Goal: Contribute content

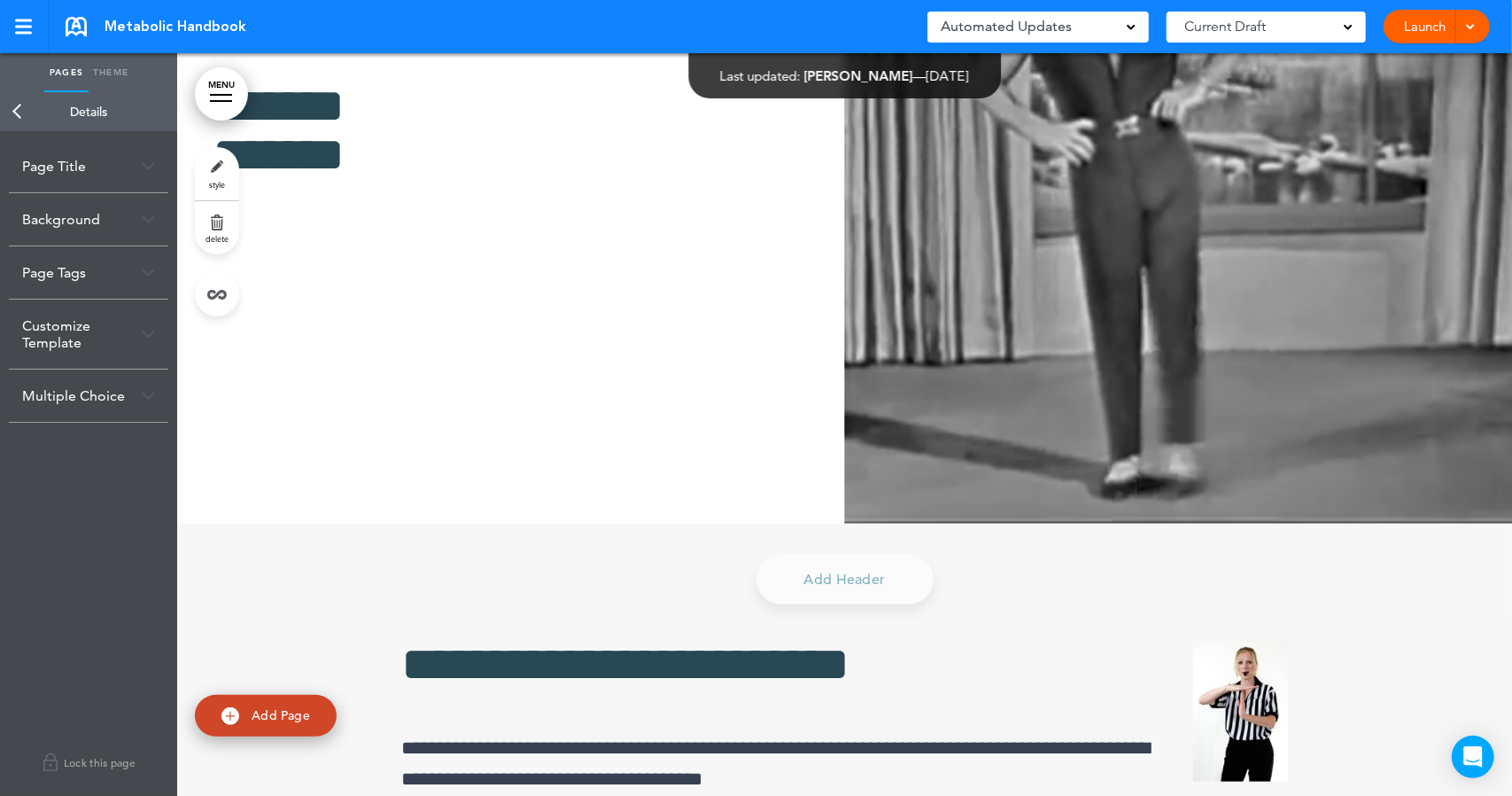
scroll to position [19303, 0]
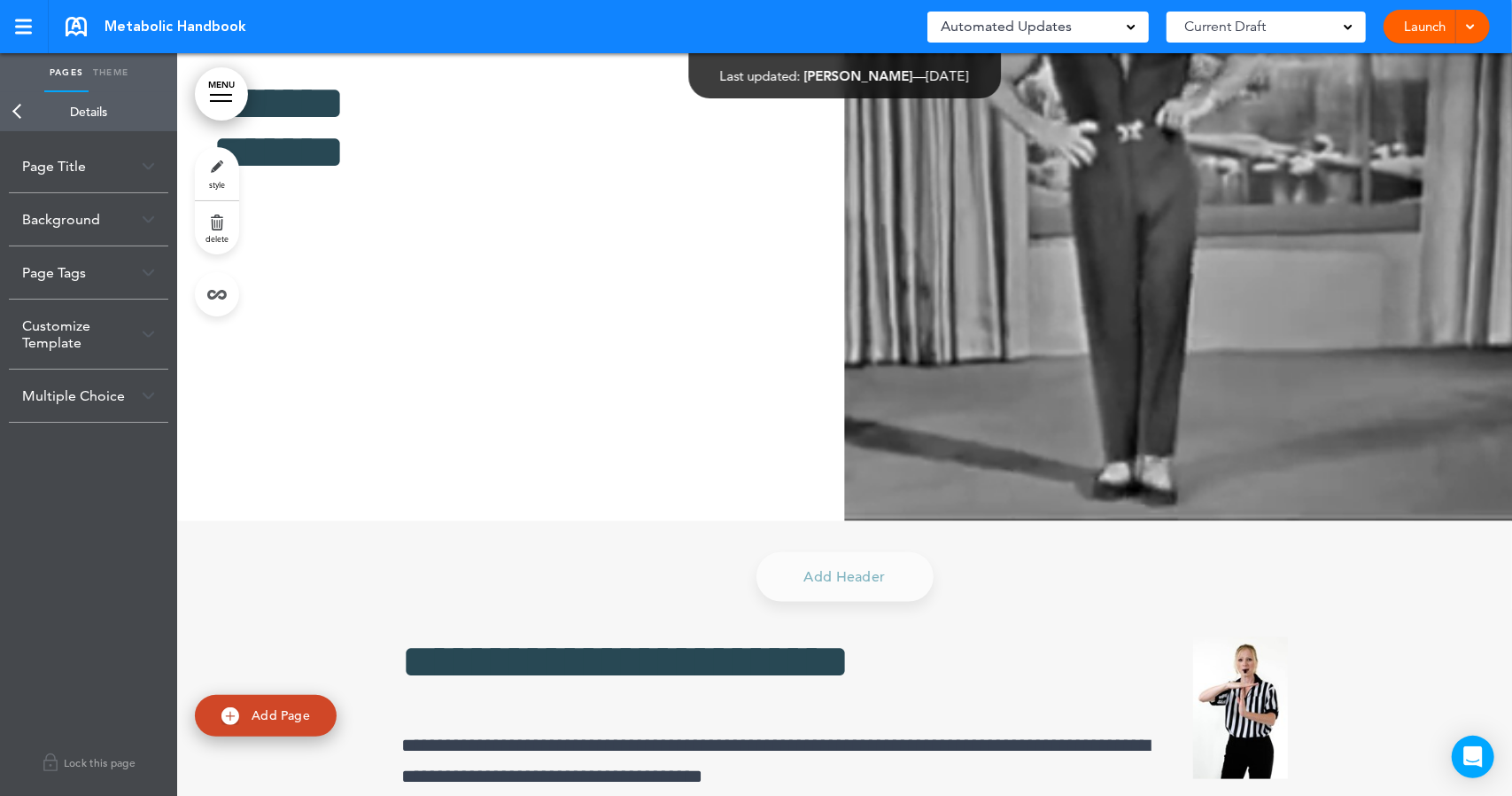
click at [1469, 34] on div at bounding box center [1468, 27] width 18 height 34
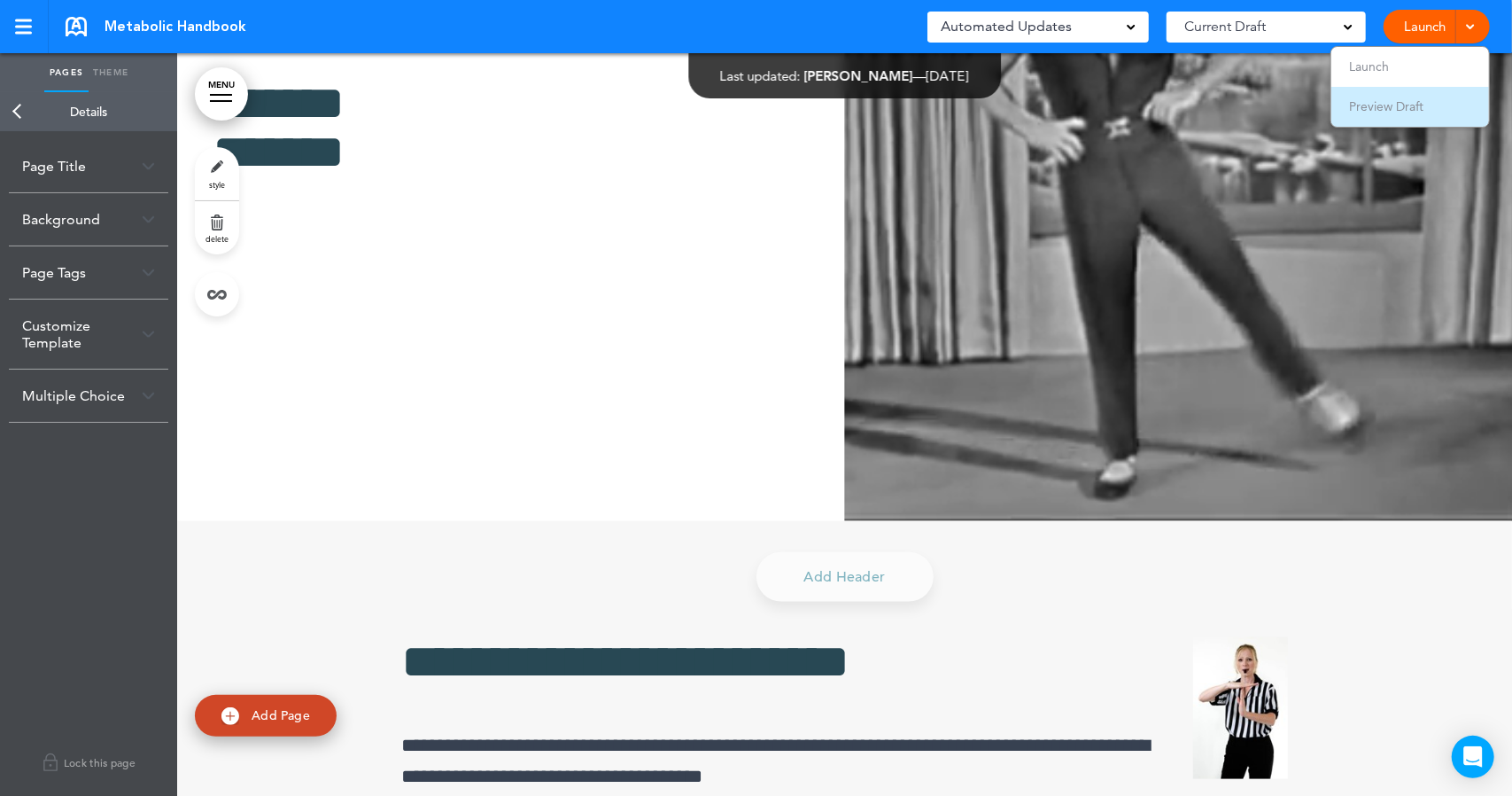
click at [1379, 107] on span "Preview Draft" at bounding box center [1386, 106] width 75 height 16
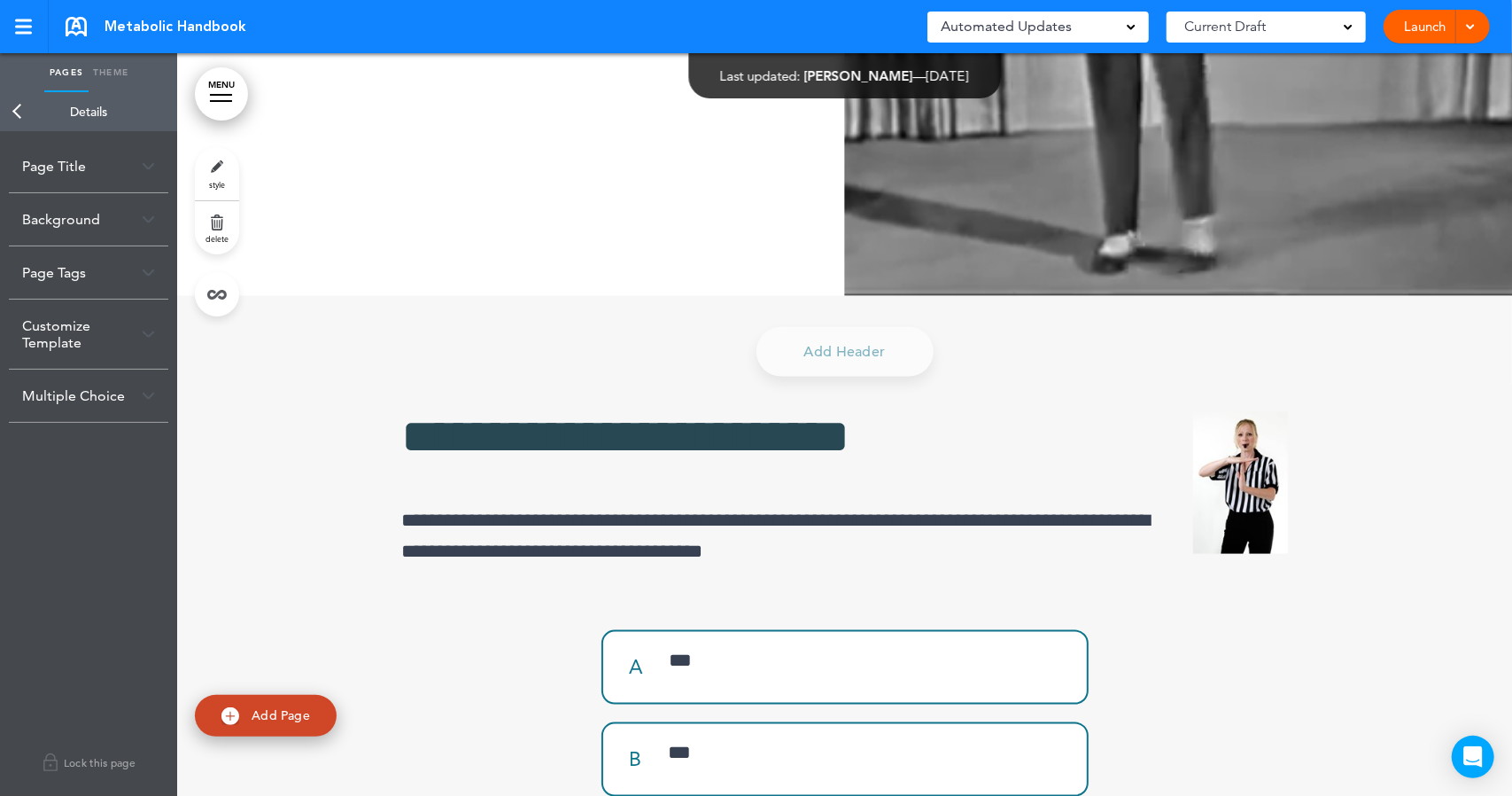
scroll to position [19547, 0]
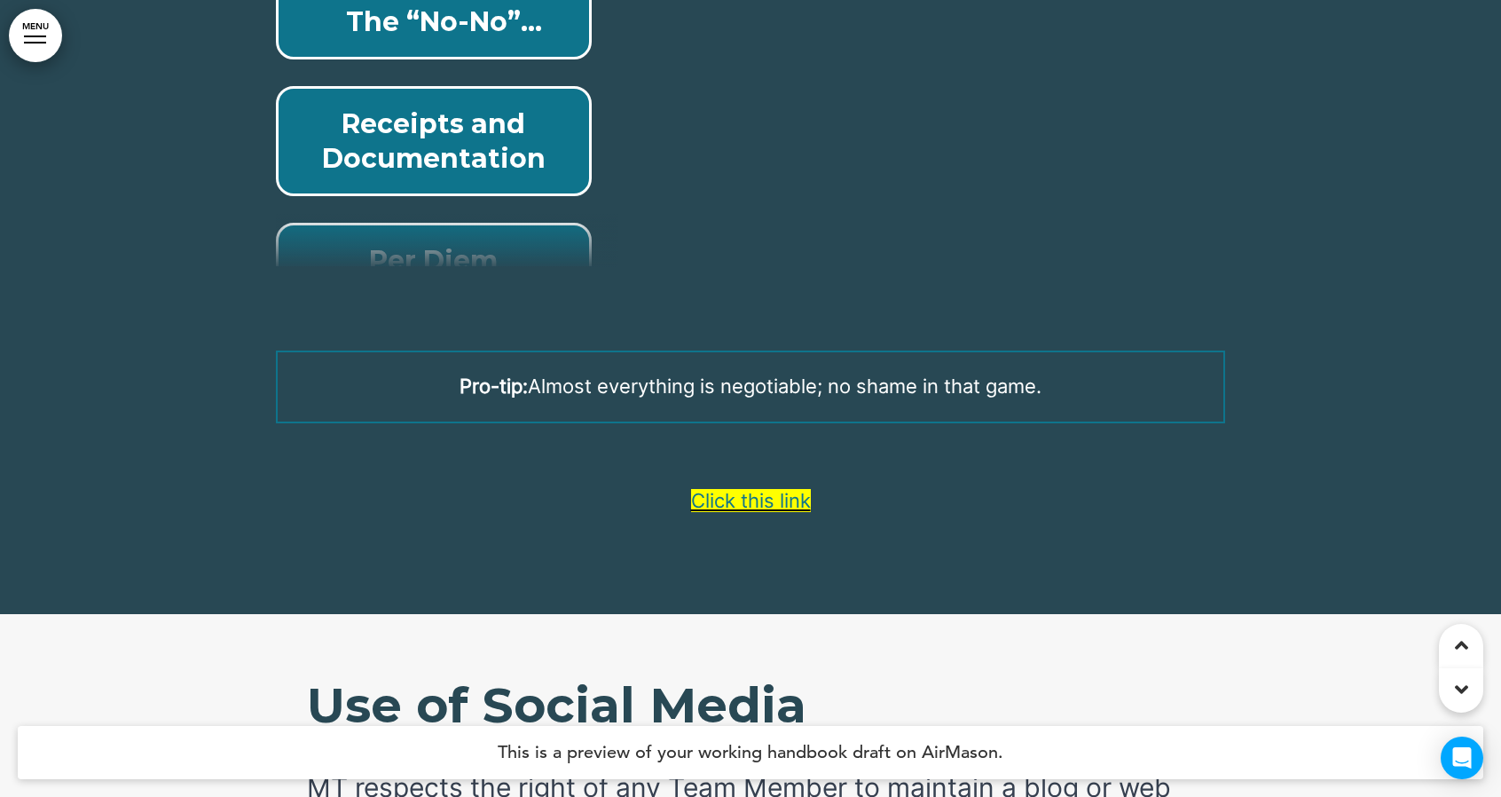
scroll to position [50069, 0]
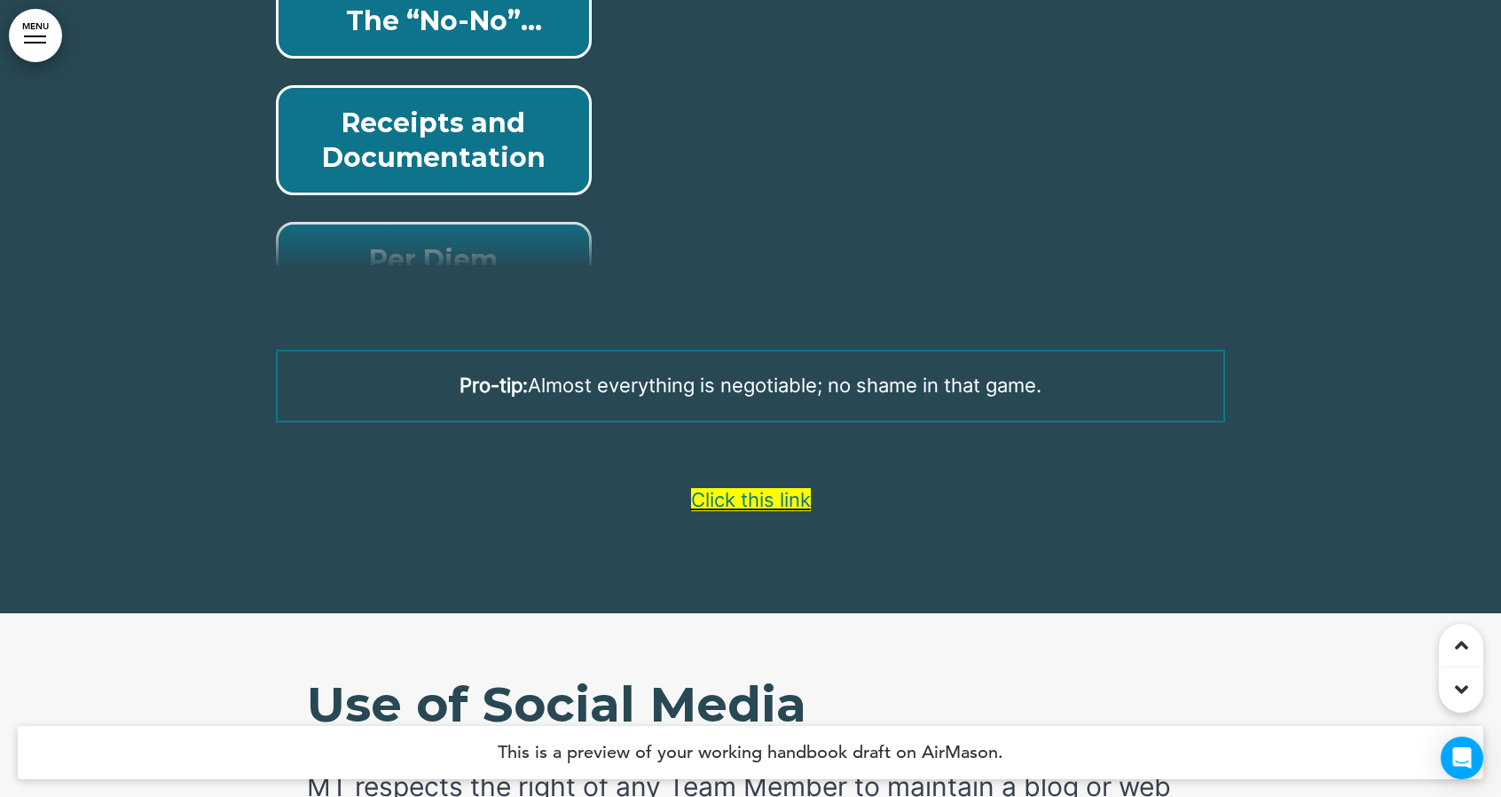
click at [782, 488] on link "Click this link" at bounding box center [751, 499] width 120 height 23
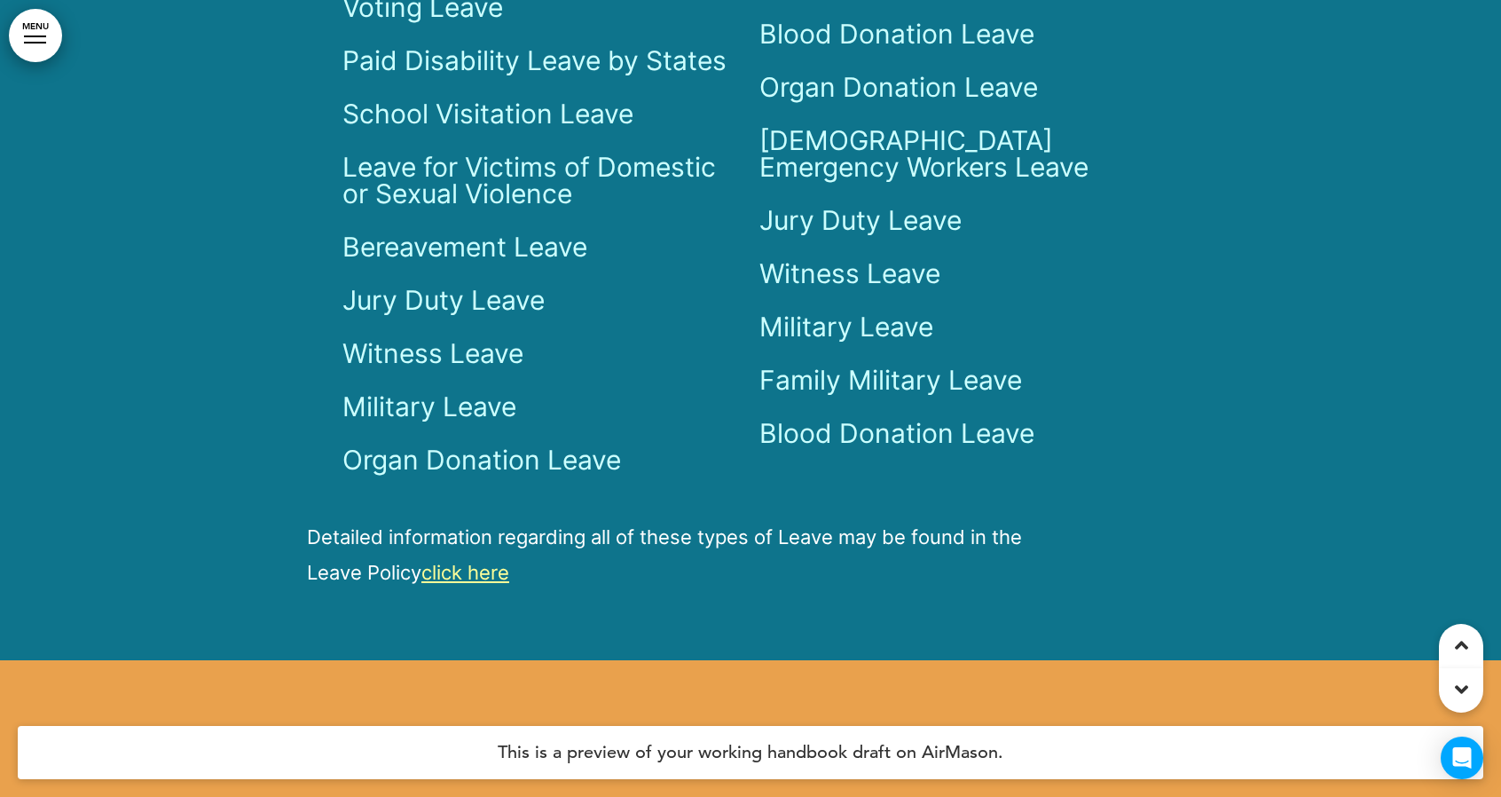
scroll to position [64681, 0]
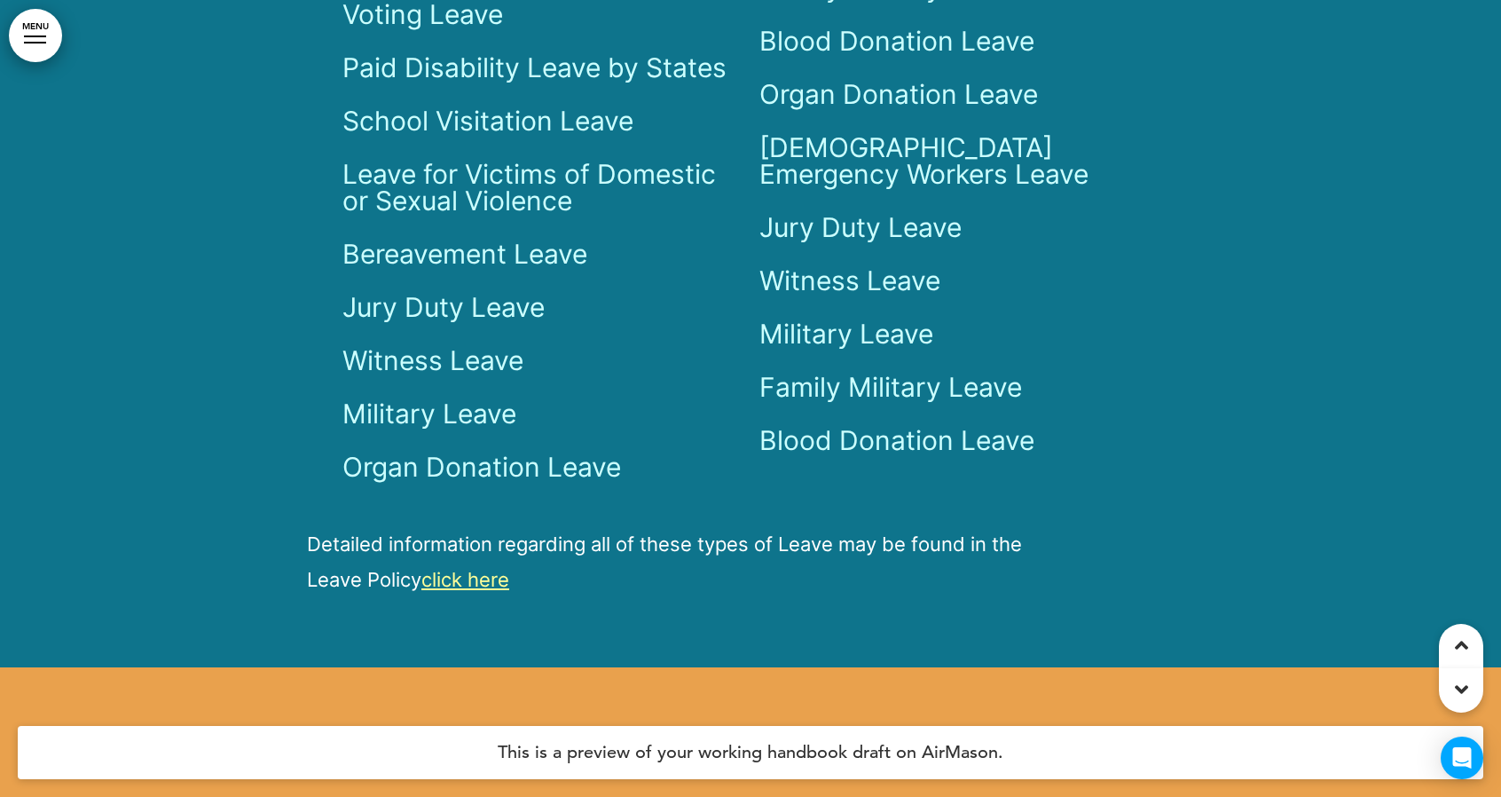
click at [498, 568] on link "click here" at bounding box center [465, 579] width 88 height 23
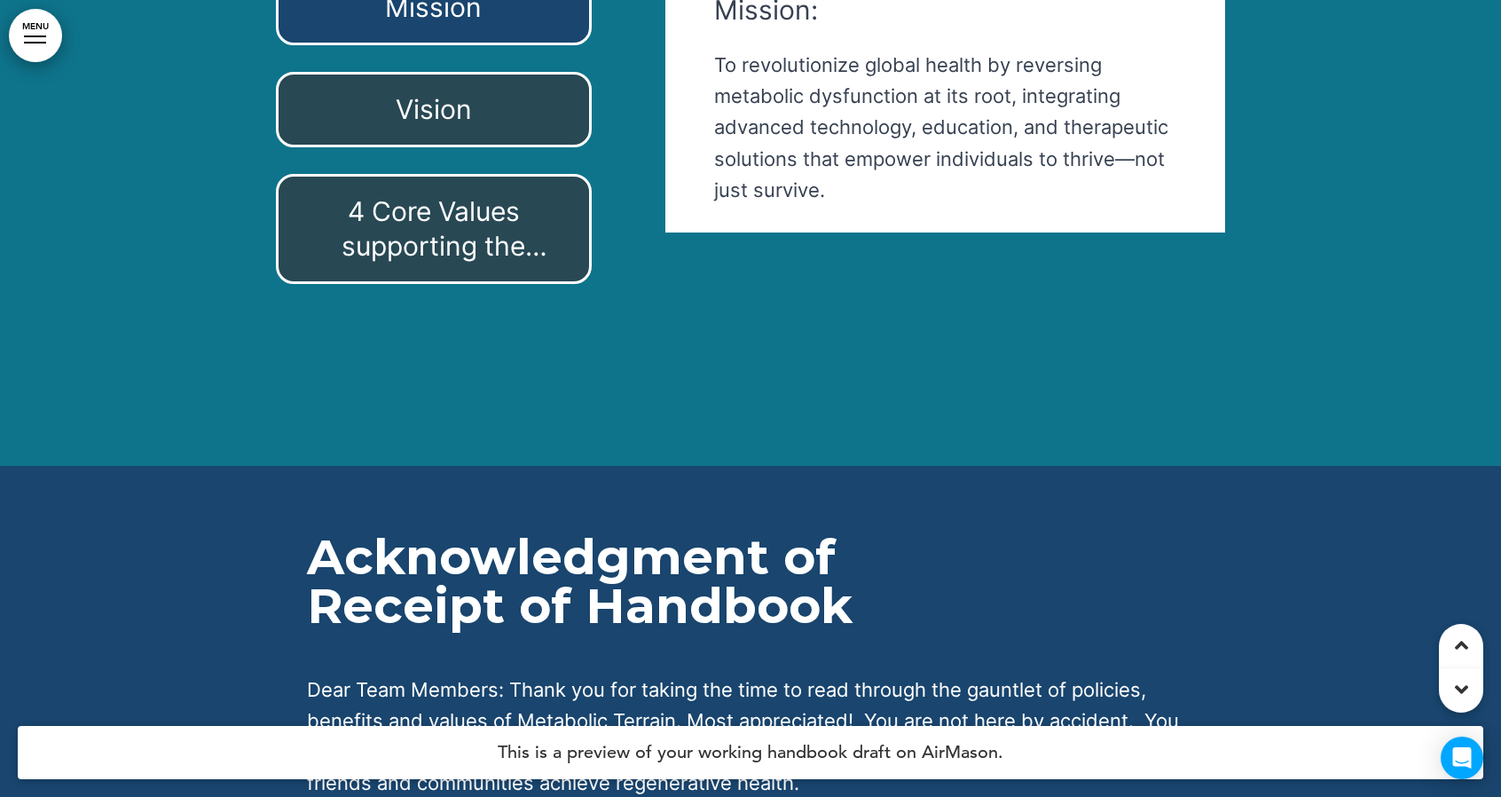
scroll to position [73024, 0]
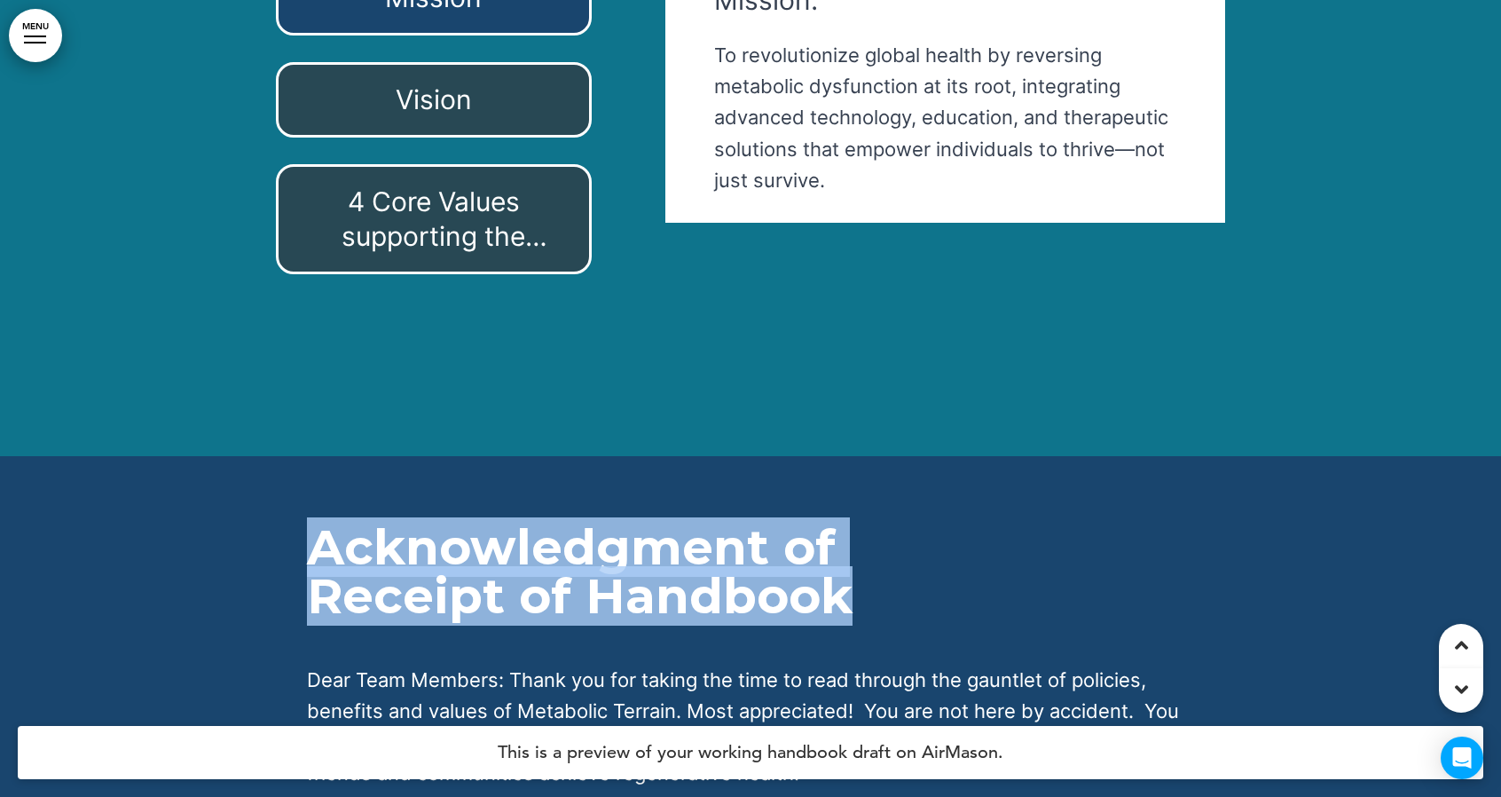
drag, startPoint x: 317, startPoint y: 345, endPoint x: 864, endPoint y: 398, distance: 549.9
click at [864, 522] on h1 "Acknowledgment of Receipt of Handbook" at bounding box center [750, 571] width 887 height 98
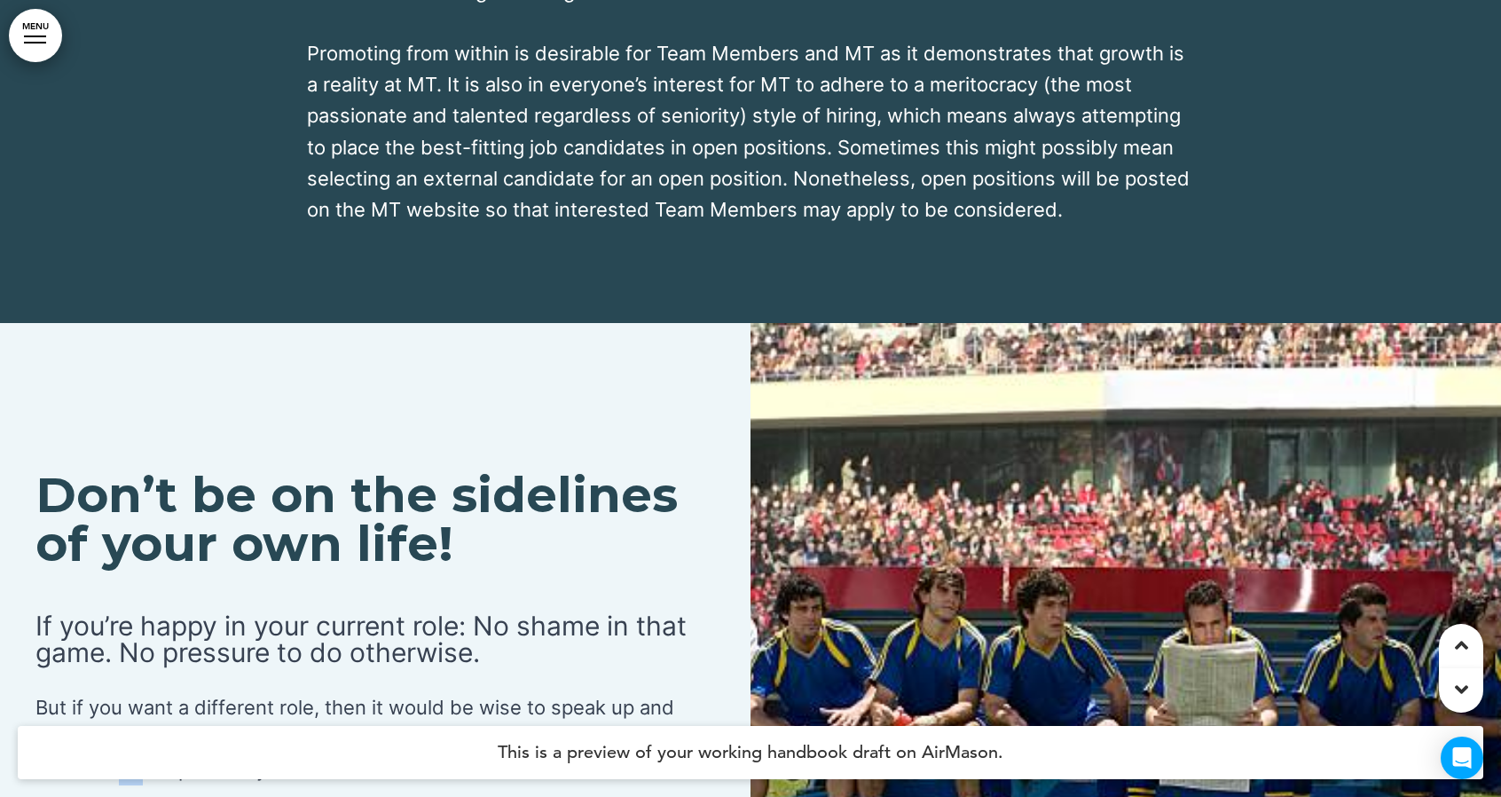
scroll to position [70201, 0]
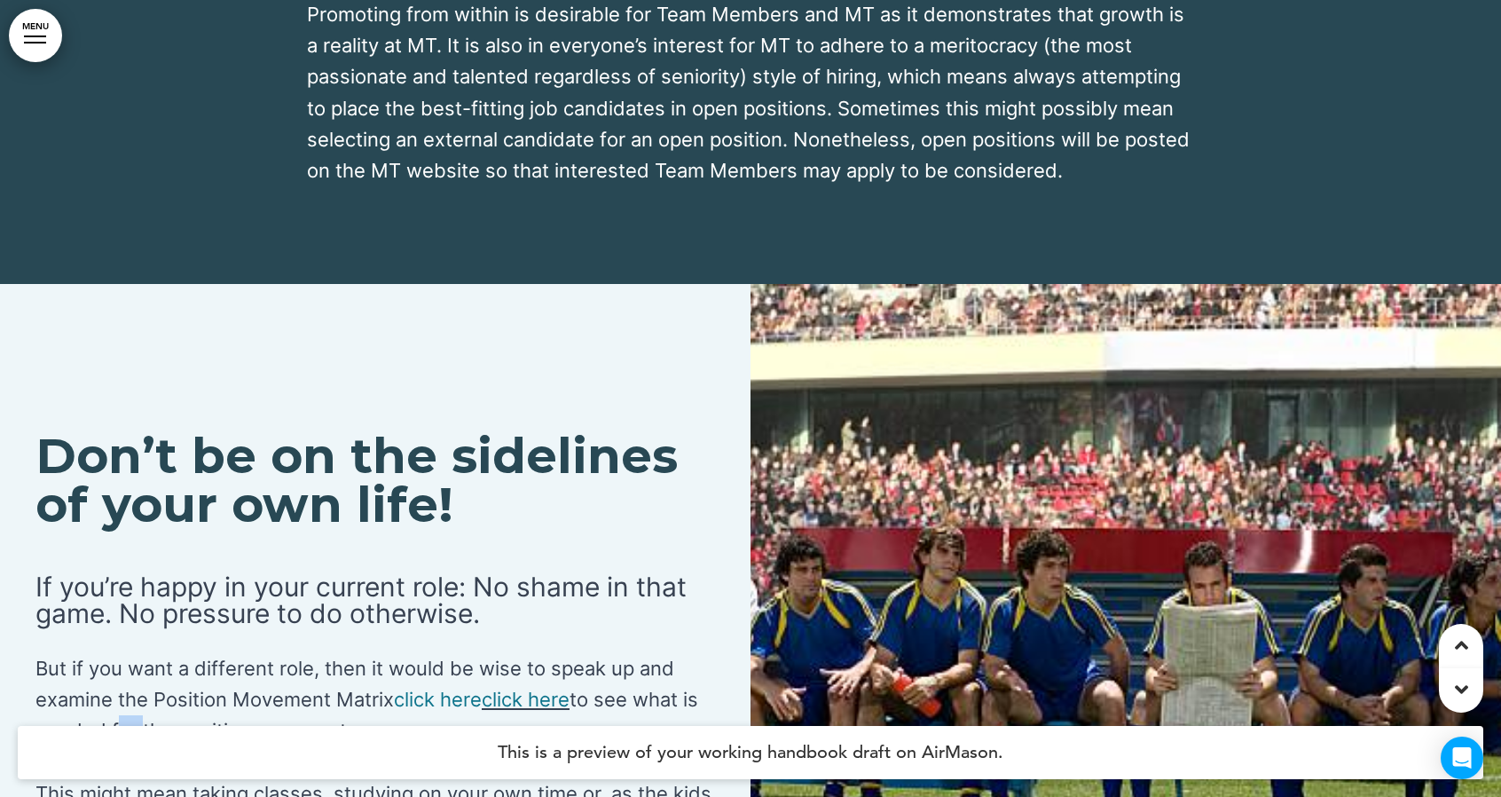
click at [522, 687] on link "﻿click here" at bounding box center [526, 698] width 88 height 23
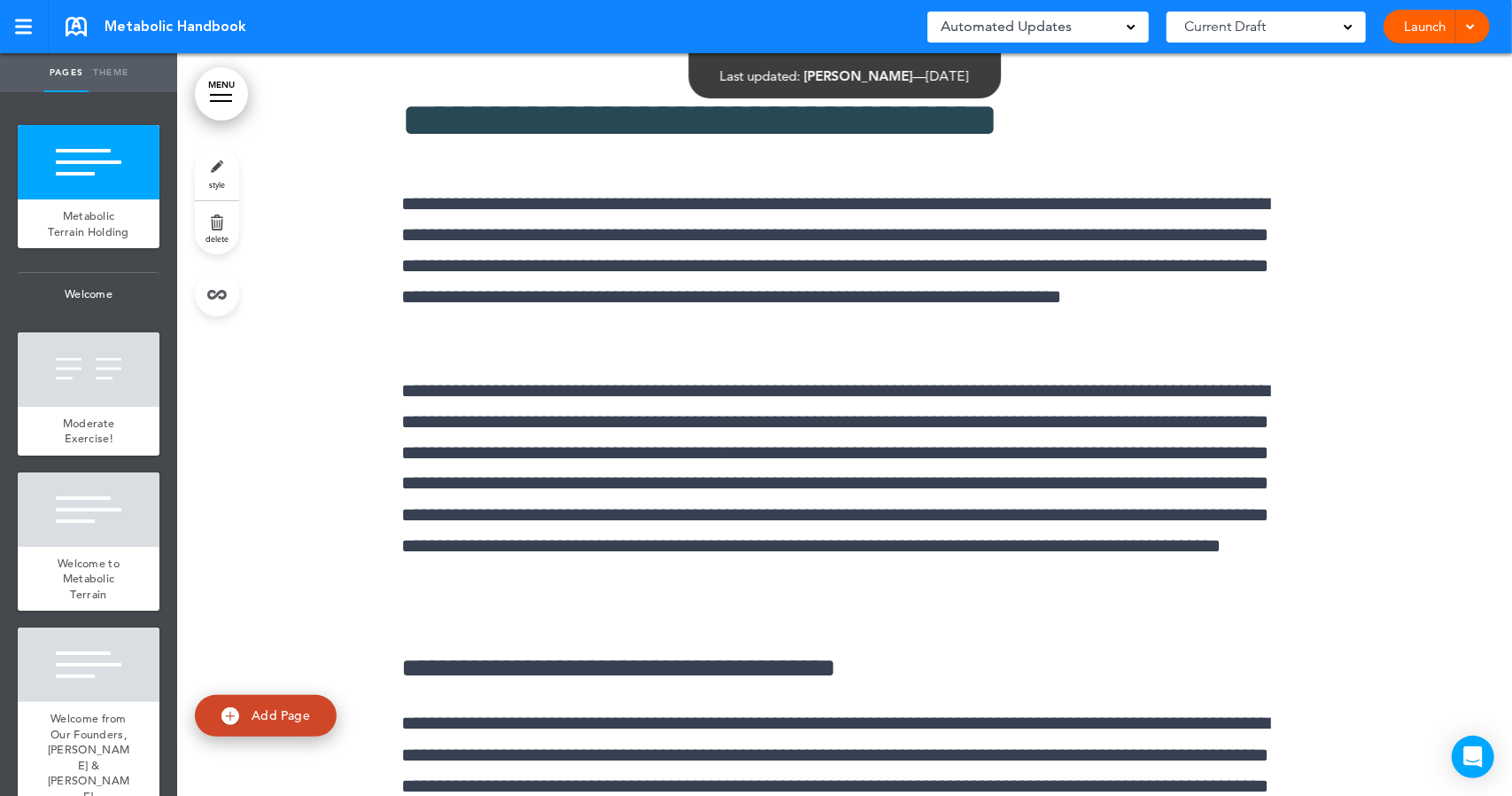
scroll to position [69916, 0]
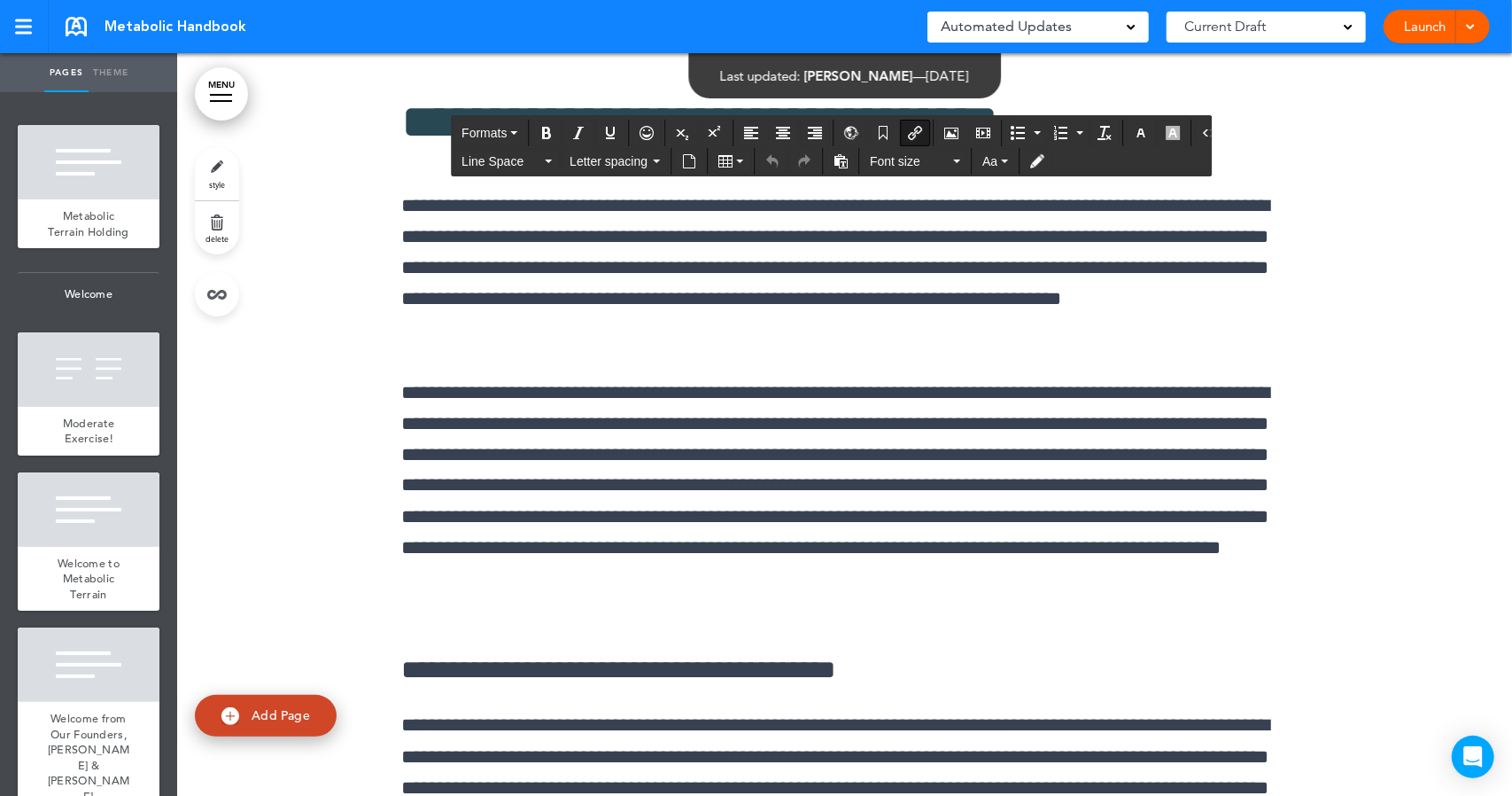
drag, startPoint x: 641, startPoint y: 461, endPoint x: 732, endPoint y: 465, distance: 91.1
click at [1471, 24] on span at bounding box center [1470, 26] width 12 height 12
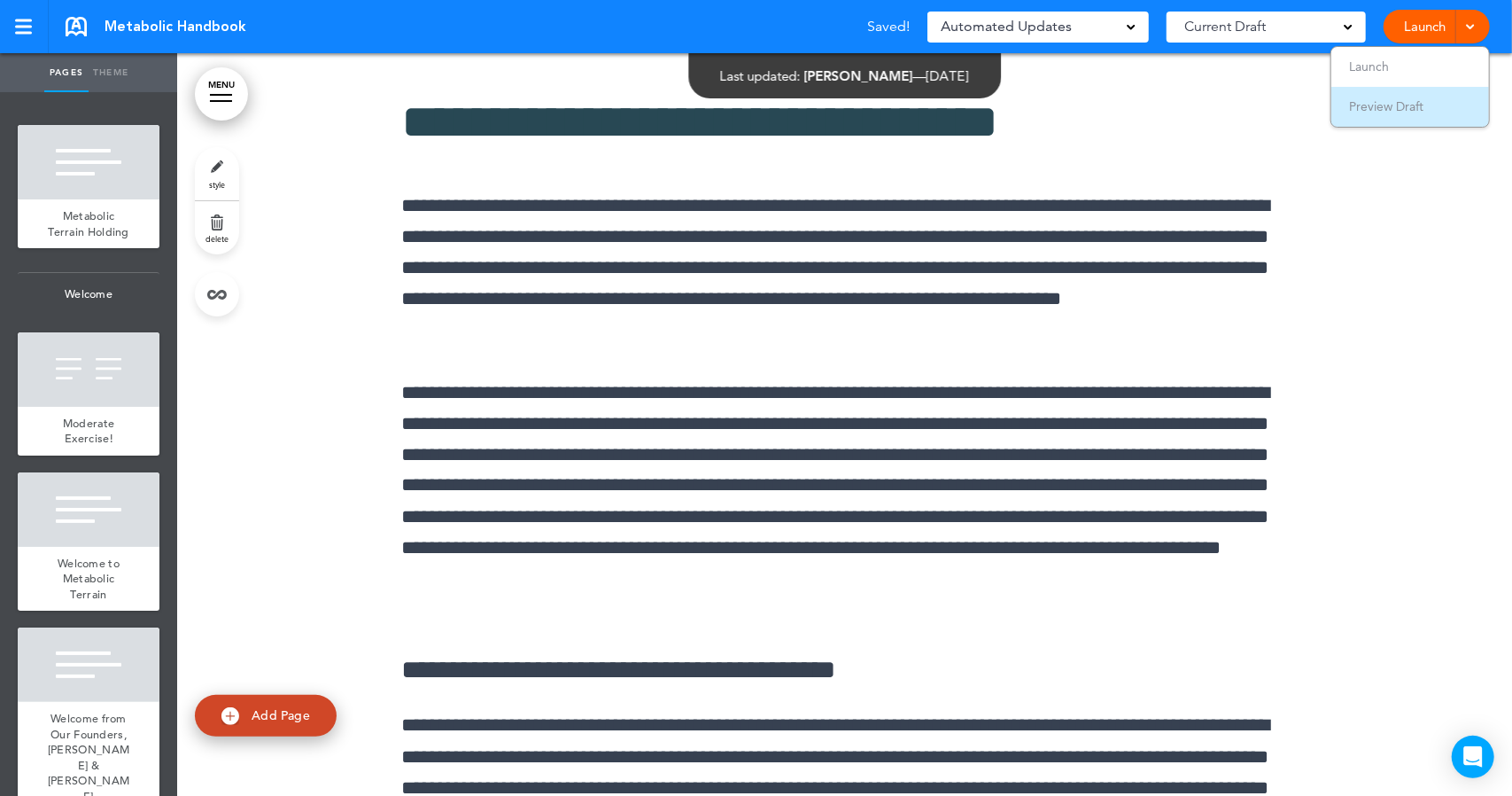
click at [1405, 104] on span "Preview Draft" at bounding box center [1386, 106] width 75 height 16
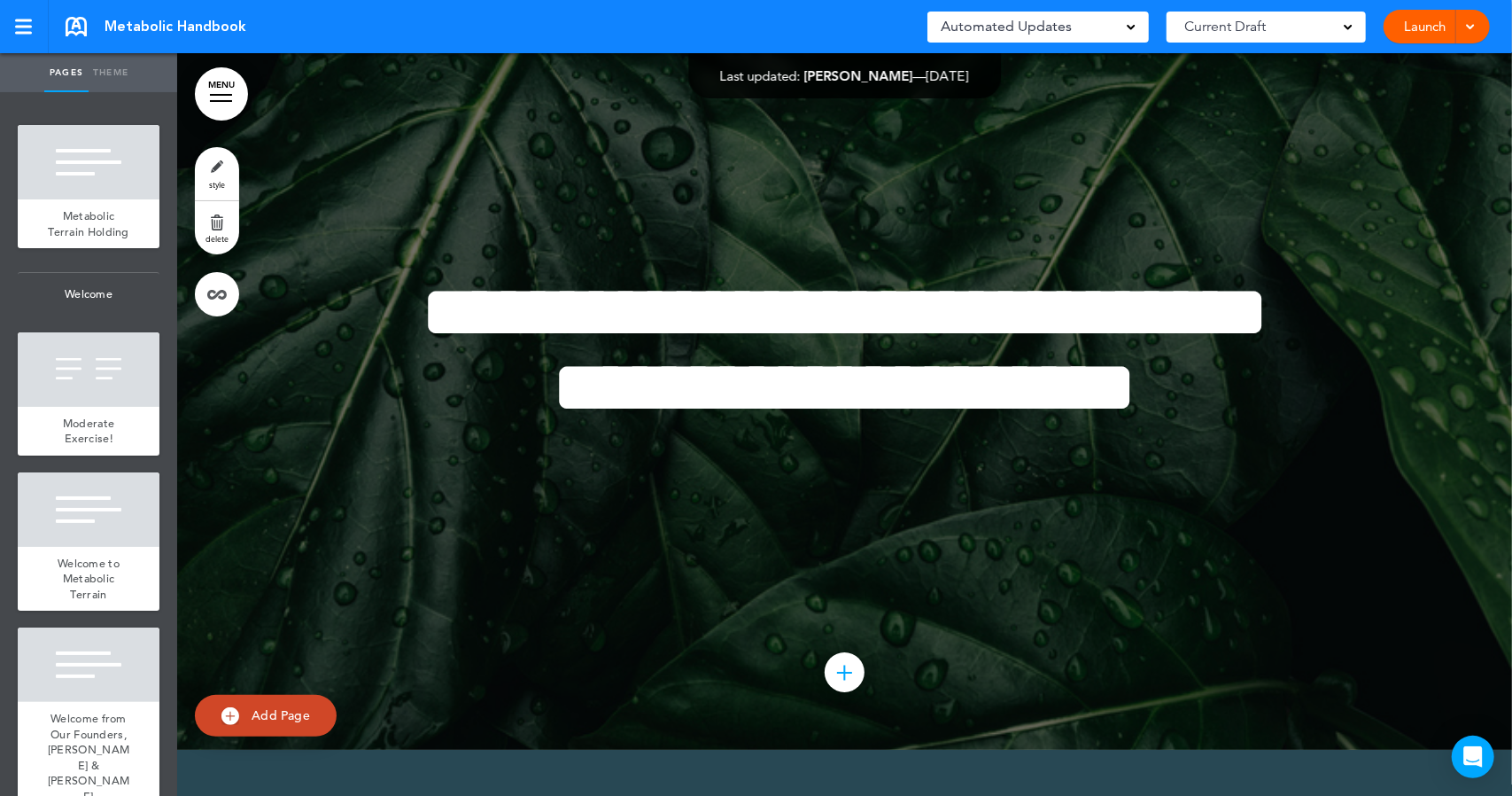
scroll to position [67614, 0]
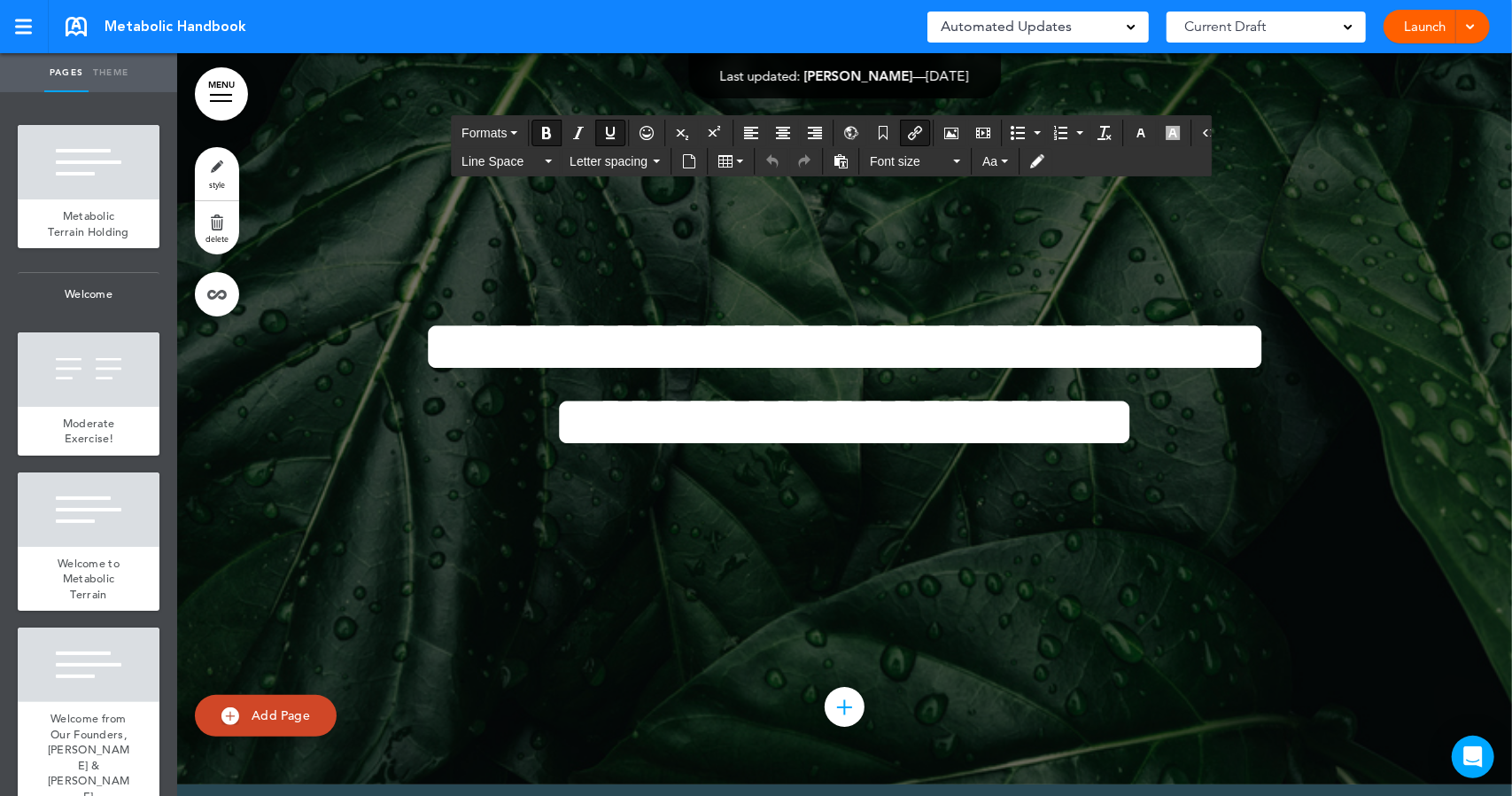
scroll to position [67612, 0]
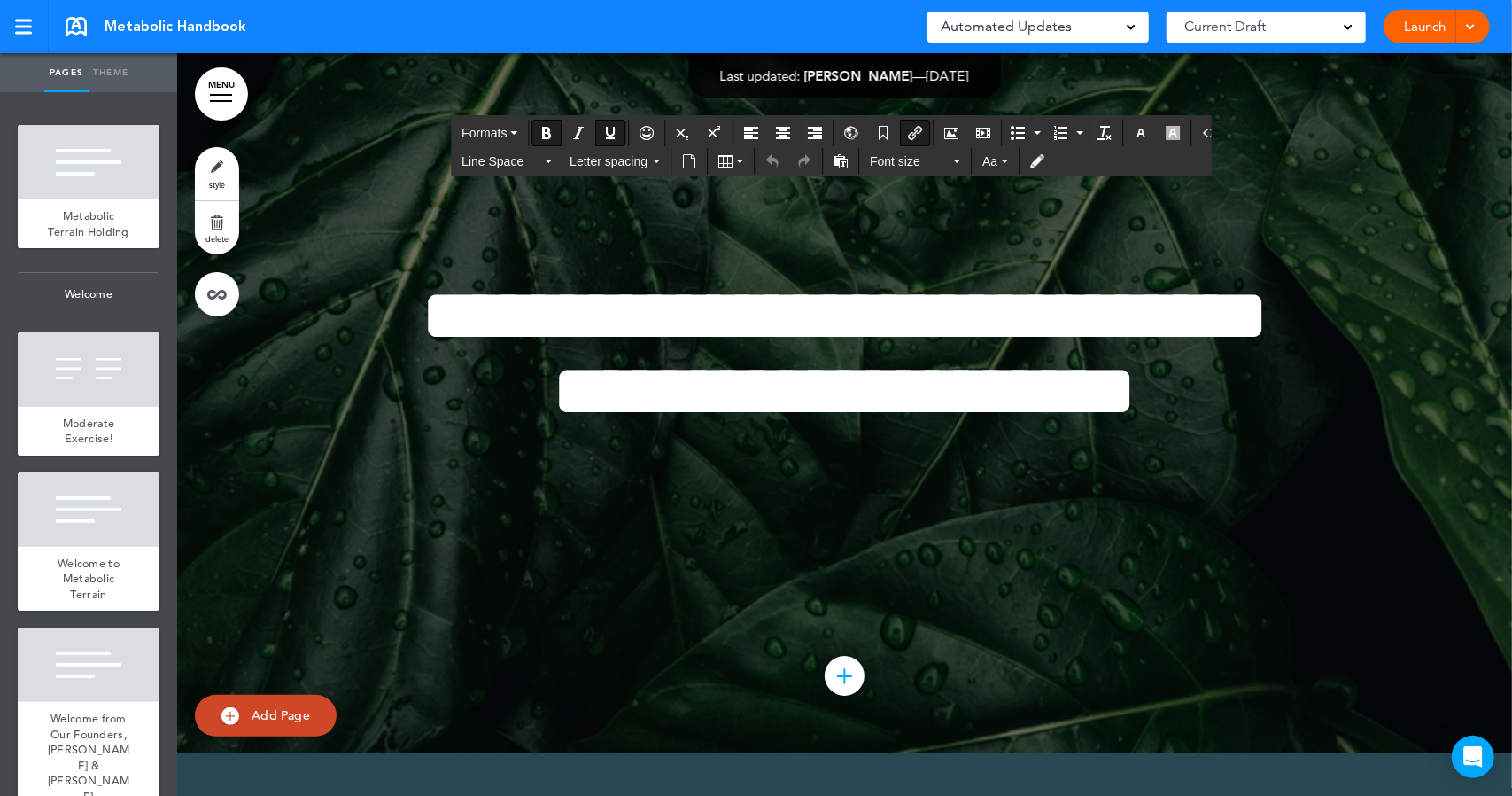
drag, startPoint x: 1233, startPoint y: 580, endPoint x: 1120, endPoint y: 585, distance: 113.1
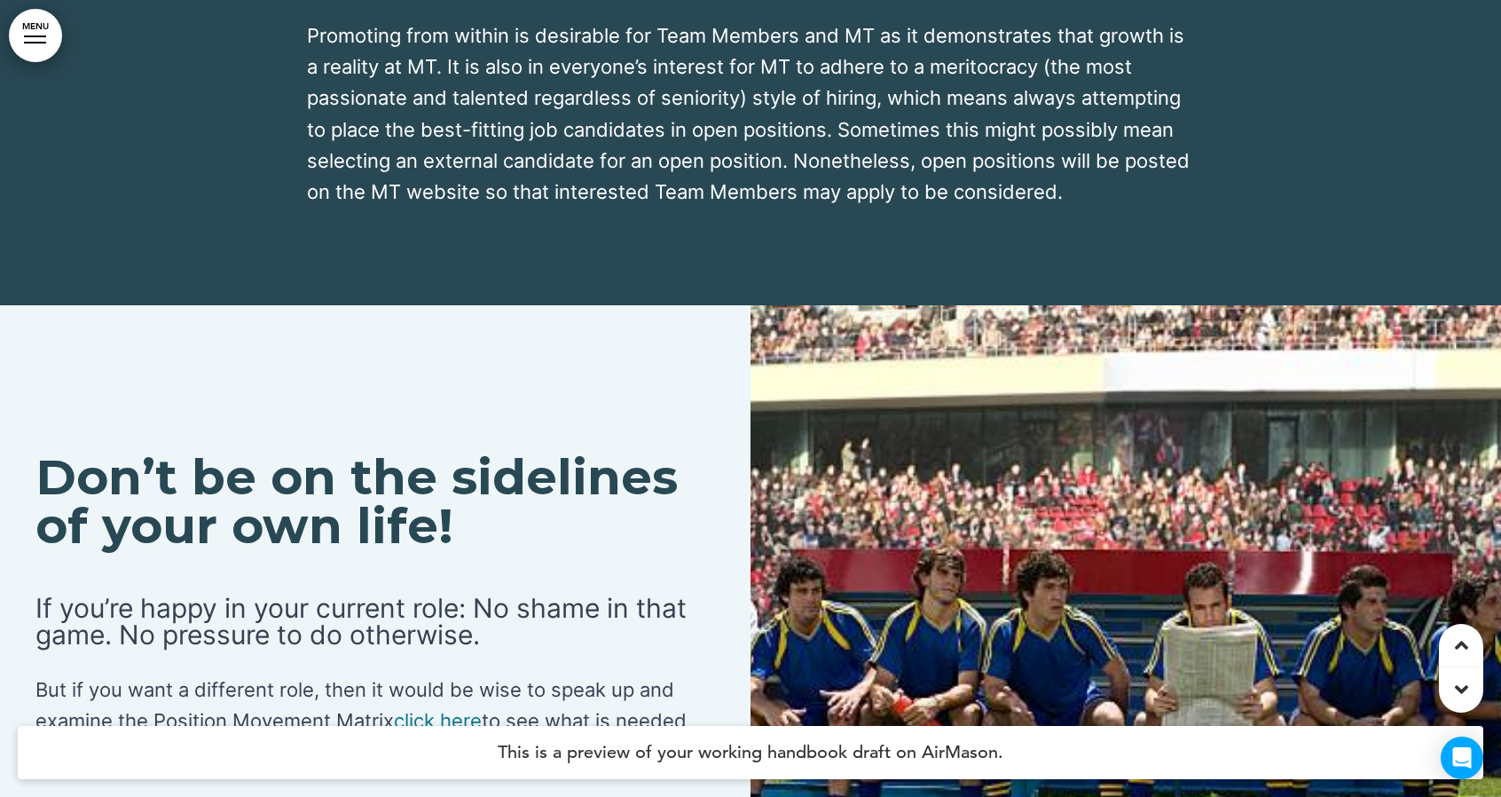
scroll to position [70192, 0]
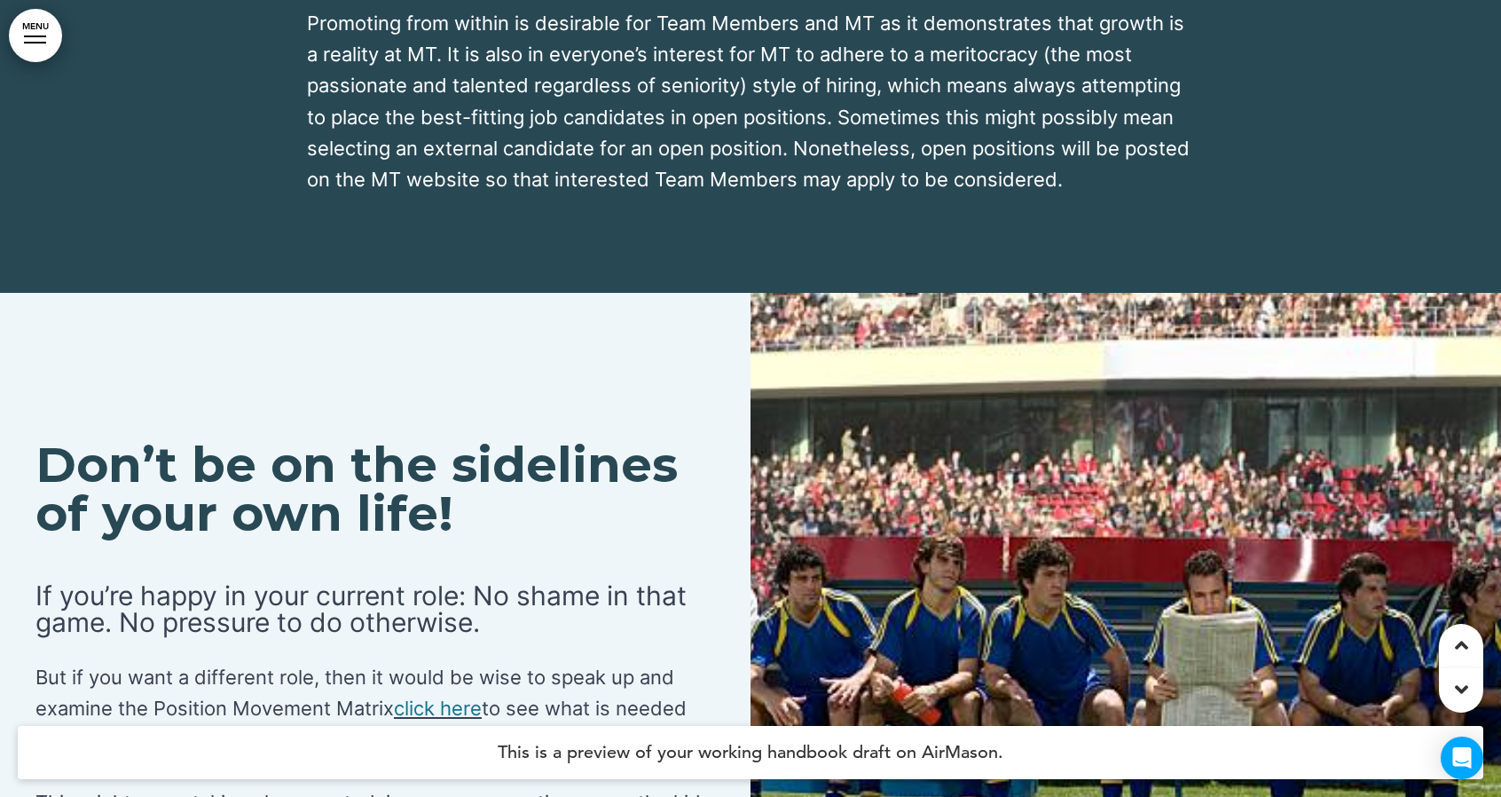
click at [460, 696] on link "﻿click here" at bounding box center [438, 707] width 88 height 23
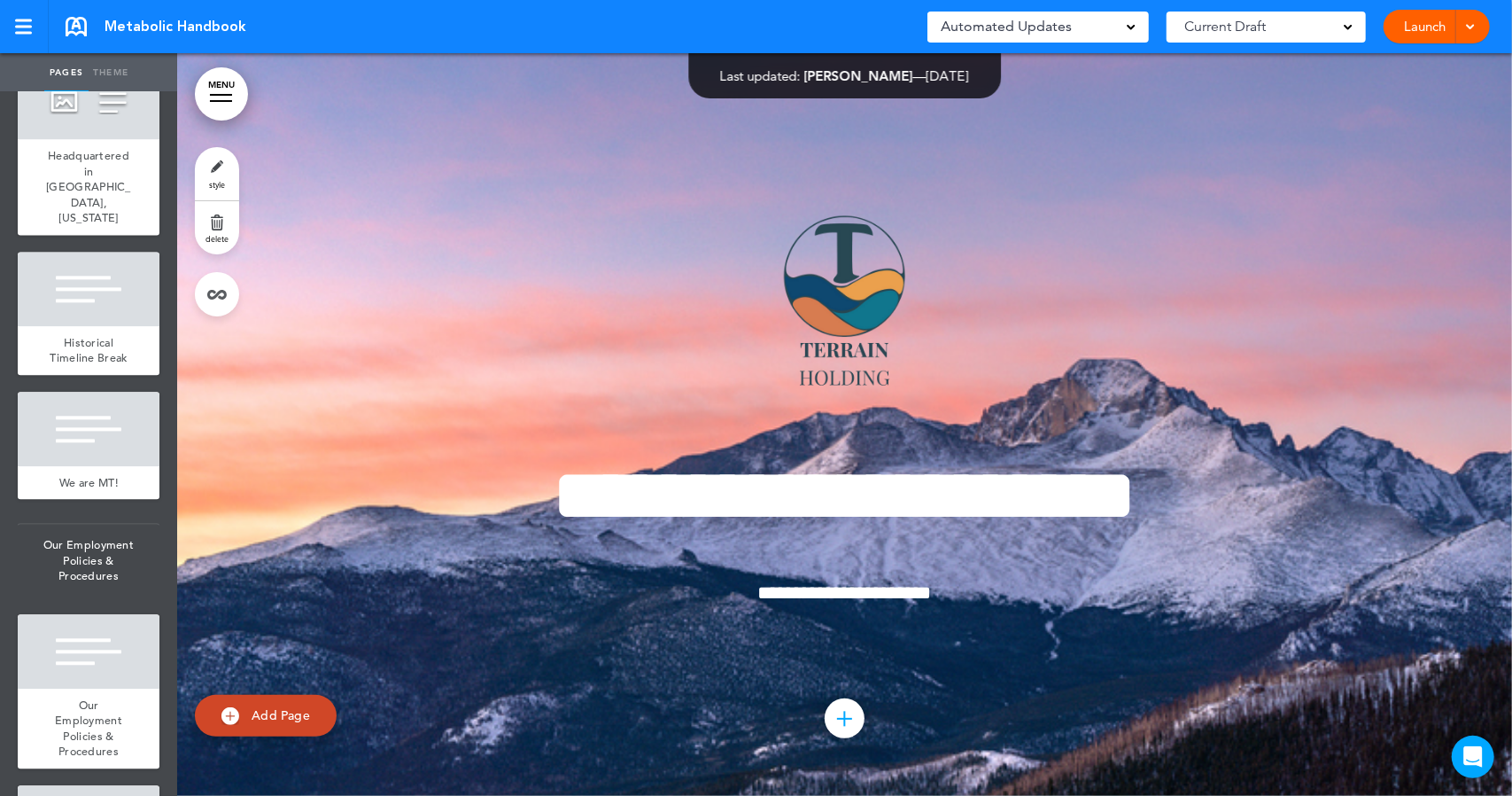
scroll to position [3696, 0]
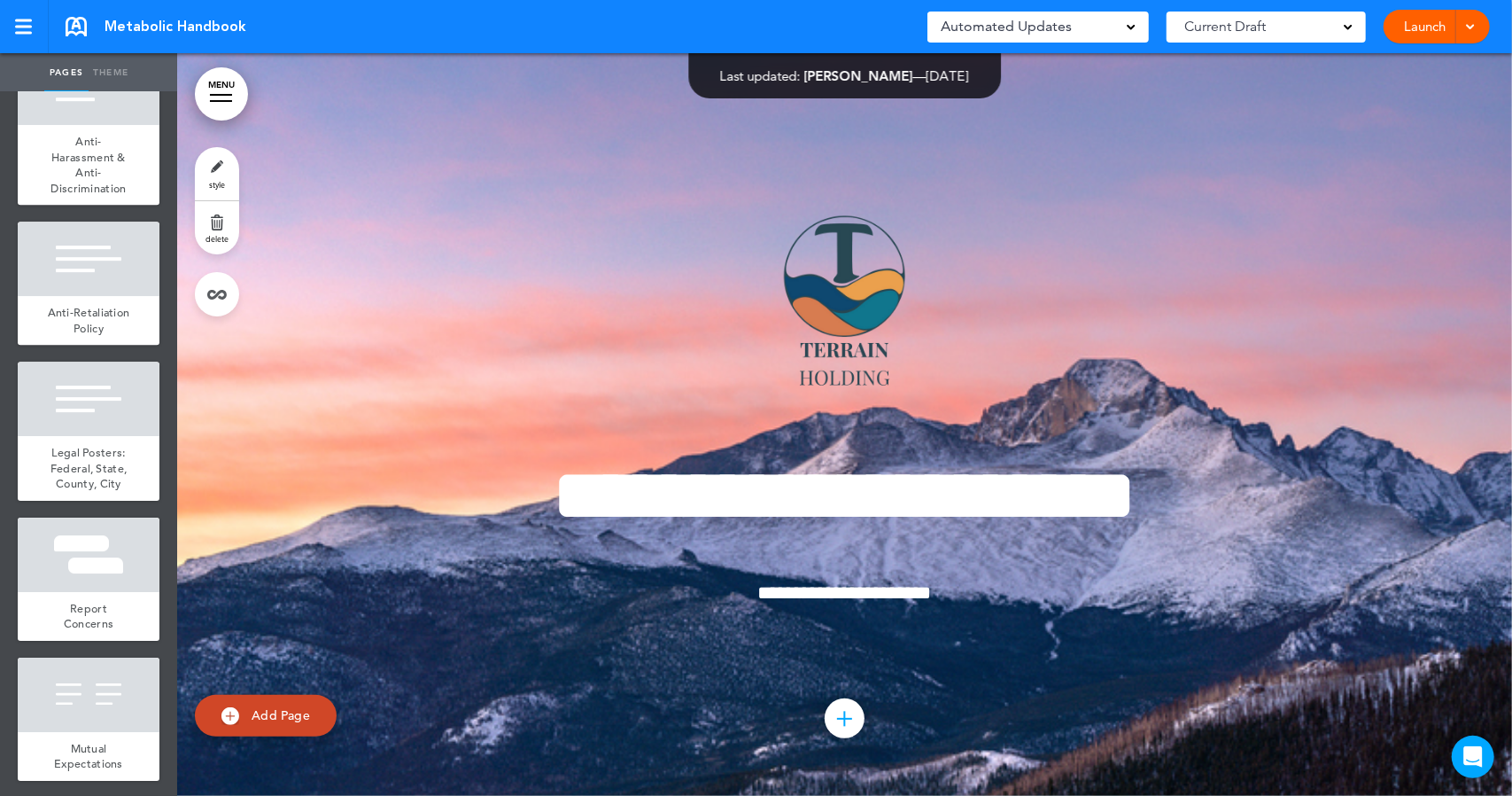
click at [213, 99] on link "MENU" at bounding box center [221, 93] width 53 height 53
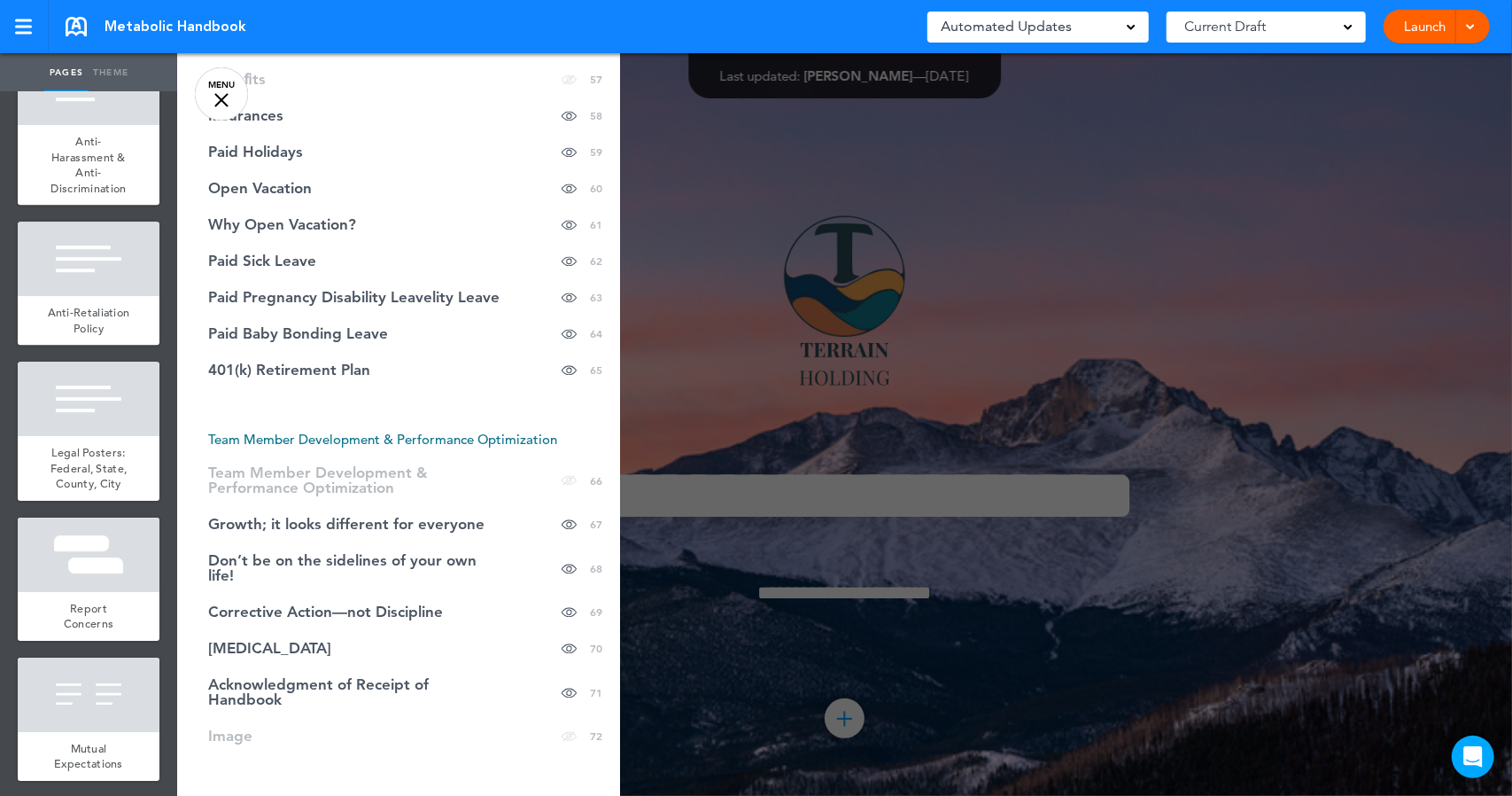
scroll to position [2599, 0]
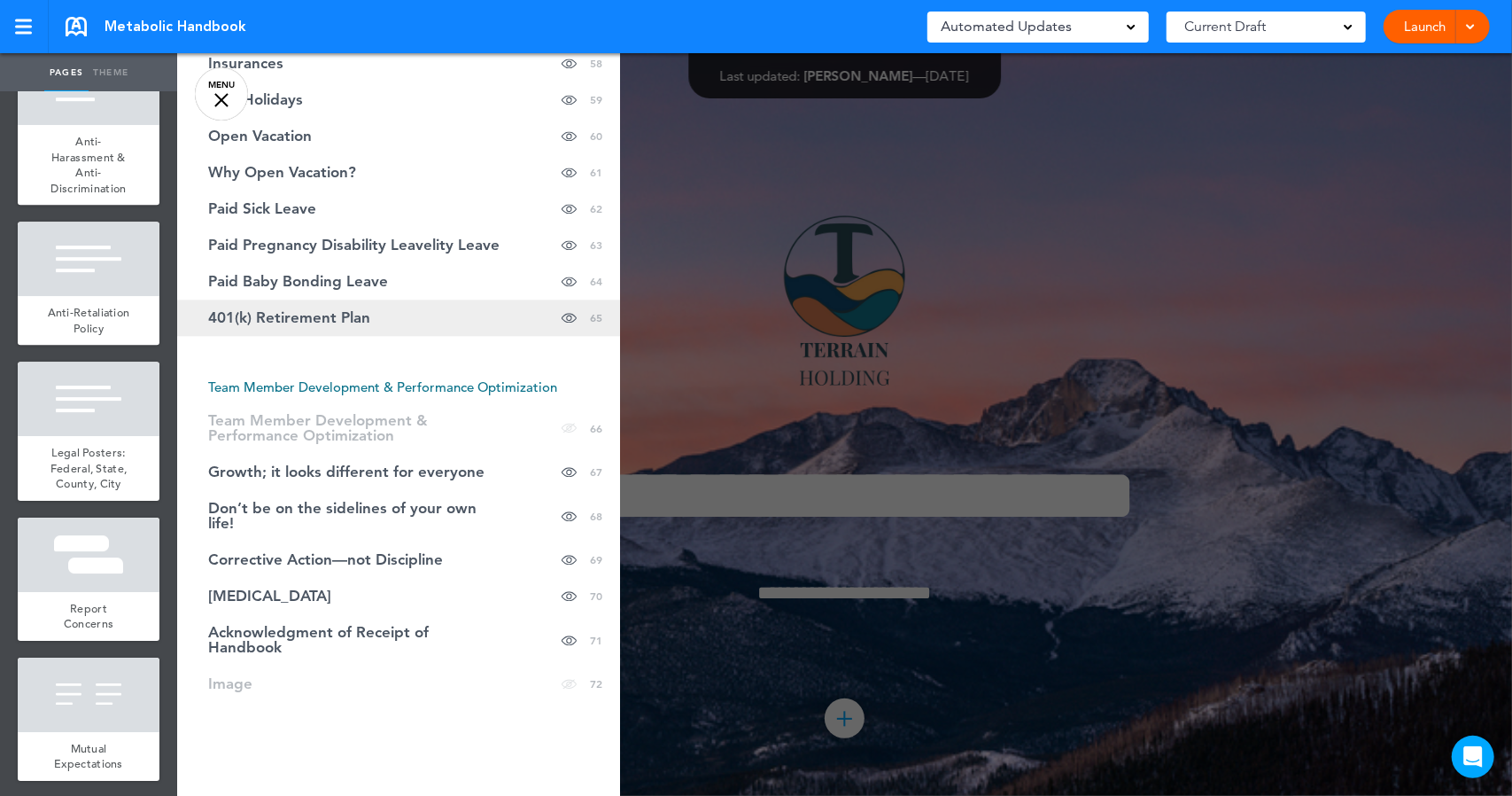
click at [365, 310] on span "401(k) Retirement Plan" at bounding box center [289, 317] width 162 height 15
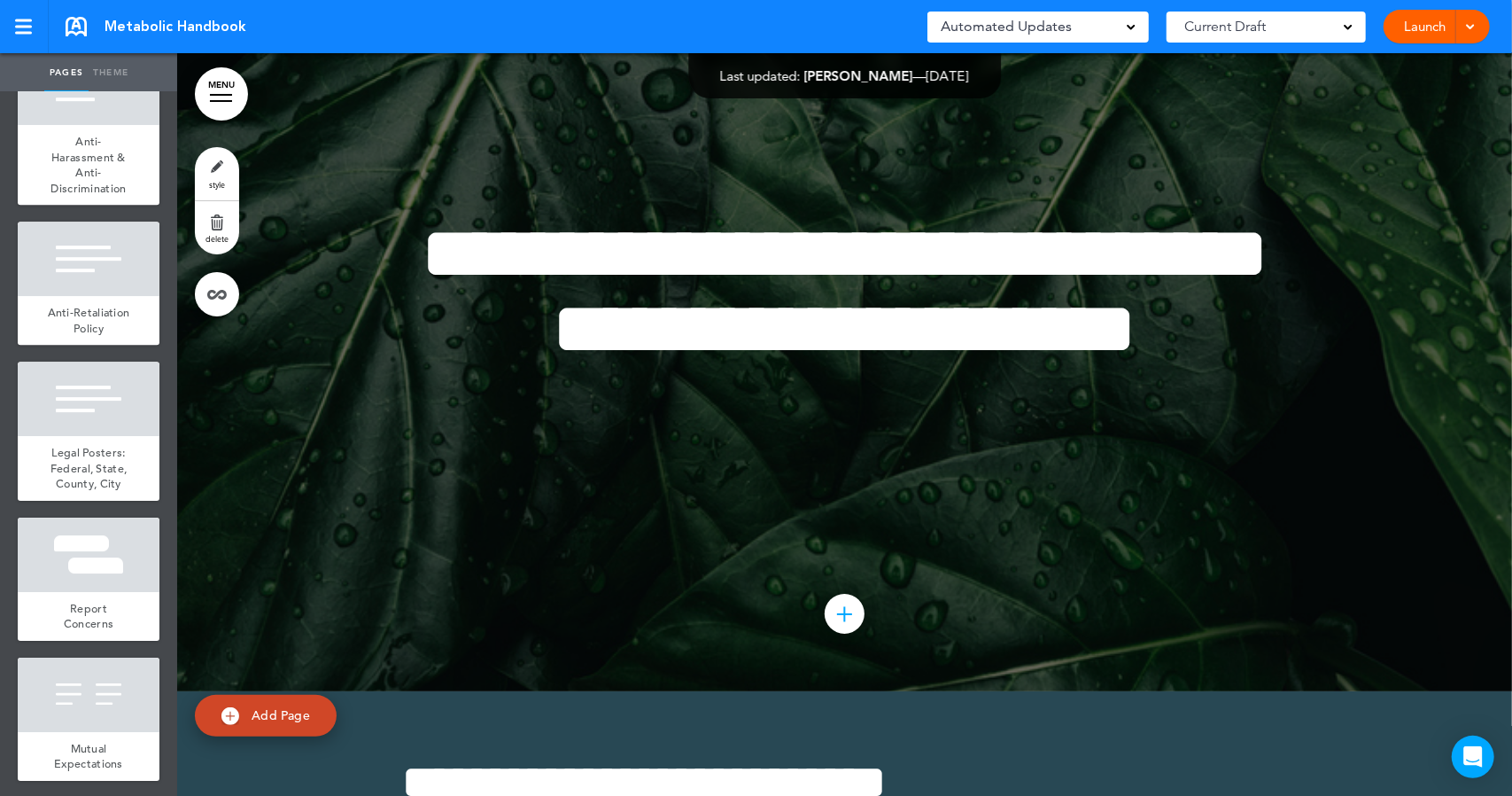
scroll to position [67673, 0]
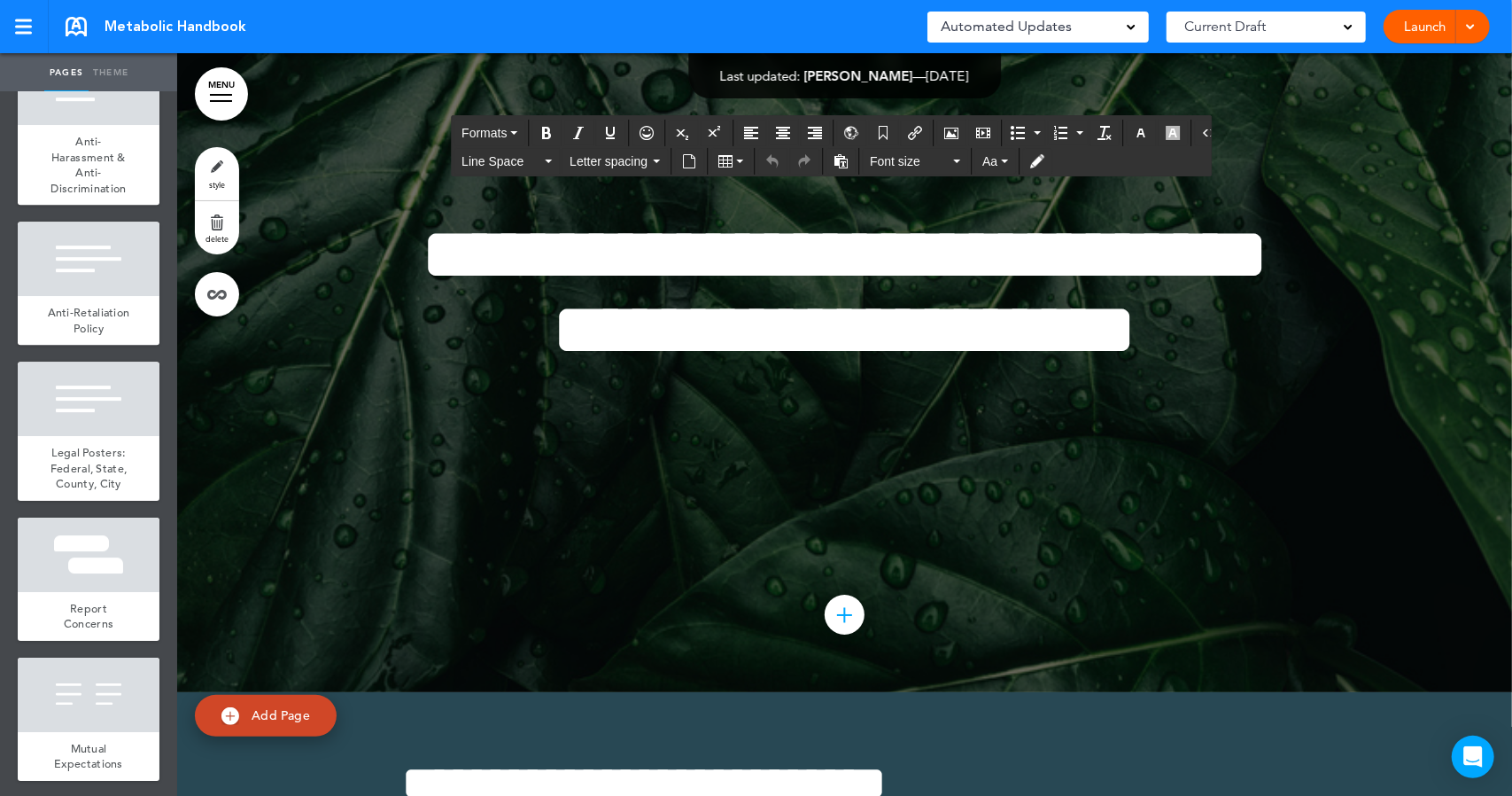
click at [908, 133] on icon "Insert/edit airmason link" at bounding box center [915, 133] width 14 height 14
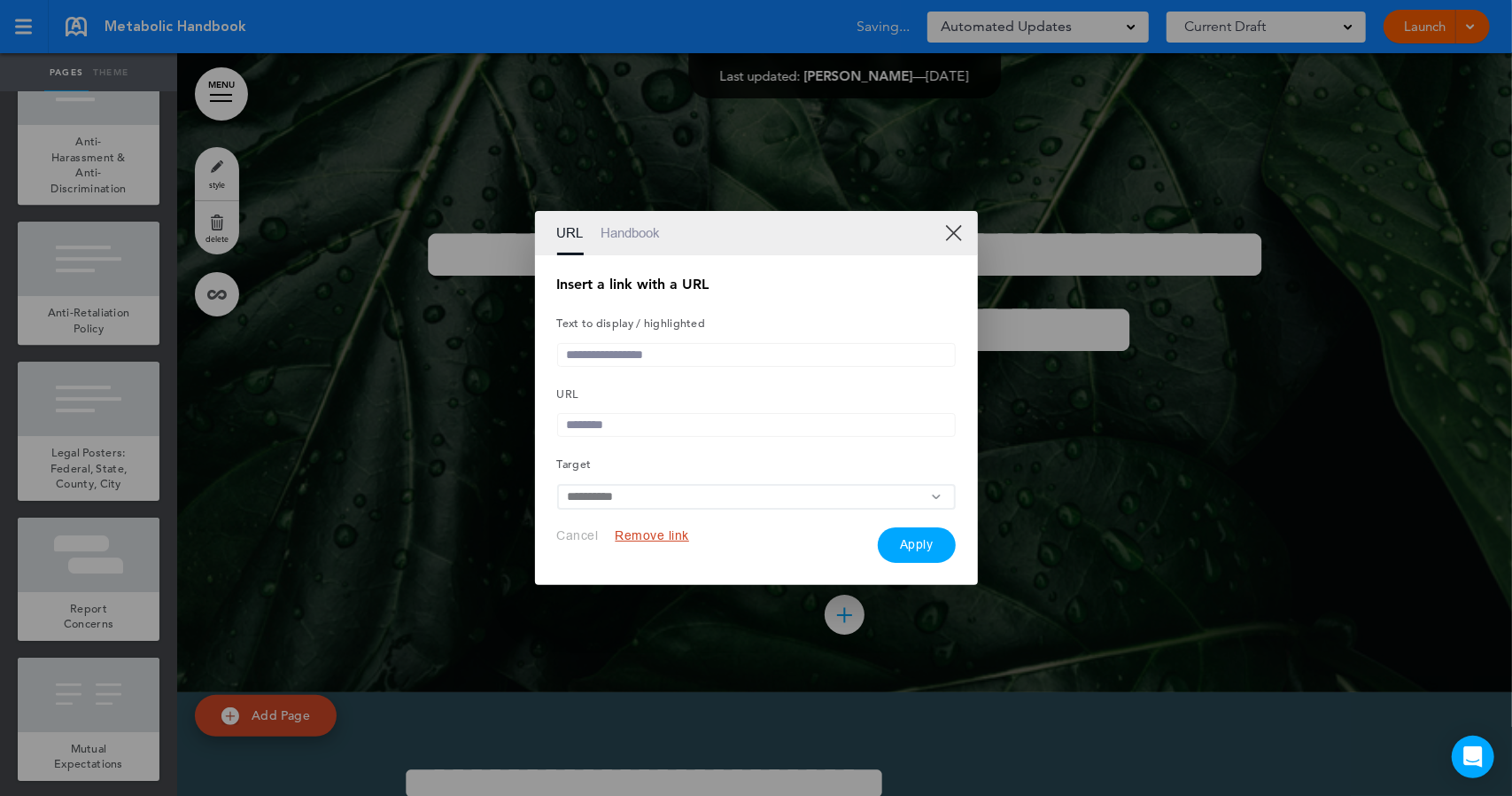
click at [648, 423] on input "text" at bounding box center [756, 424] width 398 height 24
paste input "**********"
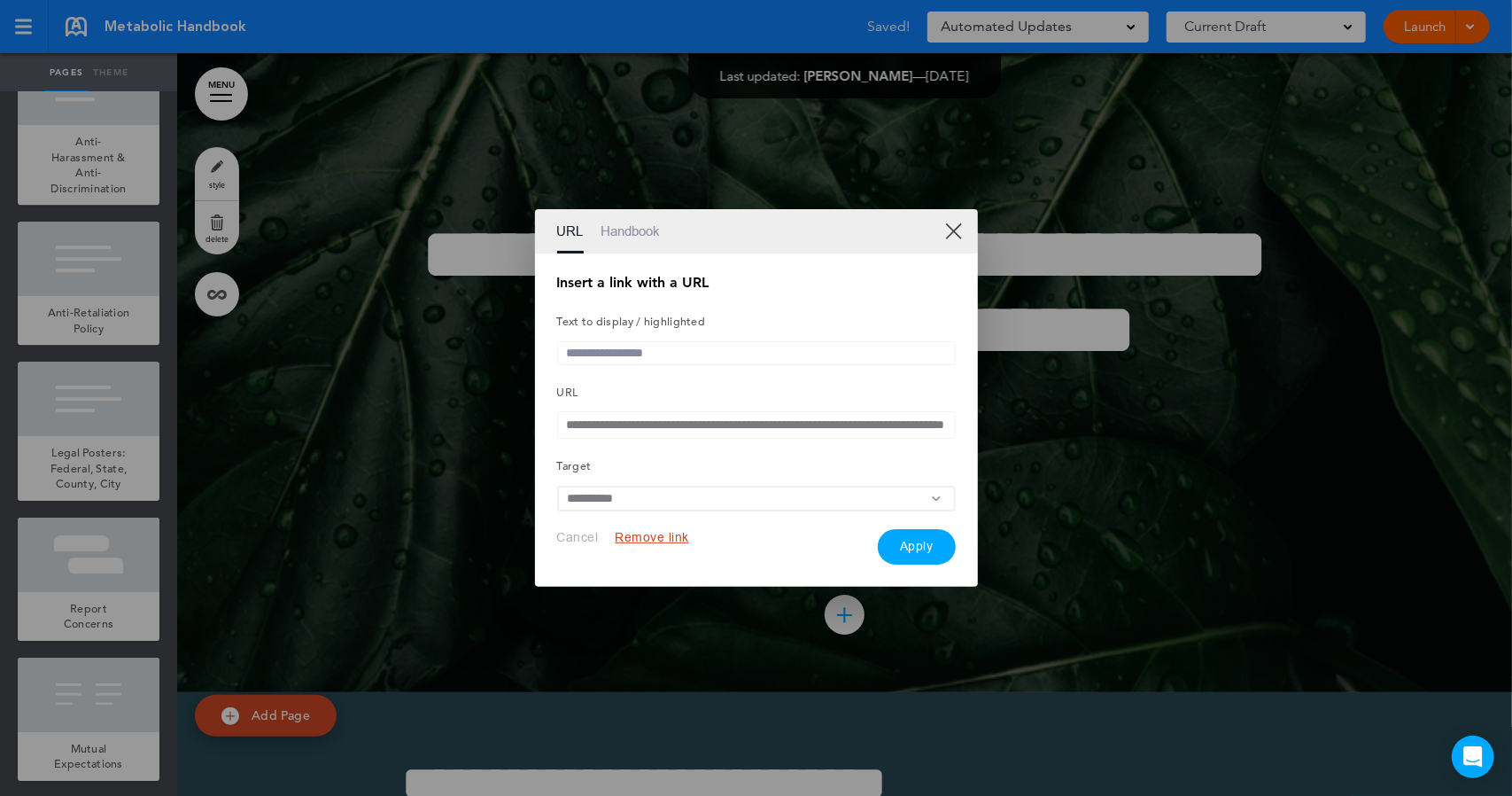
type input "**********"
click at [600, 357] on input "text" at bounding box center [756, 354] width 398 height 24
type input "**********"
click at [898, 550] on button "Apply" at bounding box center [917, 546] width 78 height 35
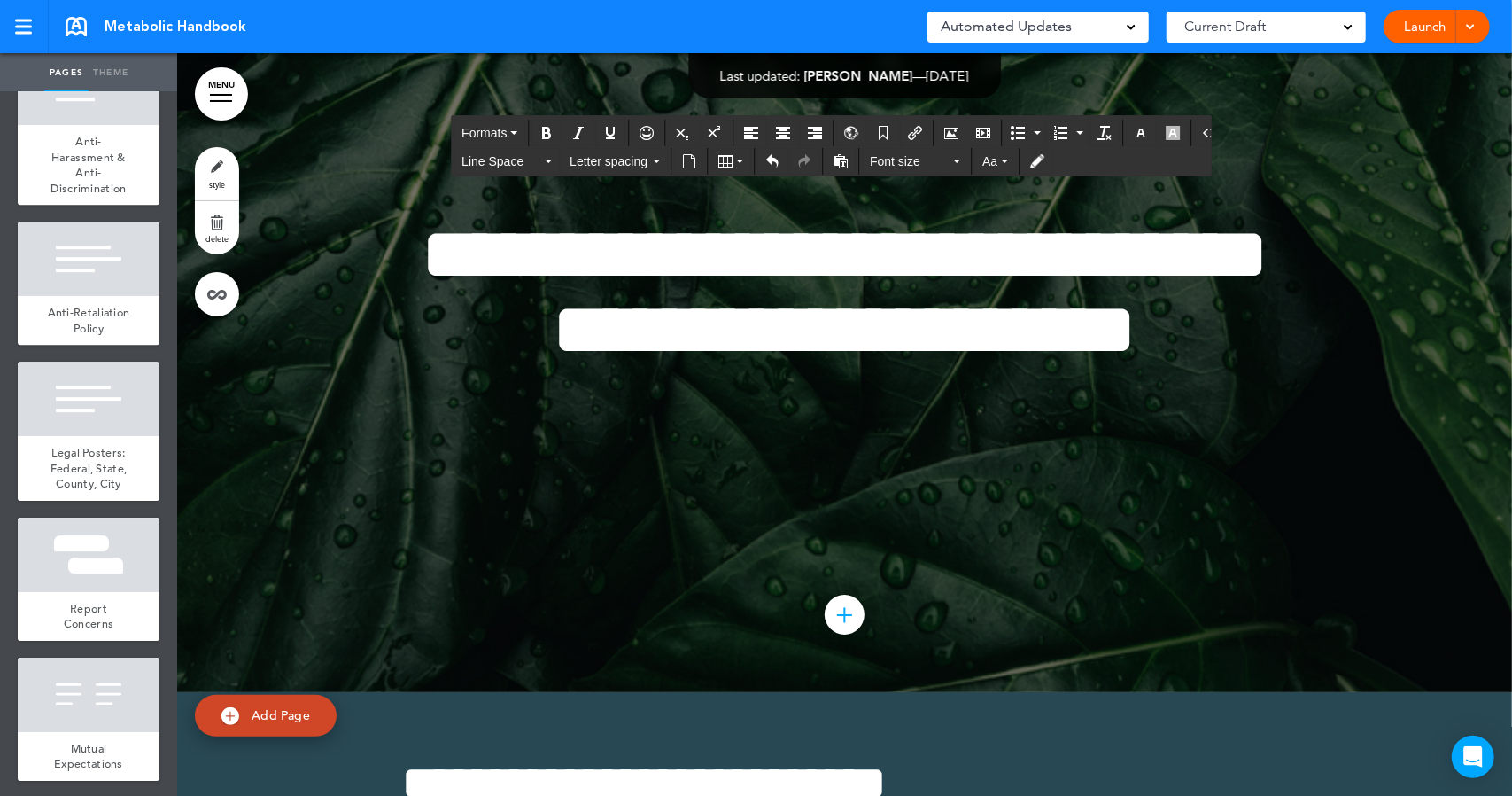
click at [909, 130] on icon "Insert/edit airmason link" at bounding box center [915, 133] width 14 height 14
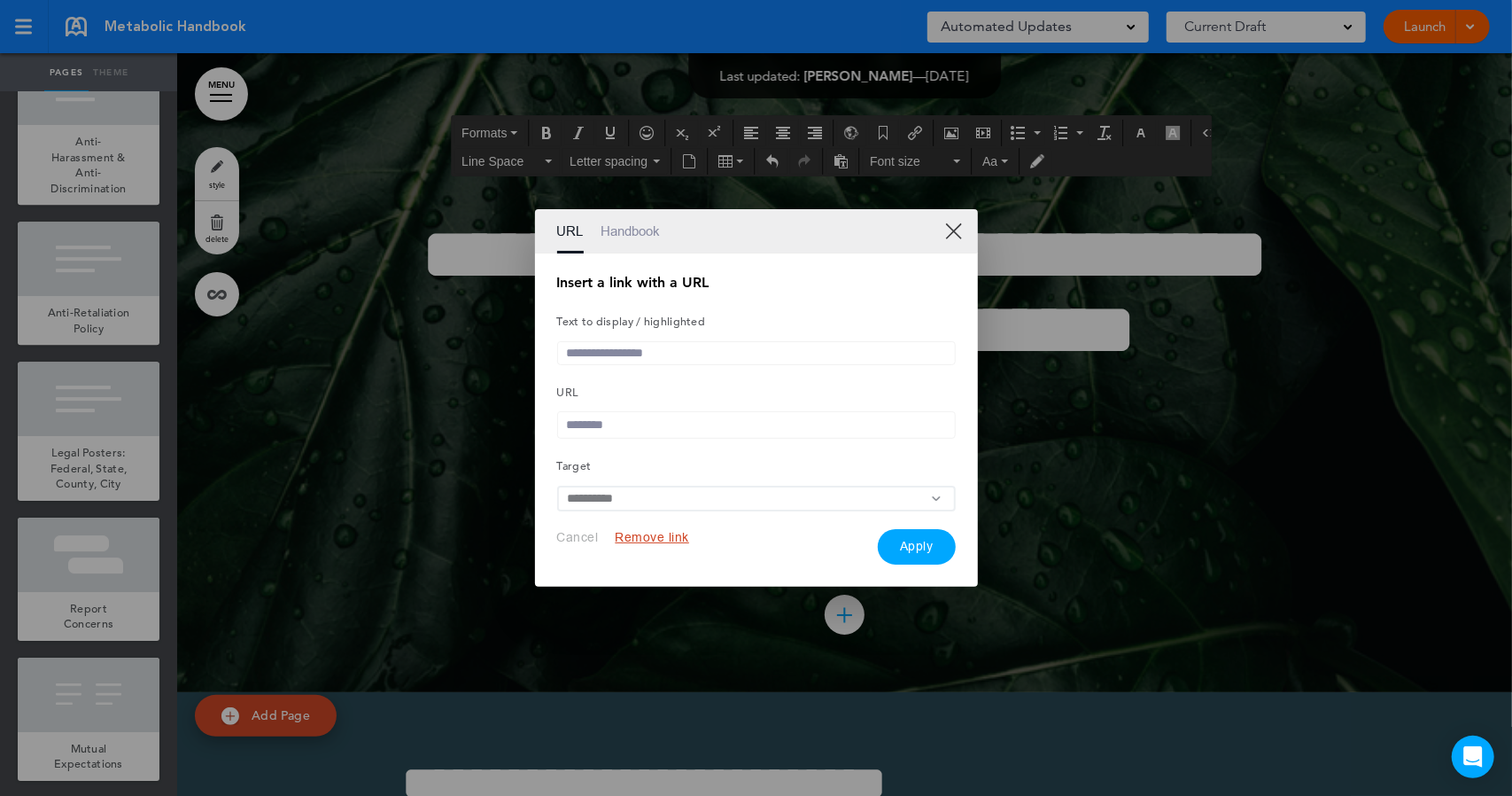
click at [733, 344] on input "text" at bounding box center [756, 354] width 398 height 24
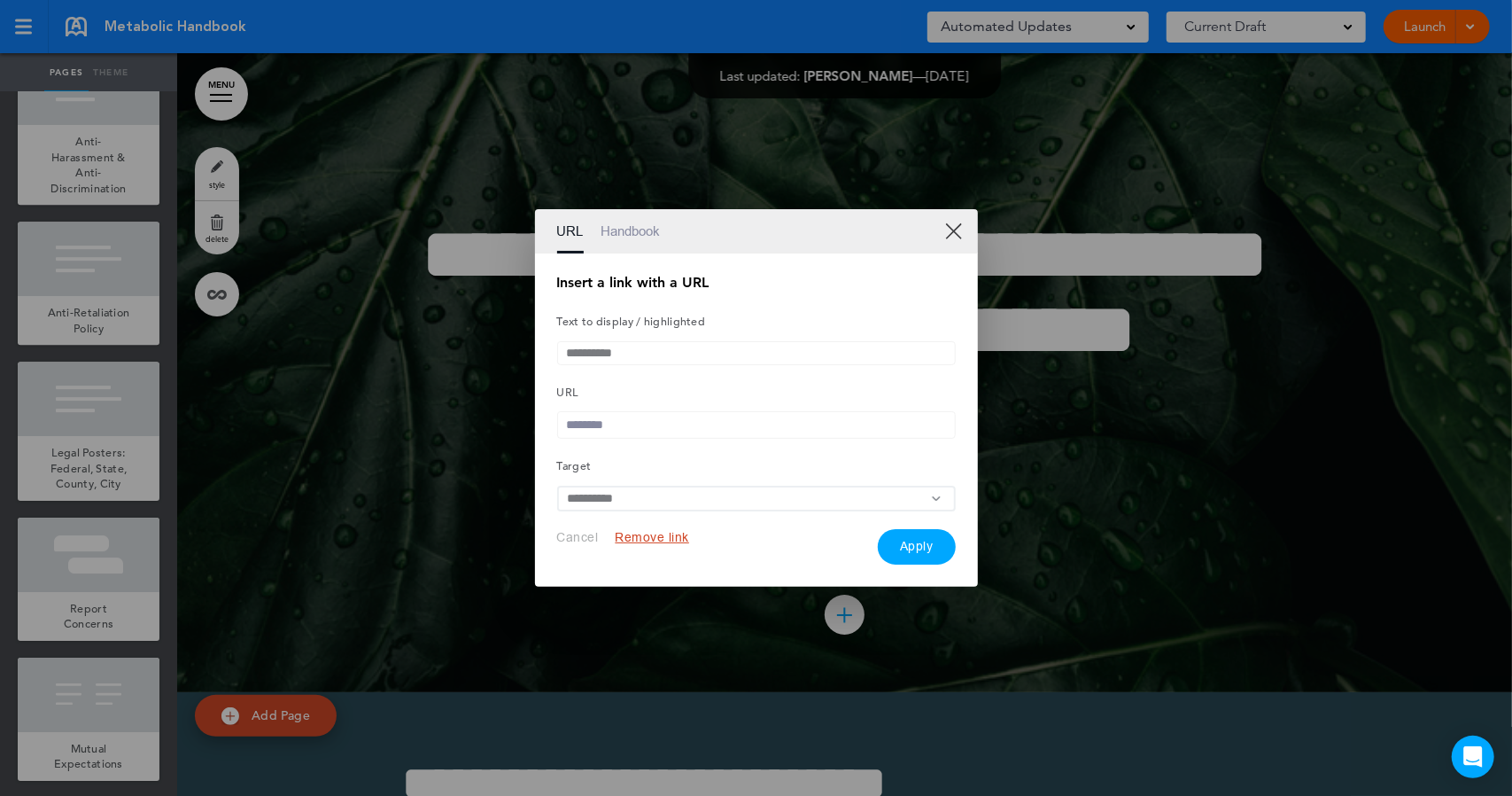
type input "**********"
click at [623, 431] on input "text" at bounding box center [756, 424] width 398 height 27
paste input "**********"
type input "**********"
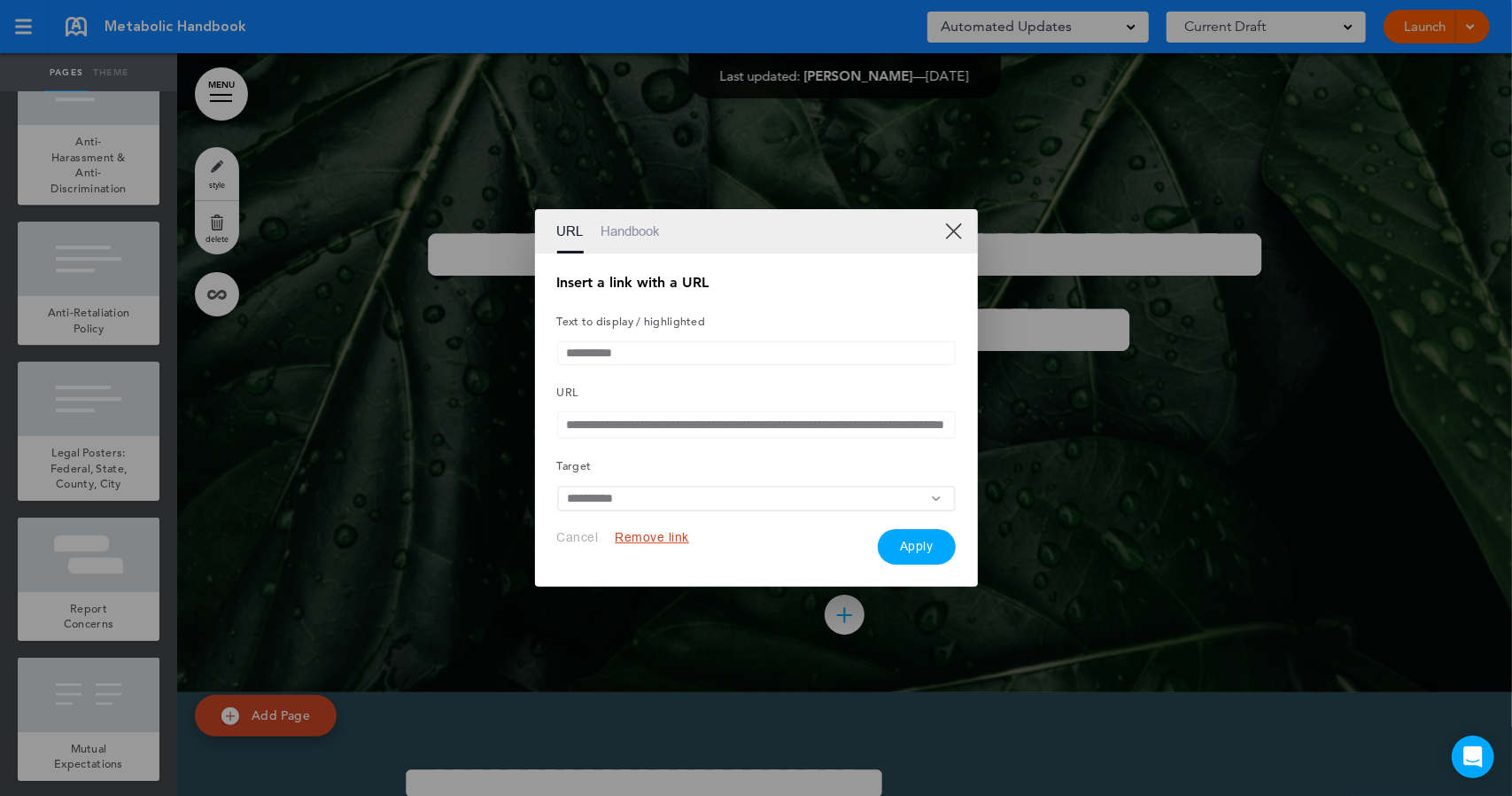
scroll to position [0, 0]
click at [904, 548] on button "Apply" at bounding box center [917, 546] width 78 height 35
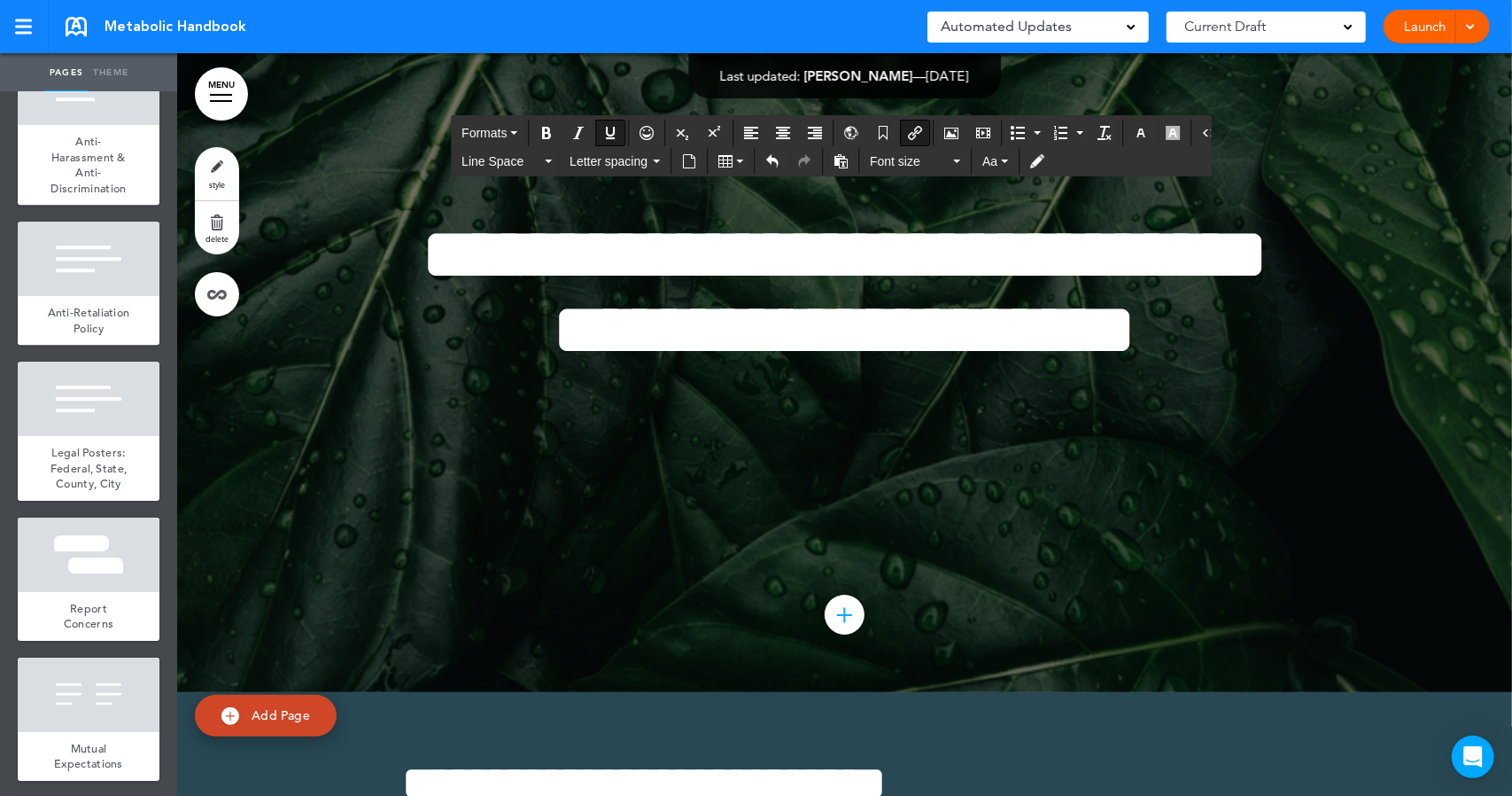
click at [1476, 25] on div at bounding box center [1468, 27] width 18 height 34
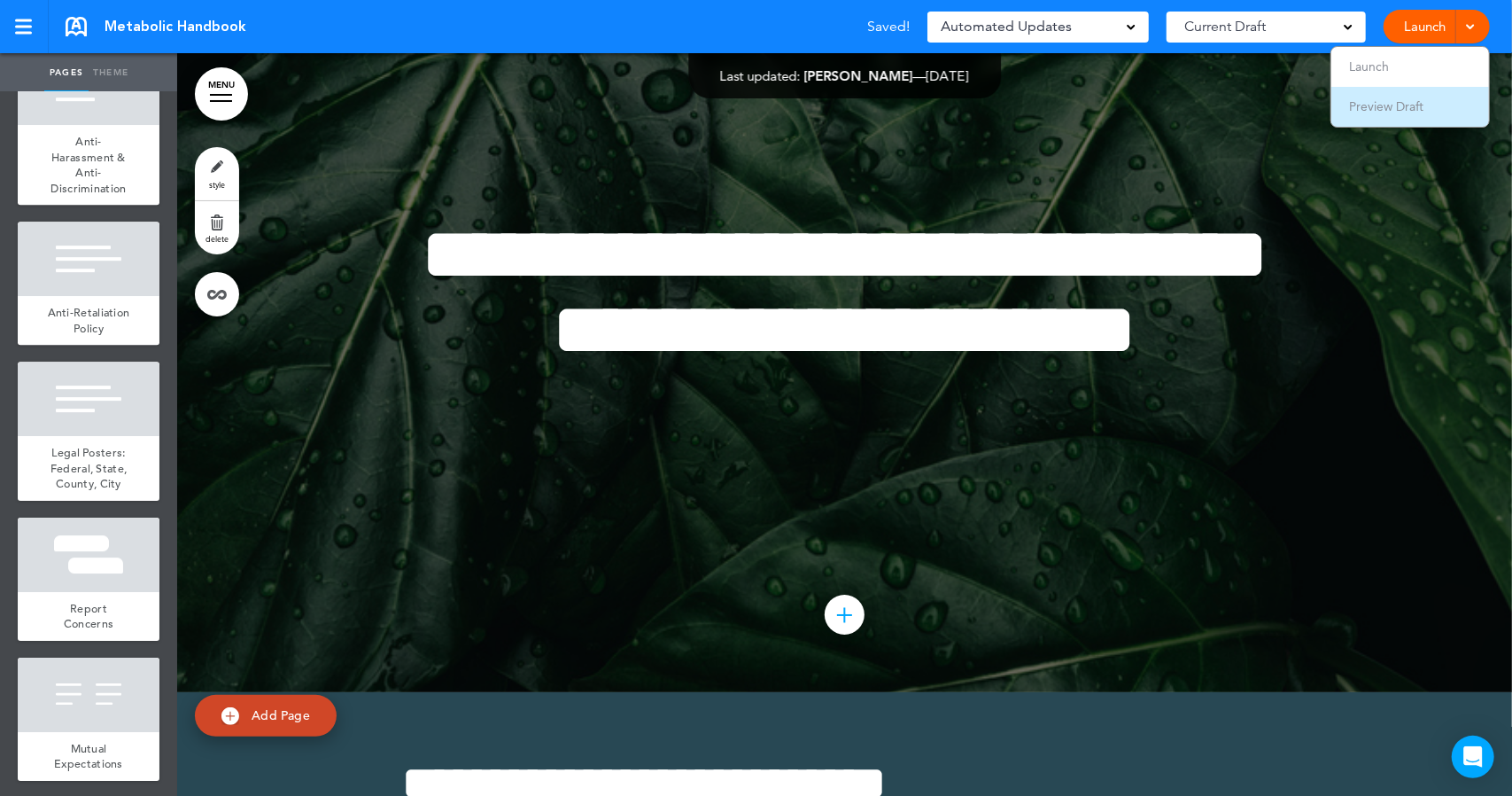
click at [1407, 104] on span "Preview Draft" at bounding box center [1386, 106] width 75 height 16
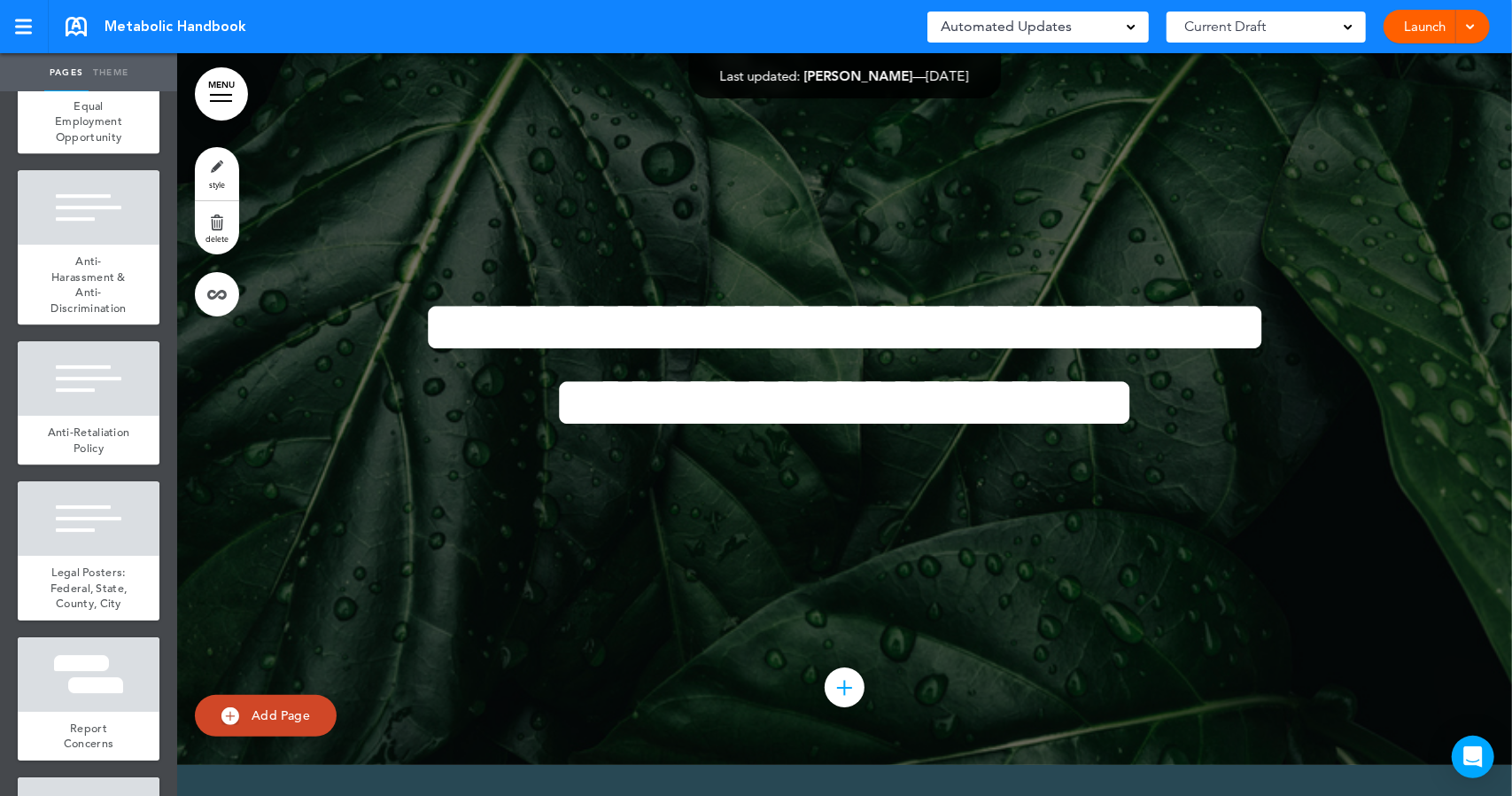
scroll to position [67599, 0]
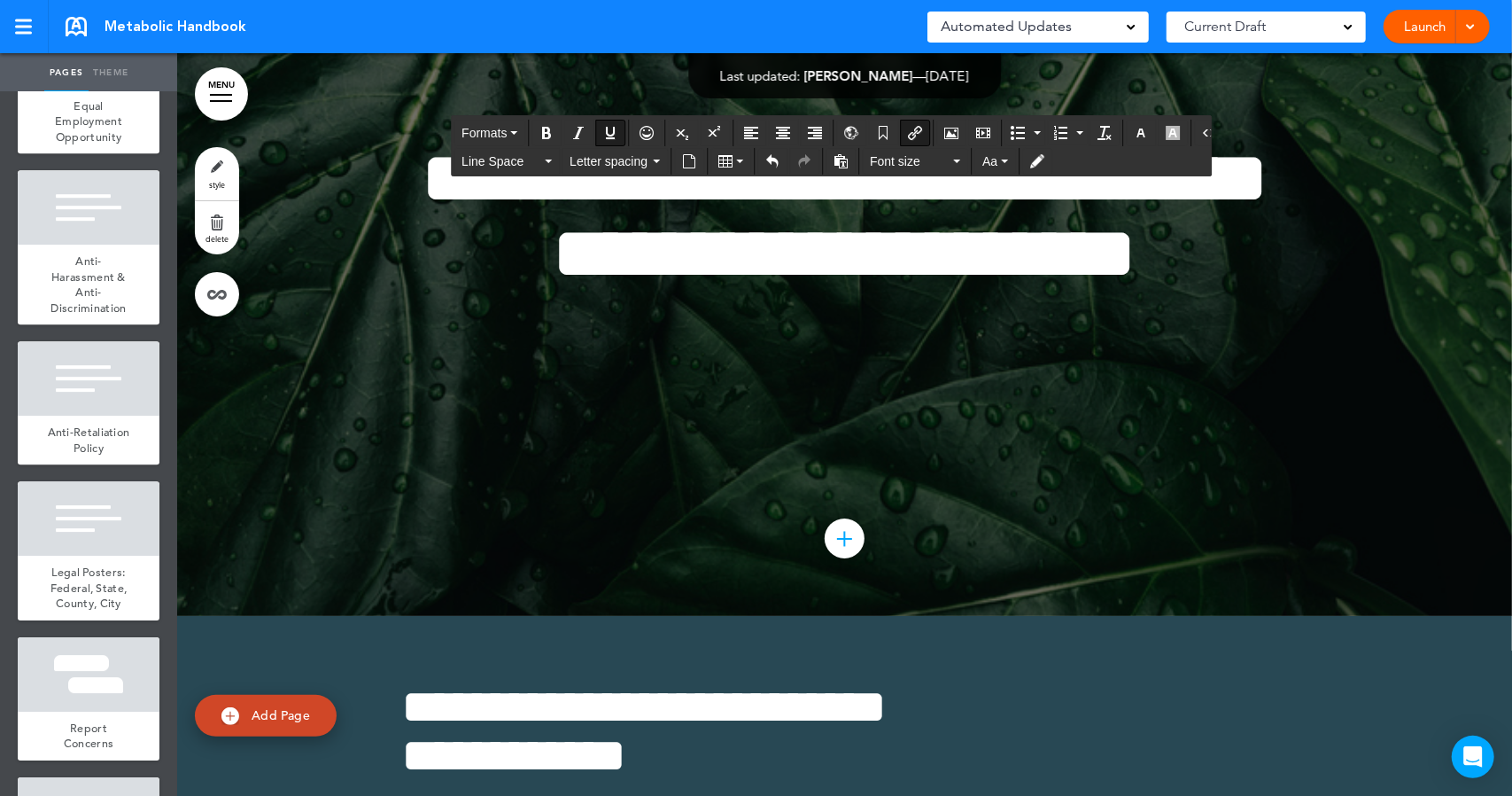
scroll to position [67742, 0]
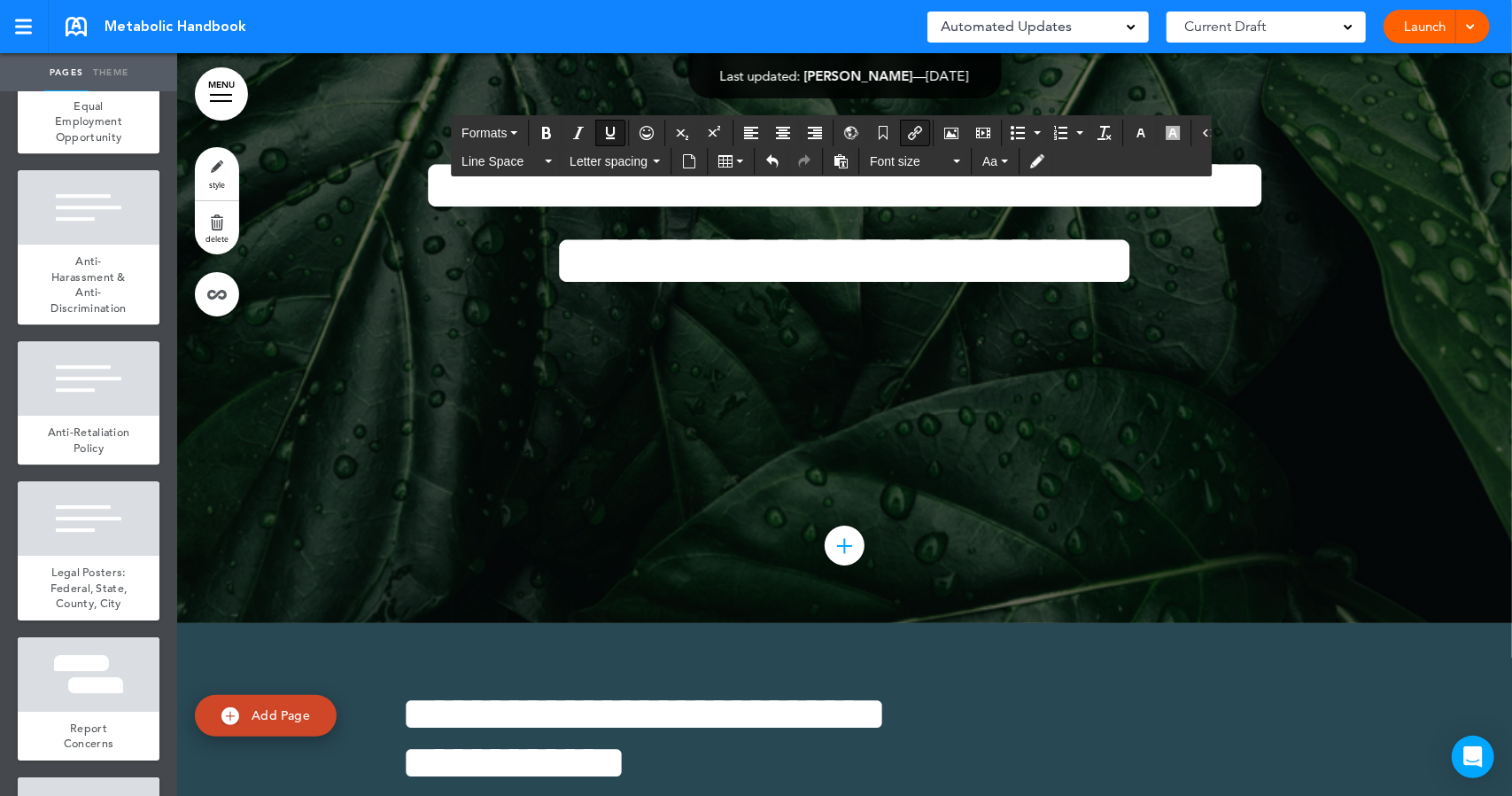
click at [914, 133] on button "Insert/edit airmason link" at bounding box center [915, 133] width 28 height 25
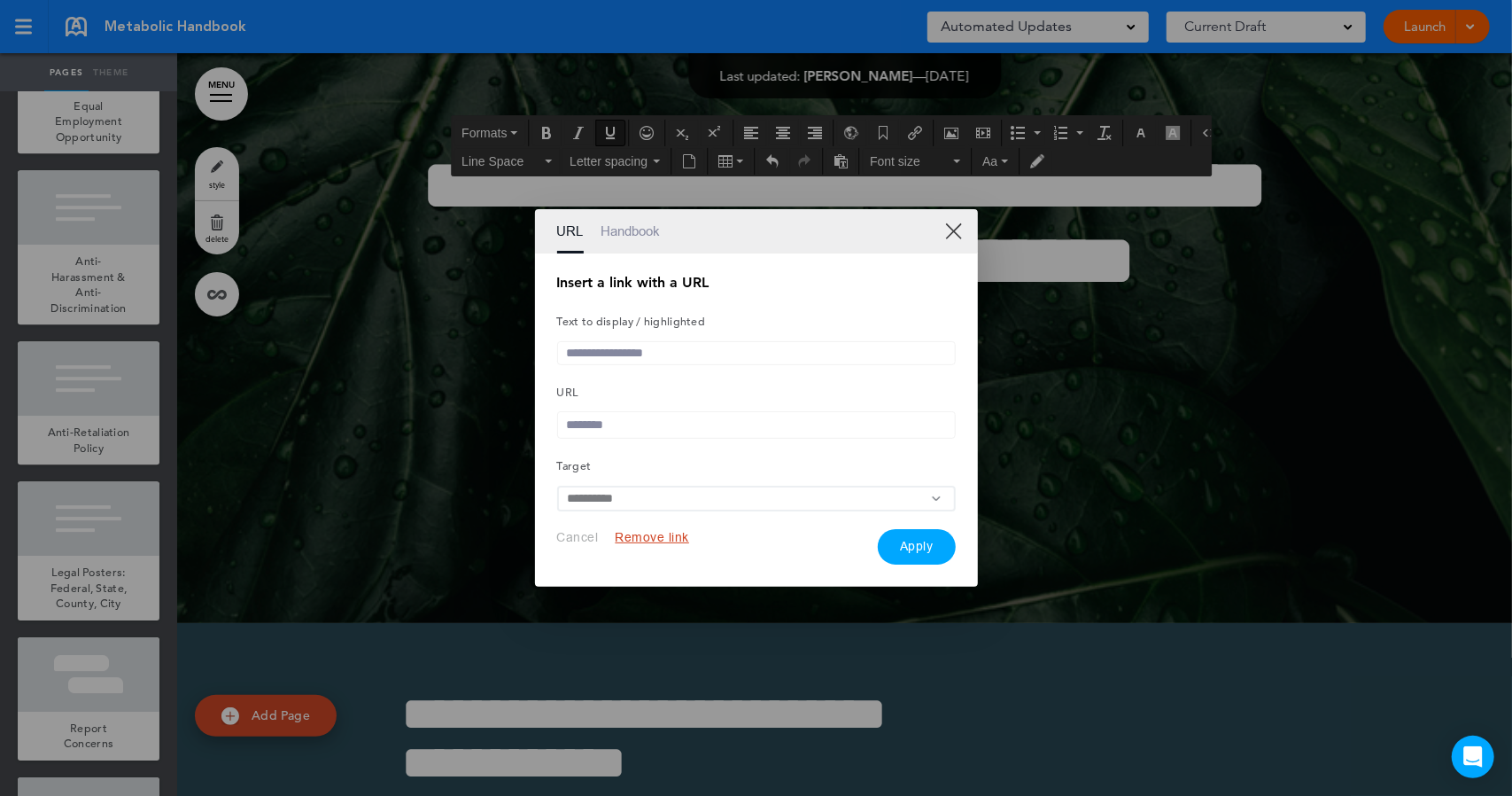
click at [651, 424] on input "text" at bounding box center [756, 424] width 398 height 27
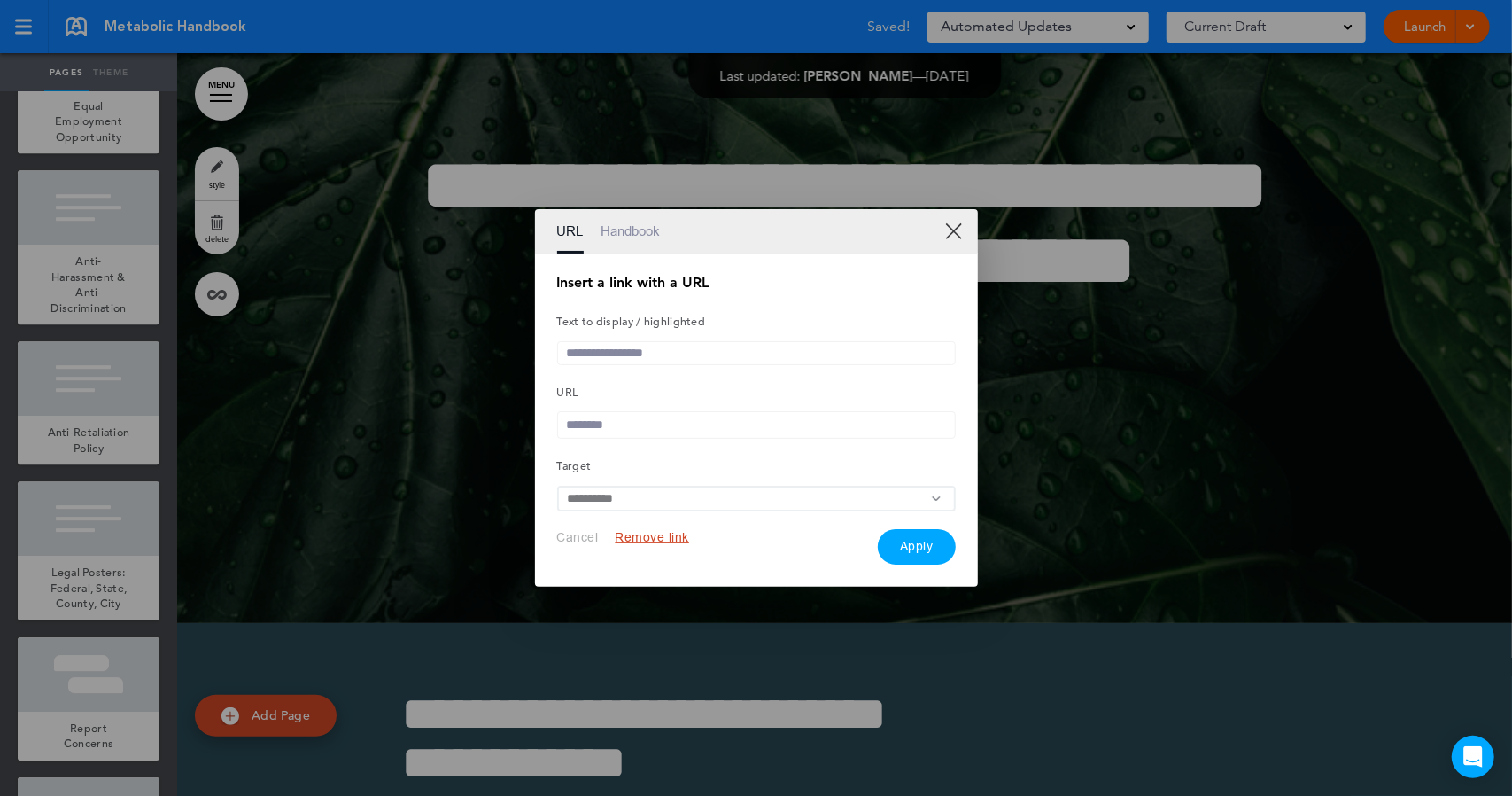
paste input "**********"
type input "**********"
click at [610, 354] on input "text" at bounding box center [756, 354] width 398 height 24
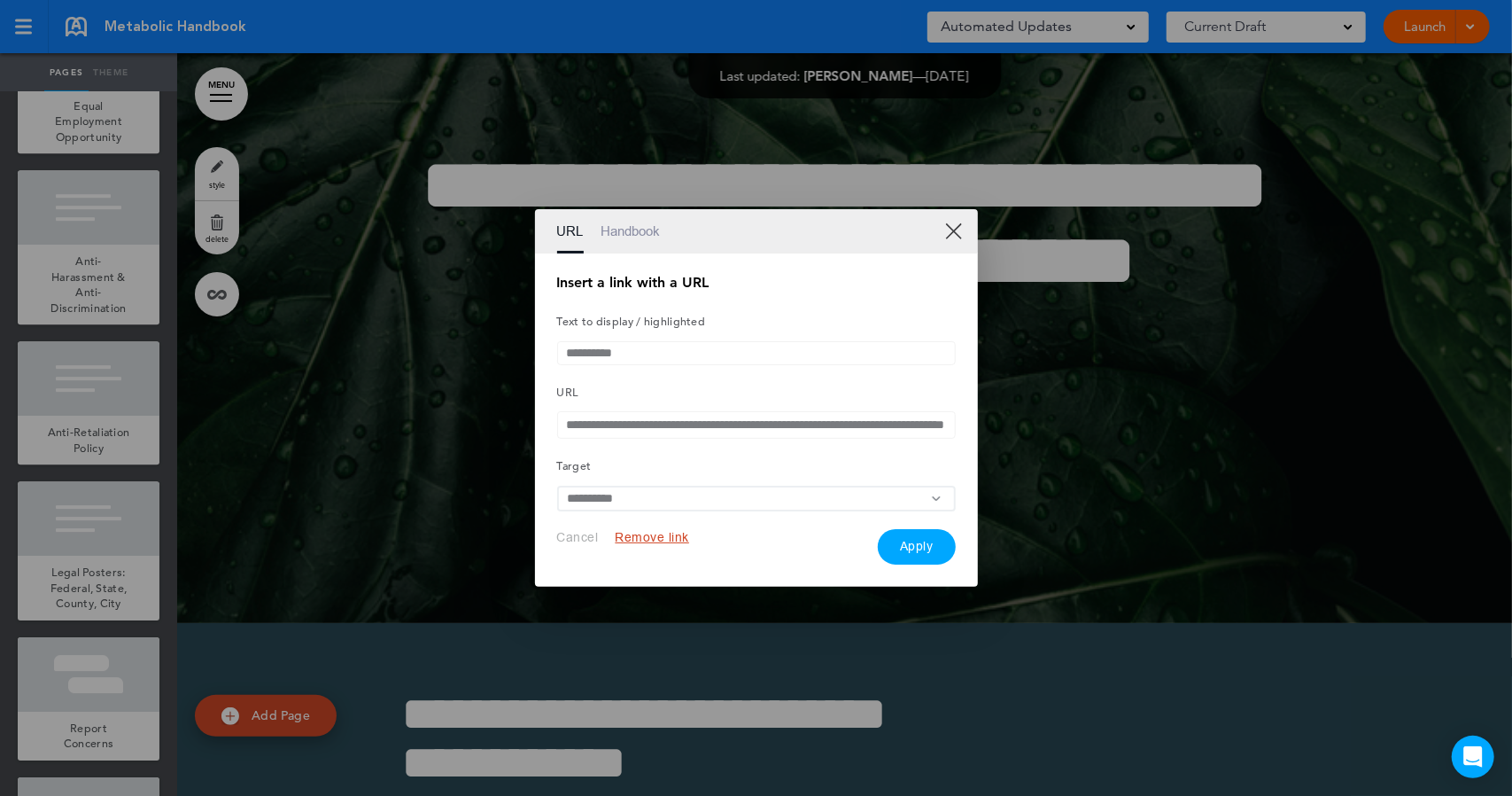
type input "**********"
click at [924, 553] on button "Apply" at bounding box center [917, 546] width 78 height 35
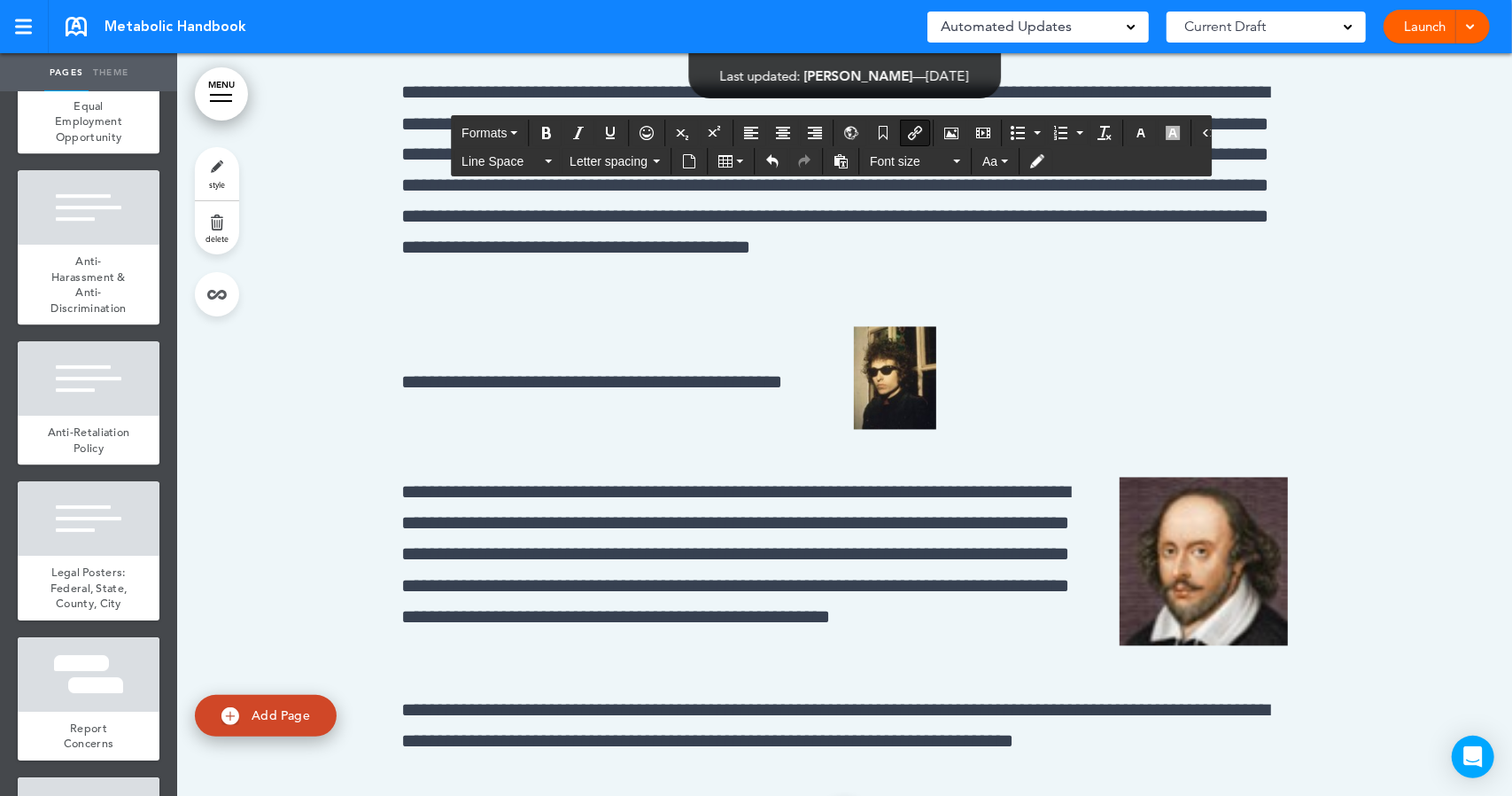
scroll to position [2164, 0]
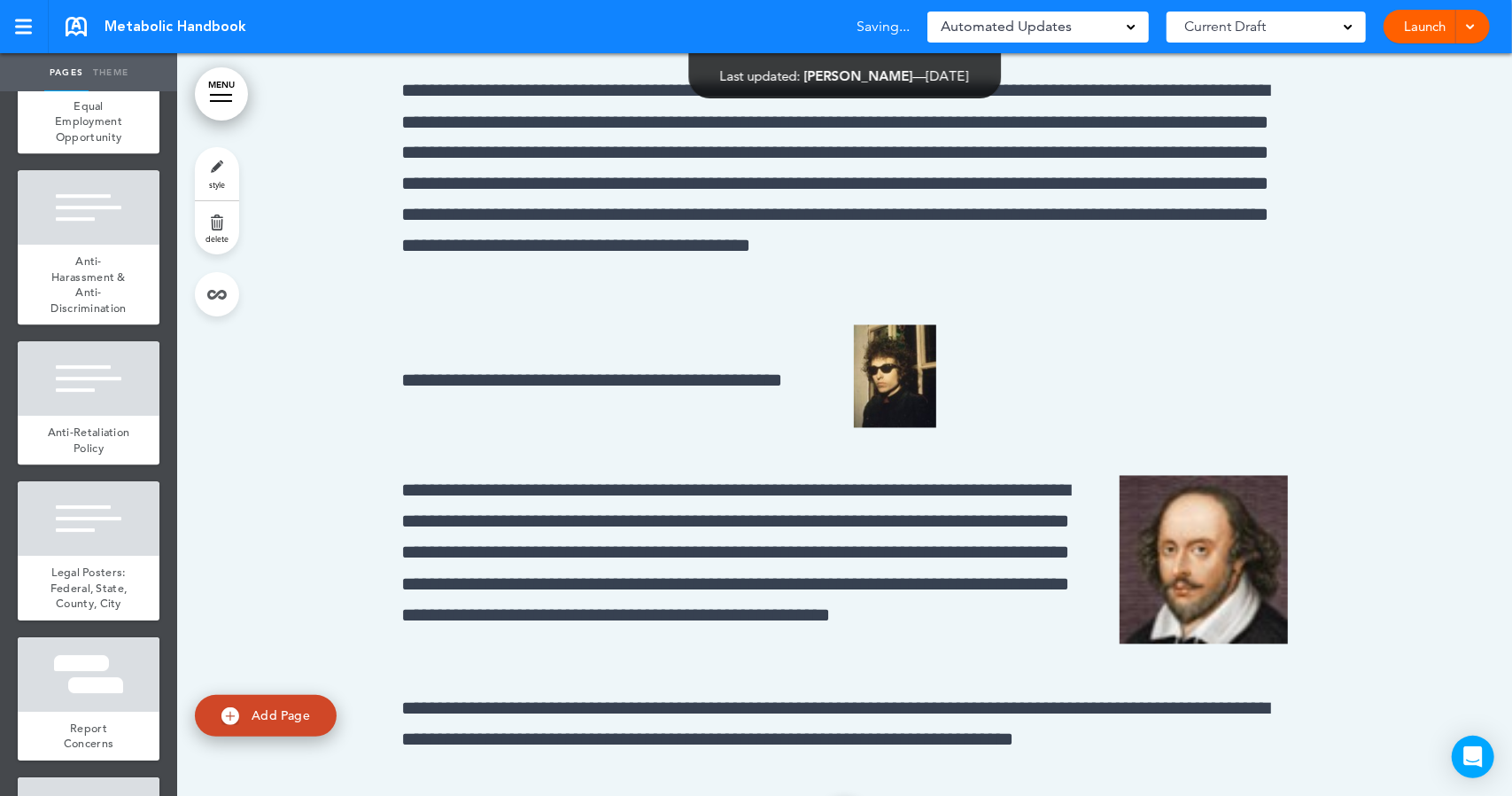
click at [1421, 29] on link "Launch" at bounding box center [1425, 27] width 56 height 34
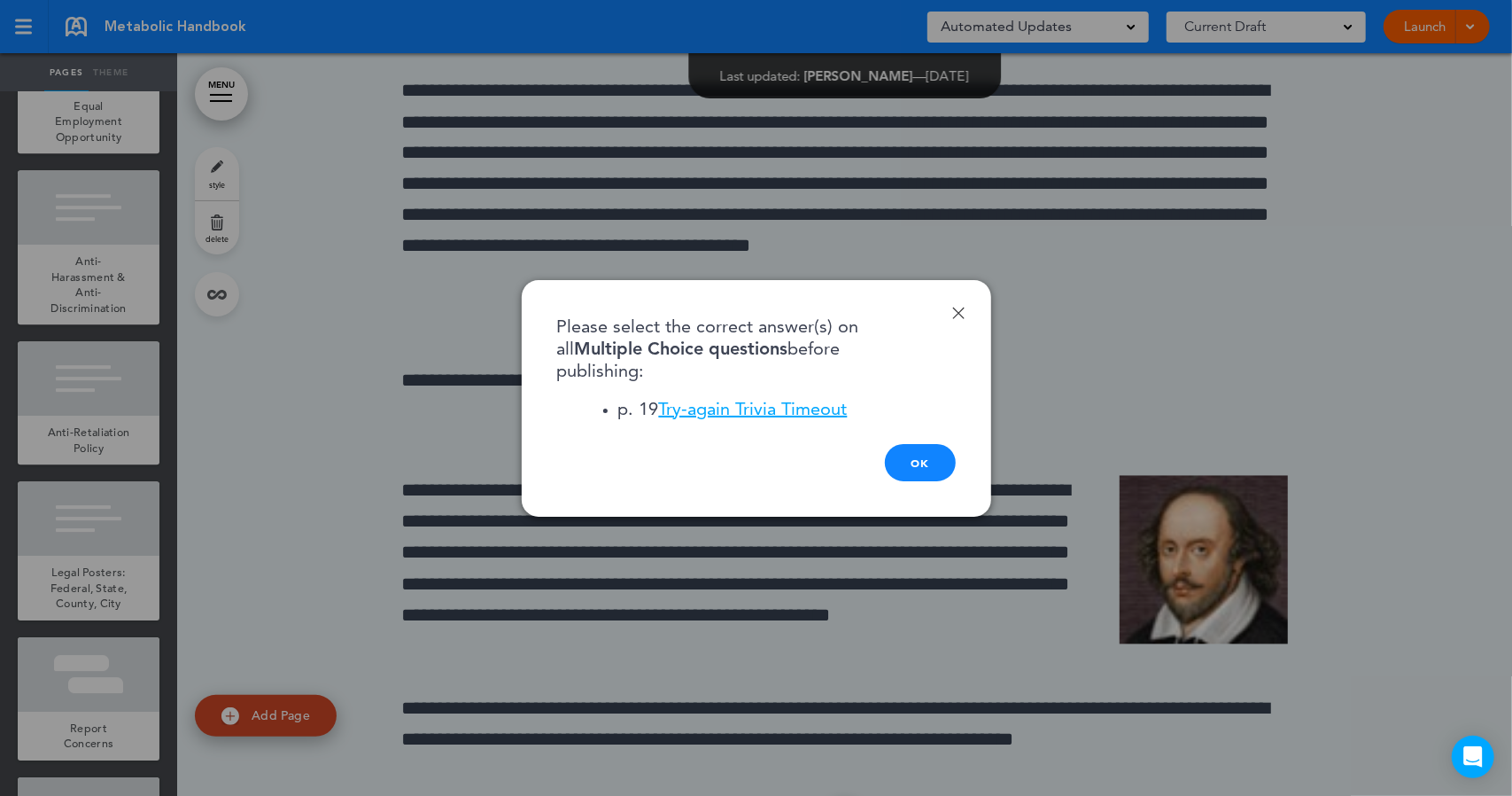
click at [959, 313] on link "Done" at bounding box center [959, 313] width 12 height 12
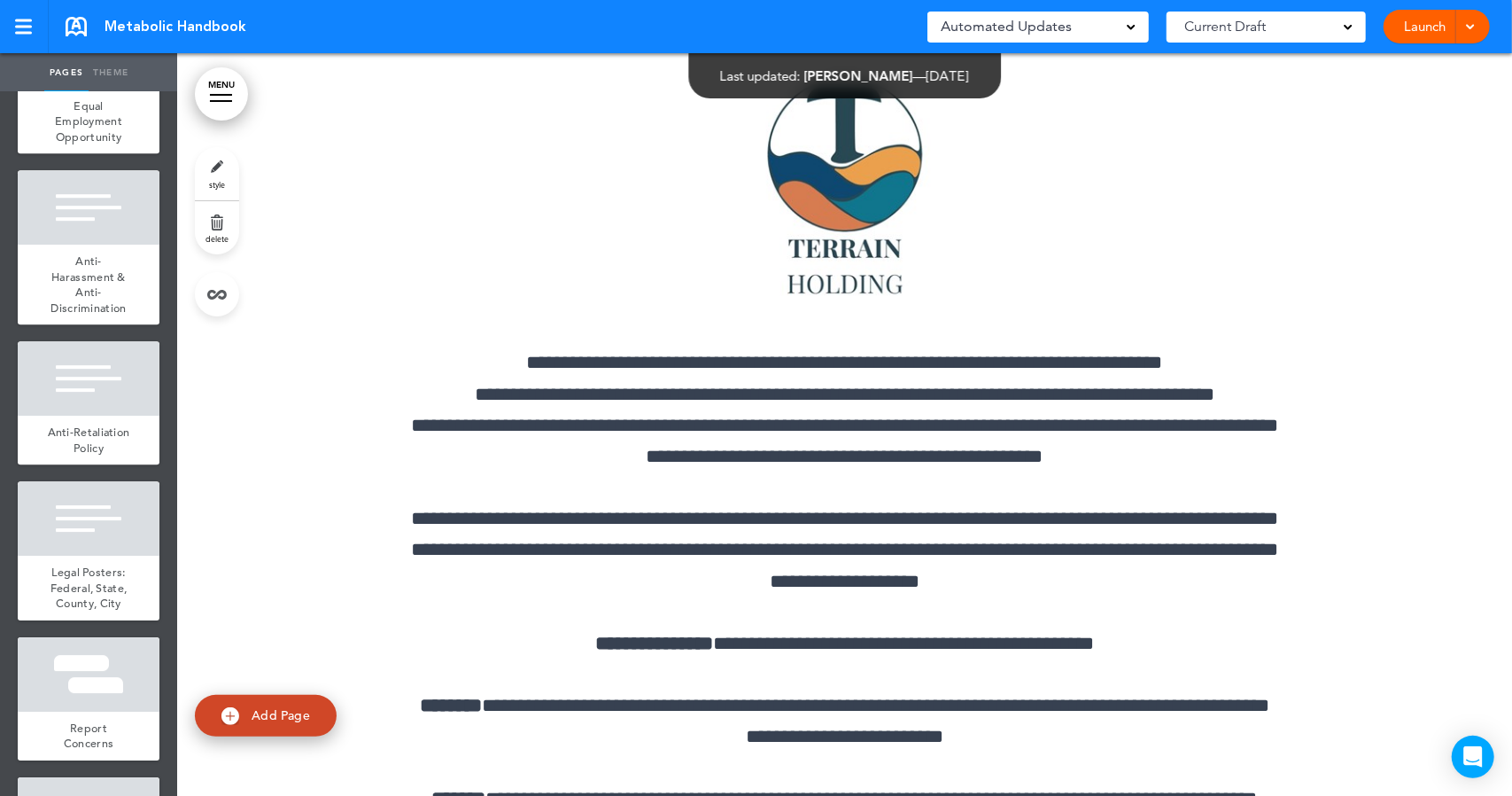
scroll to position [4248, 0]
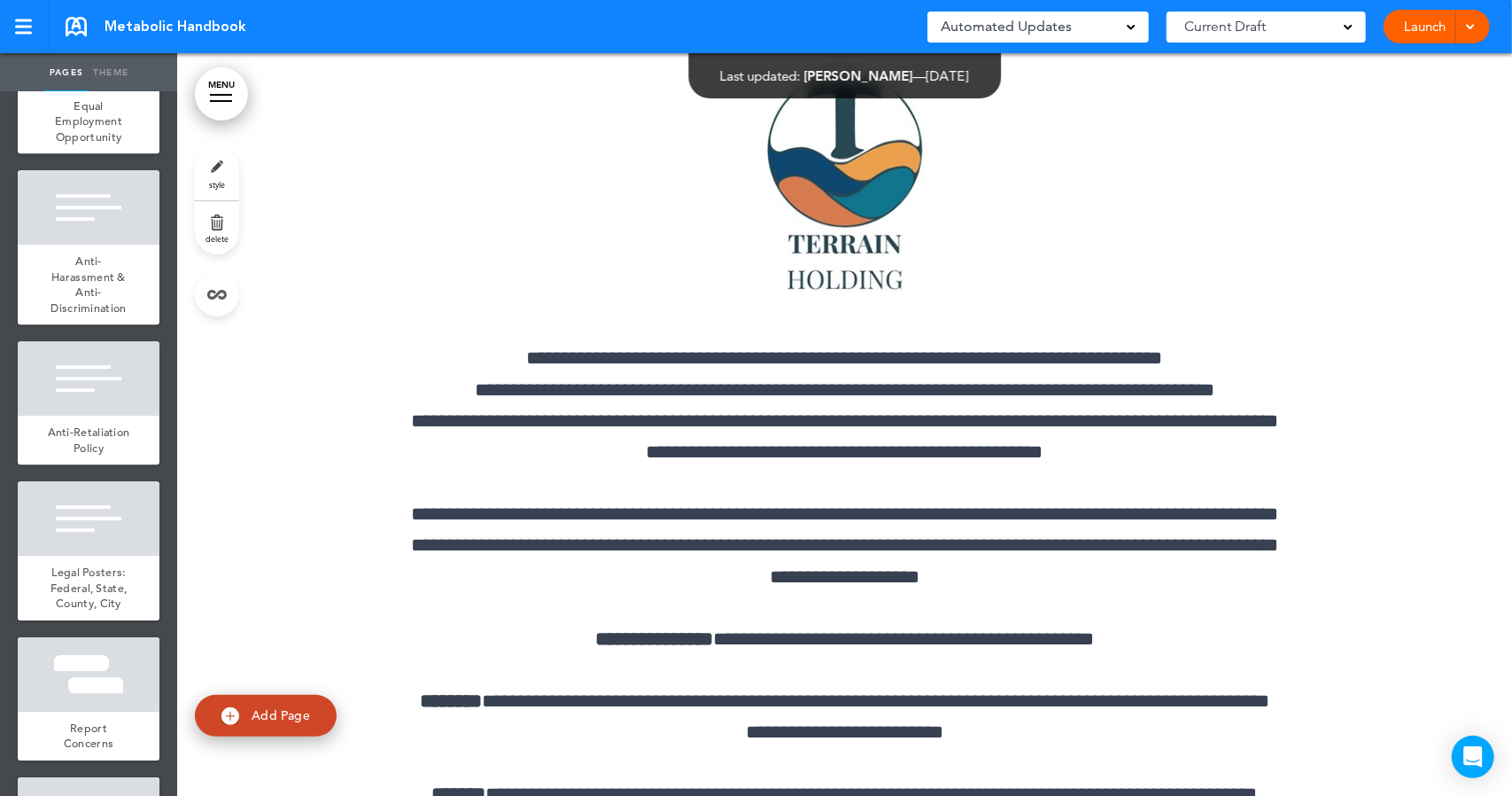
click at [1475, 27] on span at bounding box center [1470, 26] width 12 height 12
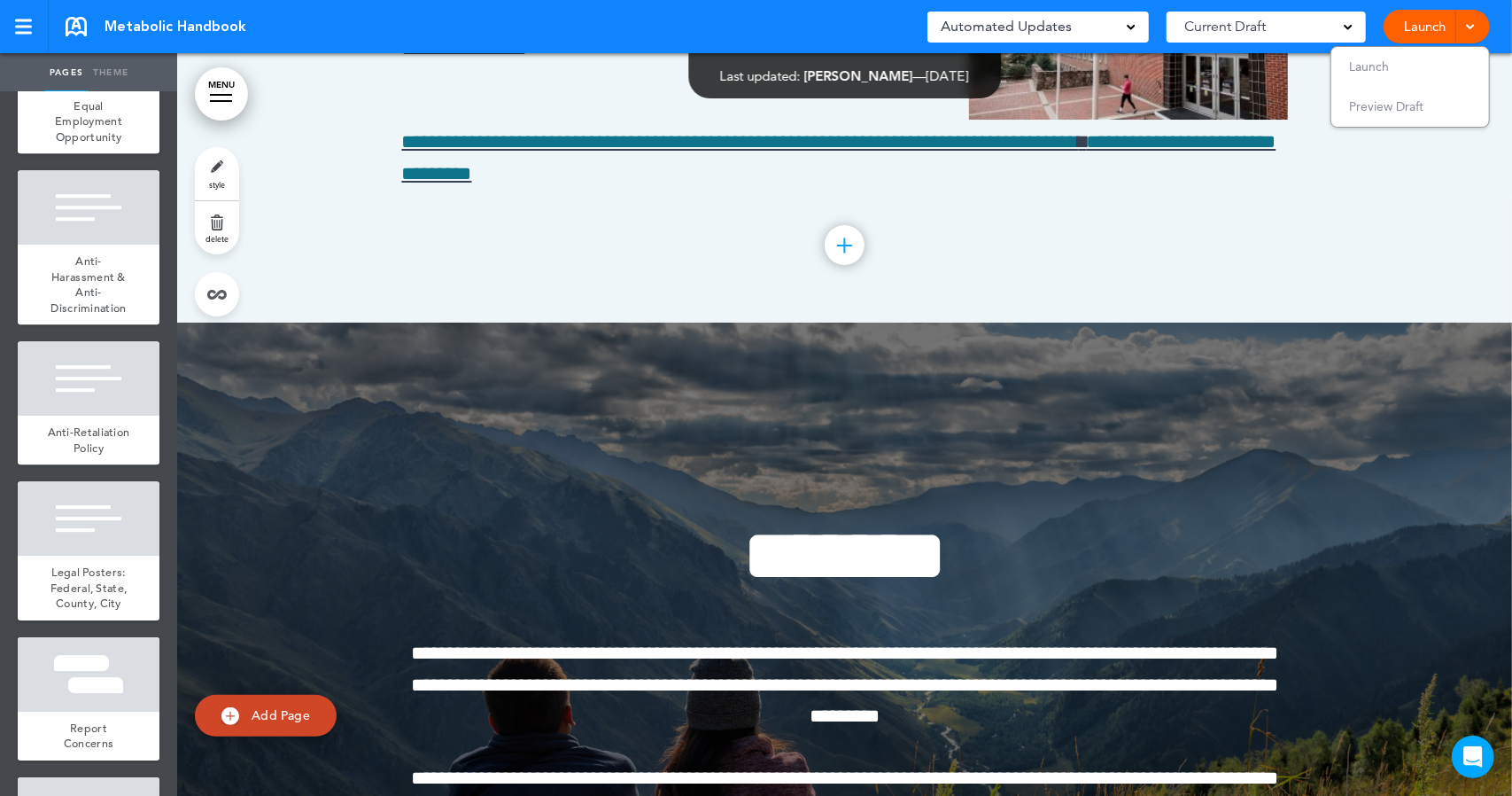
scroll to position [58861, 0]
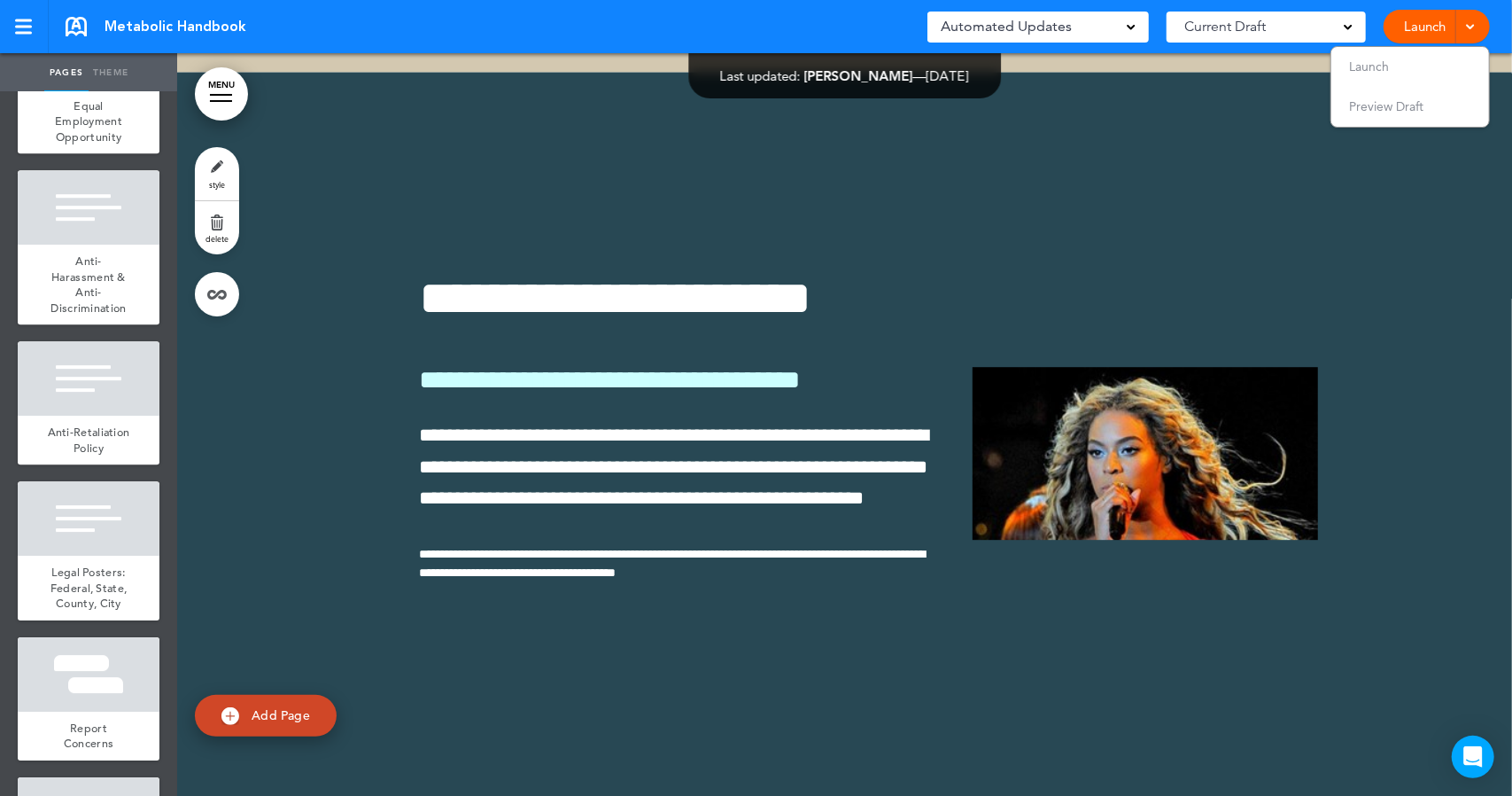
click at [350, 567] on div at bounding box center [844, 443] width 1335 height 742
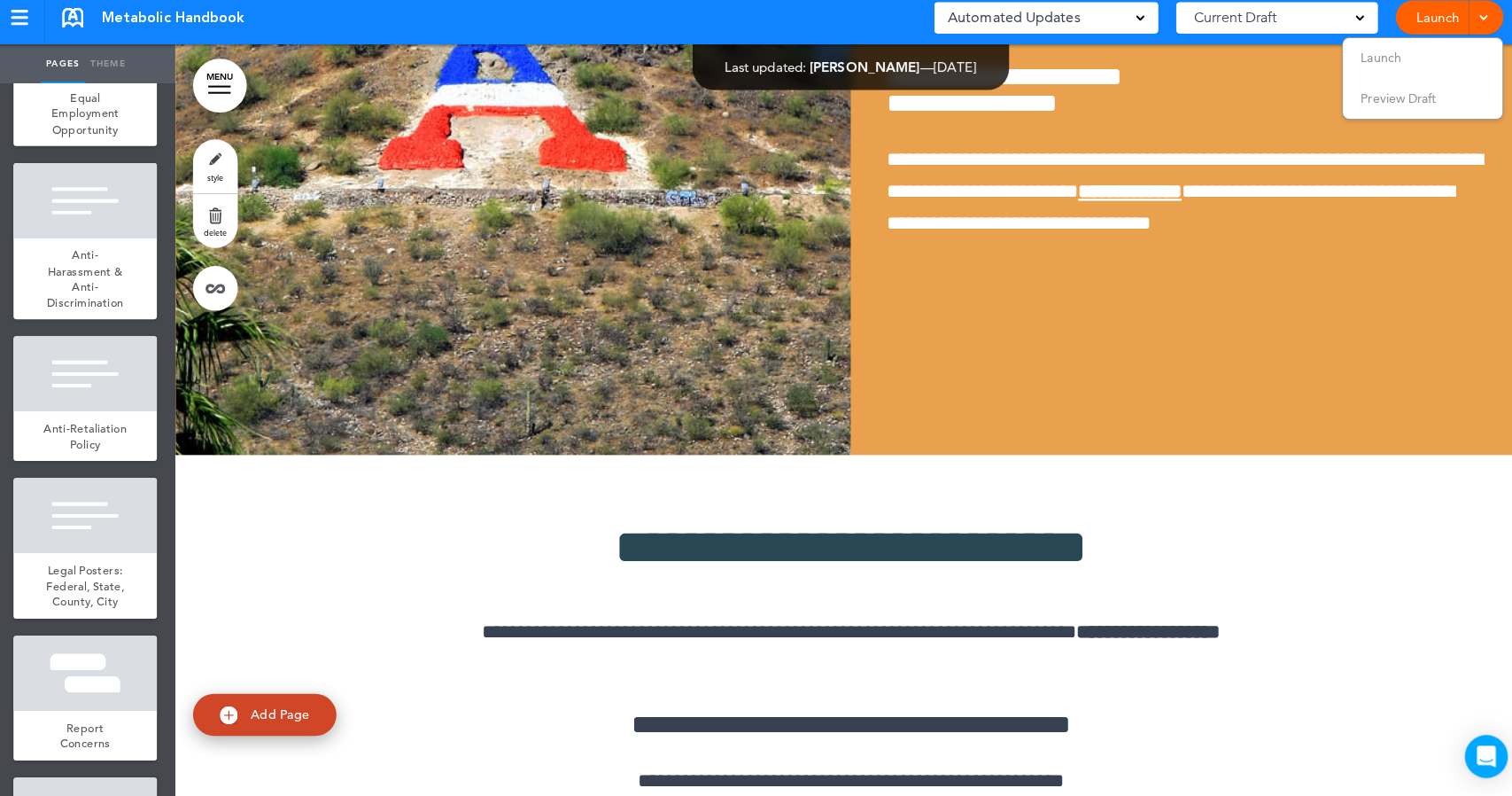
scroll to position [21043, 0]
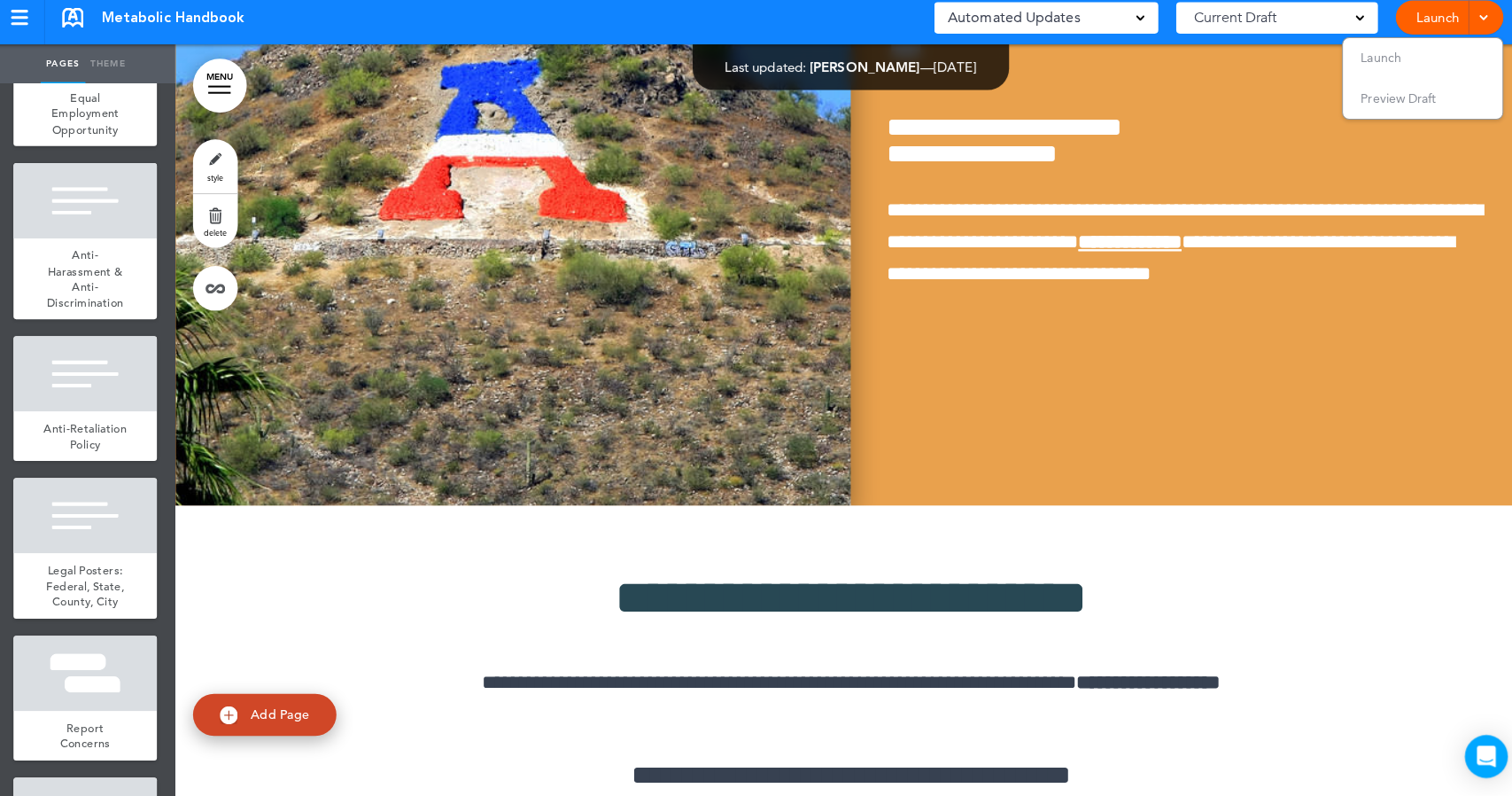
click at [350, 509] on img at bounding box center [510, 138] width 668 height 742
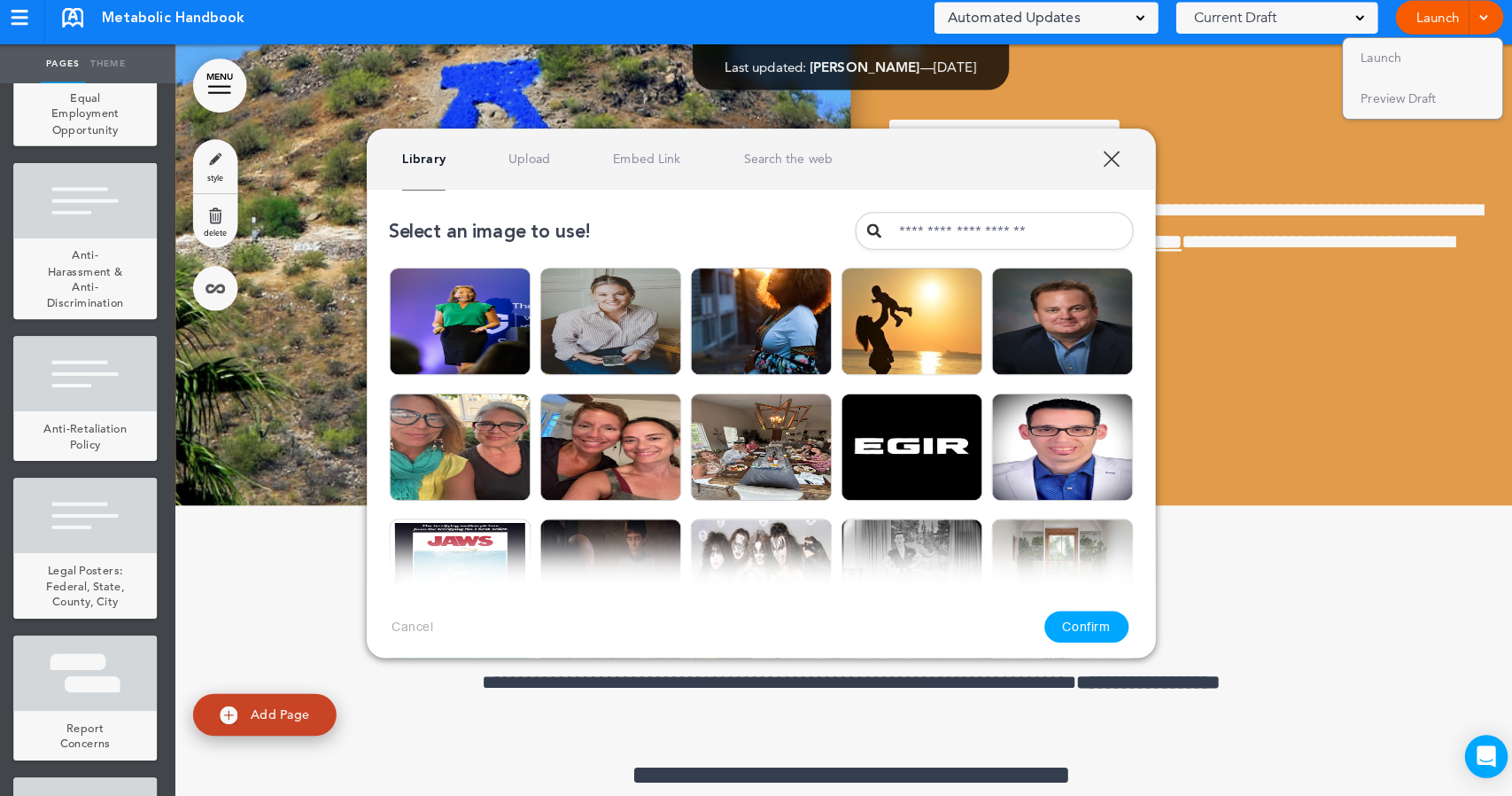
scroll to position [0, 0]
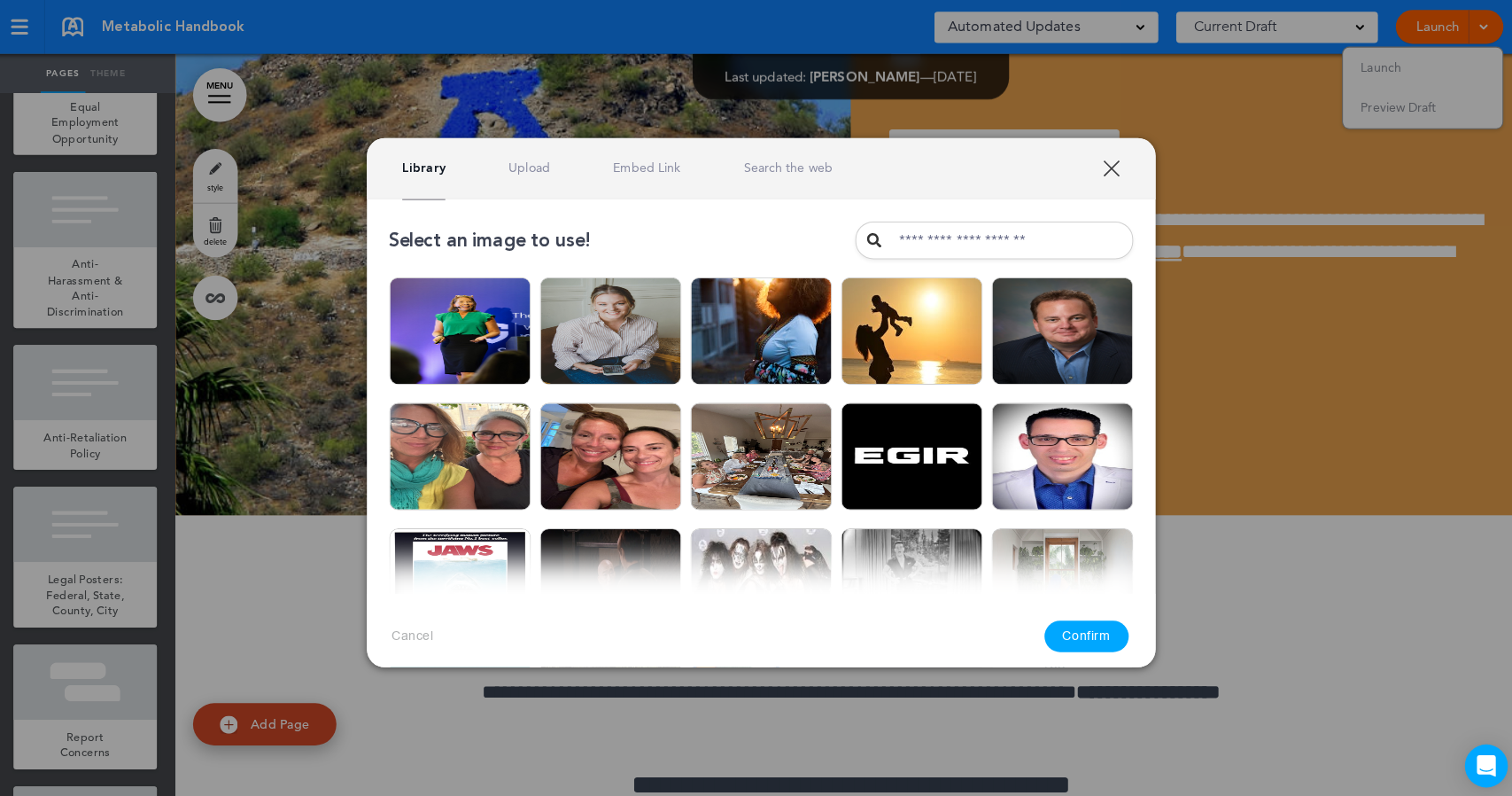
click at [1103, 165] on link "XXX" at bounding box center [1103, 166] width 17 height 17
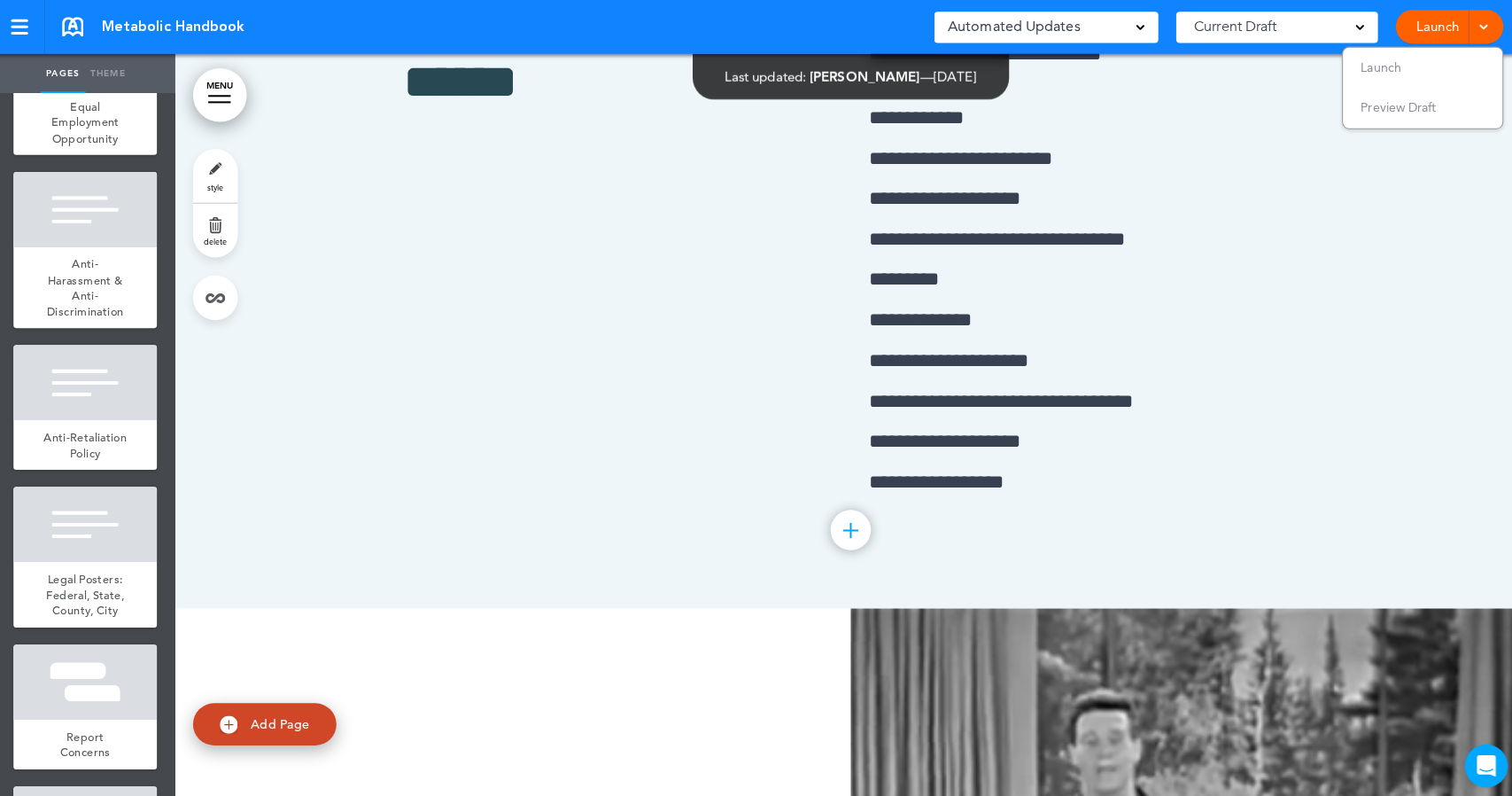
scroll to position [18485, 0]
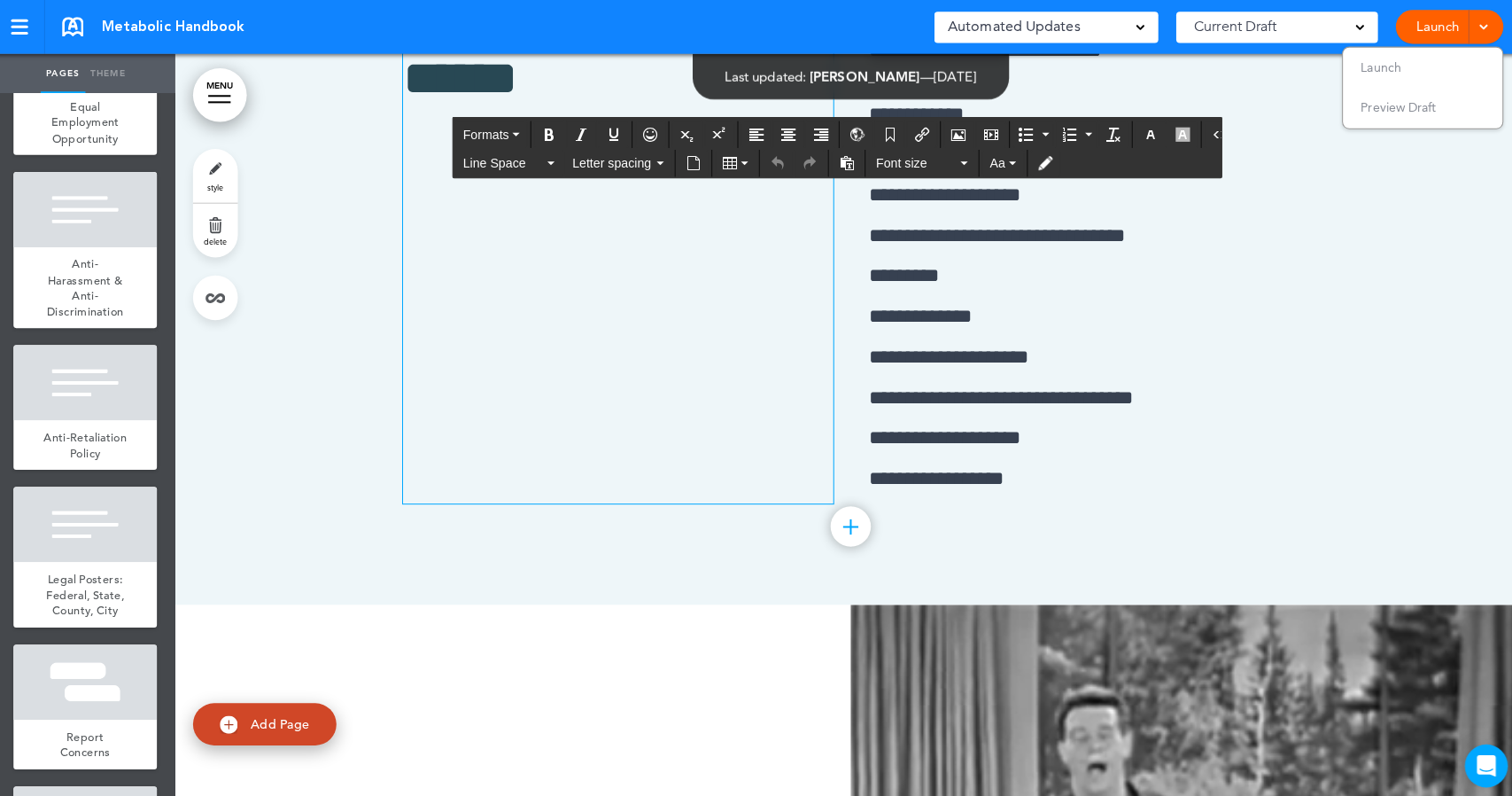
click at [481, 497] on div "****** ******" at bounding box center [615, 251] width 425 height 493
click at [596, 101] on h1 "****** ******" at bounding box center [615, 53] width 425 height 98
click at [945, 130] on icon "Airmason image" at bounding box center [952, 133] width 14 height 14
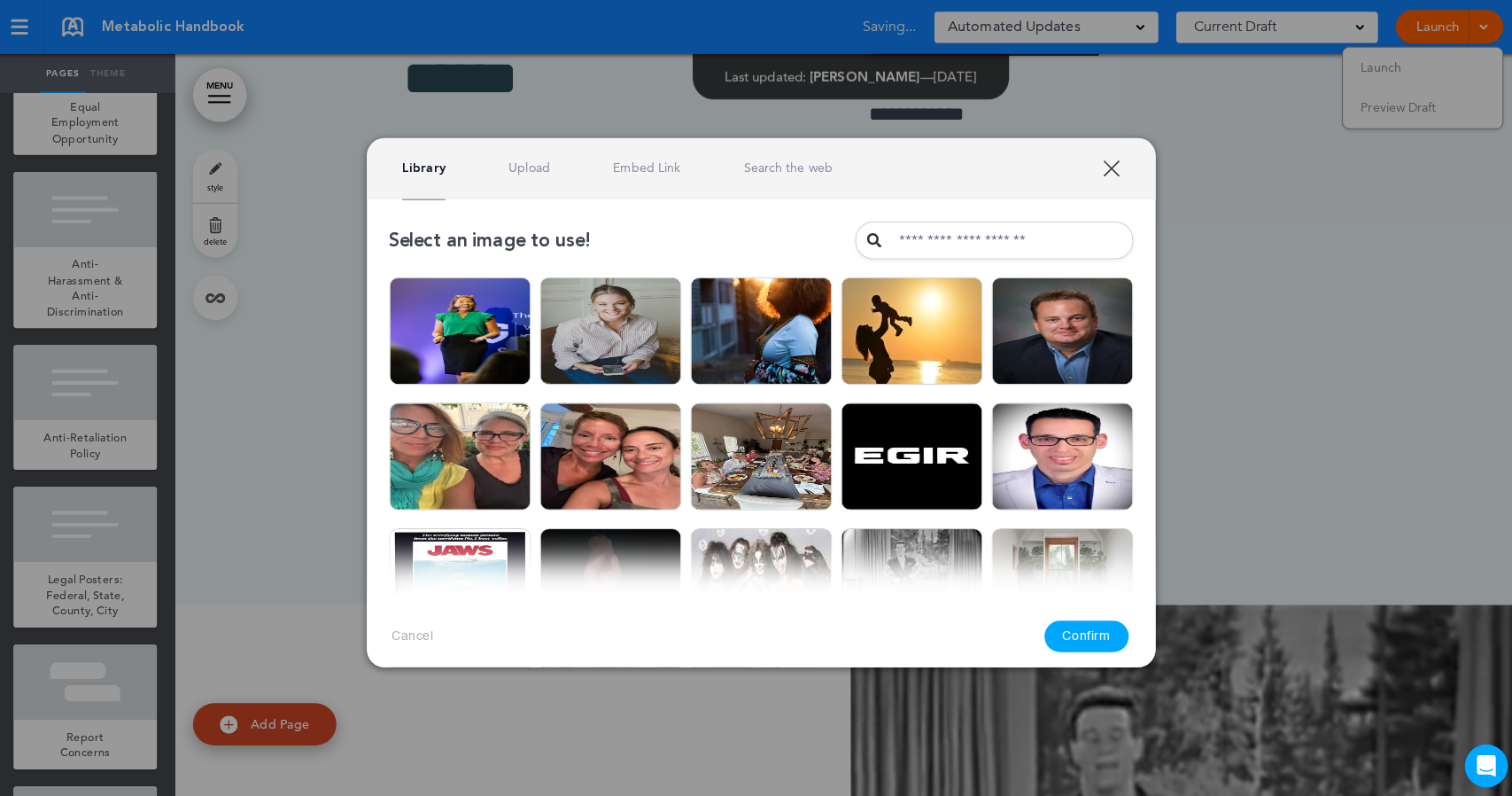
click at [516, 169] on link "Upload" at bounding box center [526, 166] width 41 height 17
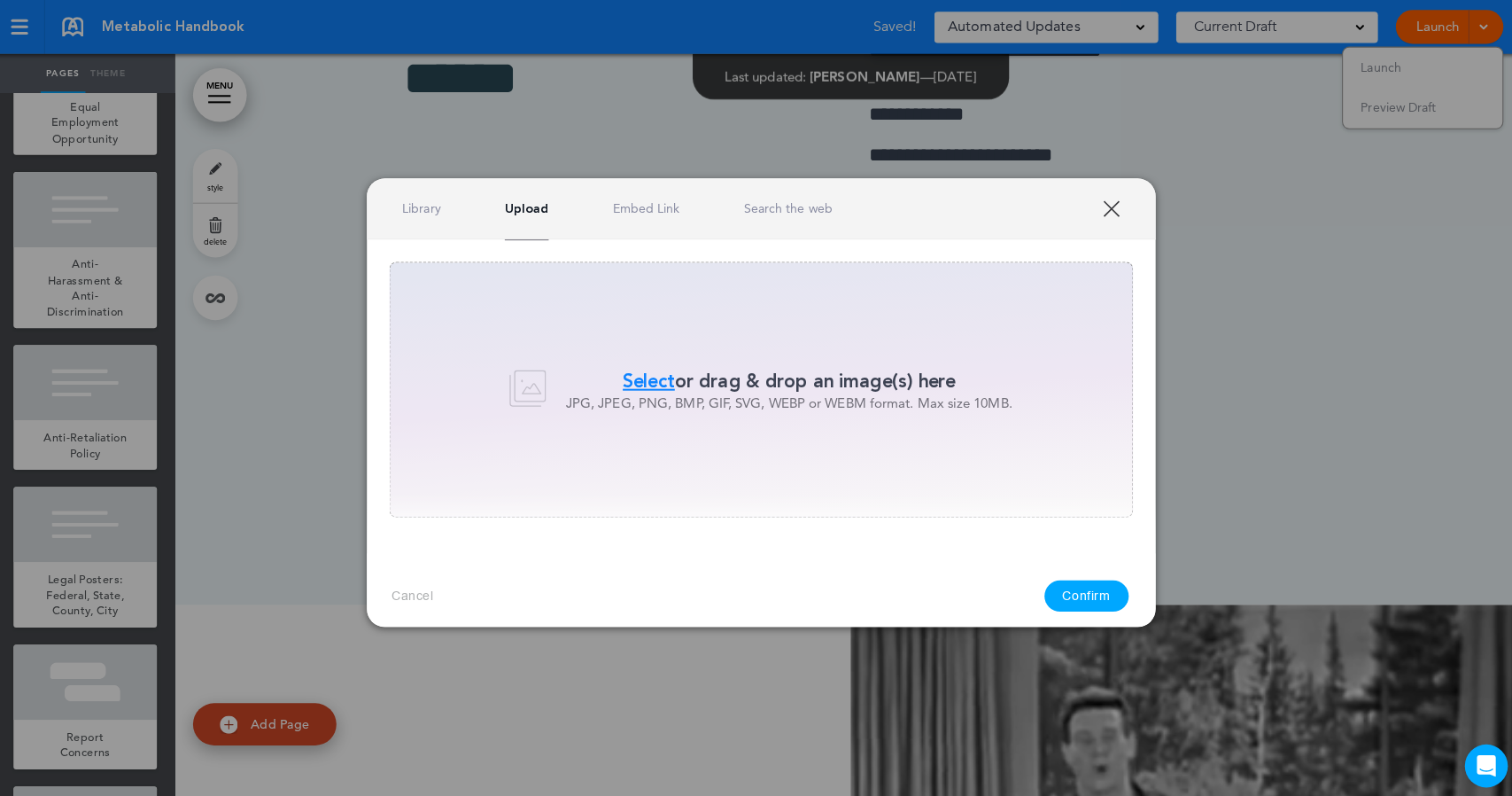
click at [647, 370] on span "Select" at bounding box center [645, 377] width 51 height 26
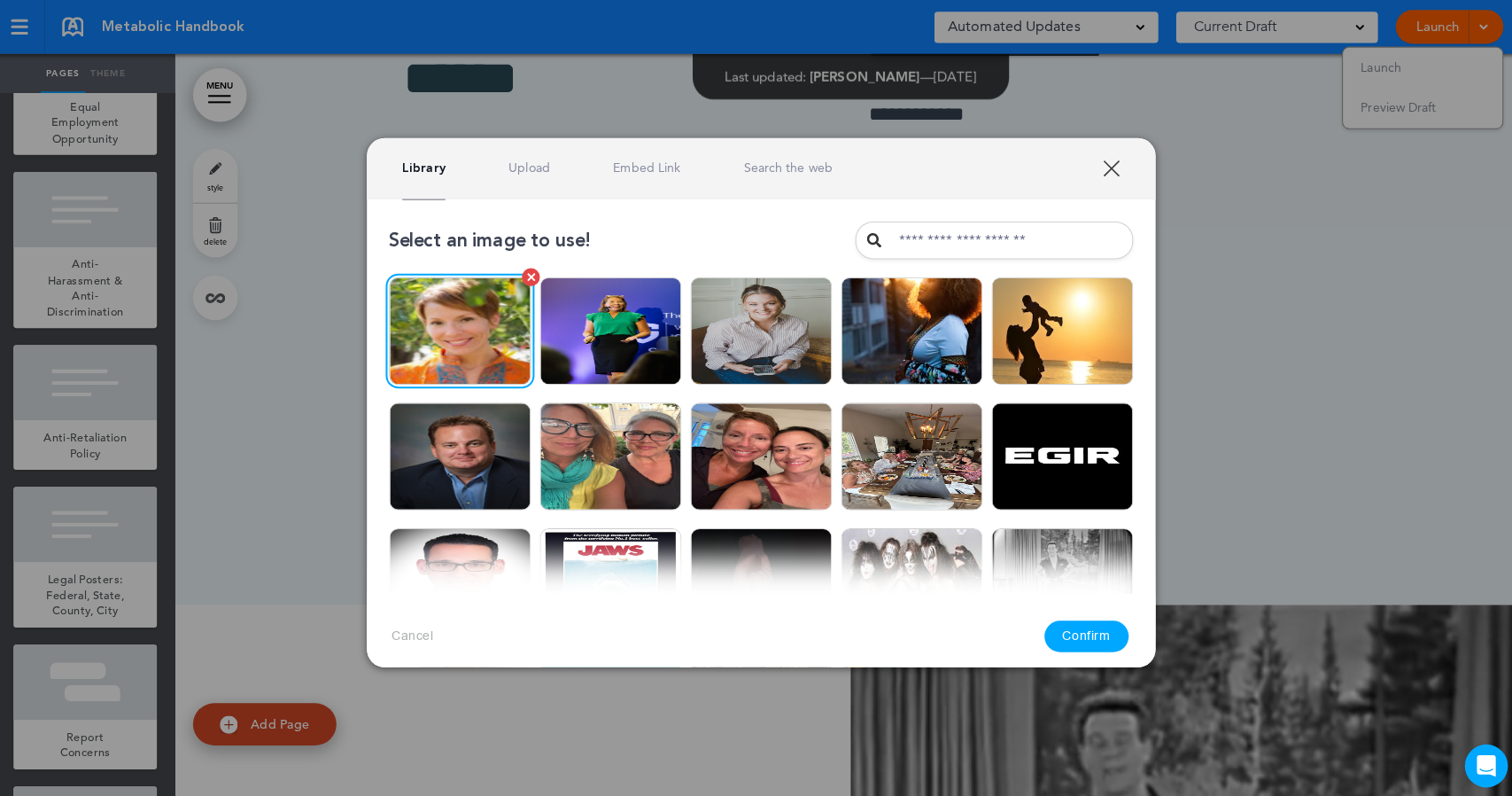
click at [497, 342] on img at bounding box center [458, 327] width 140 height 106
click at [1084, 621] on button "Confirm" at bounding box center [1078, 628] width 83 height 31
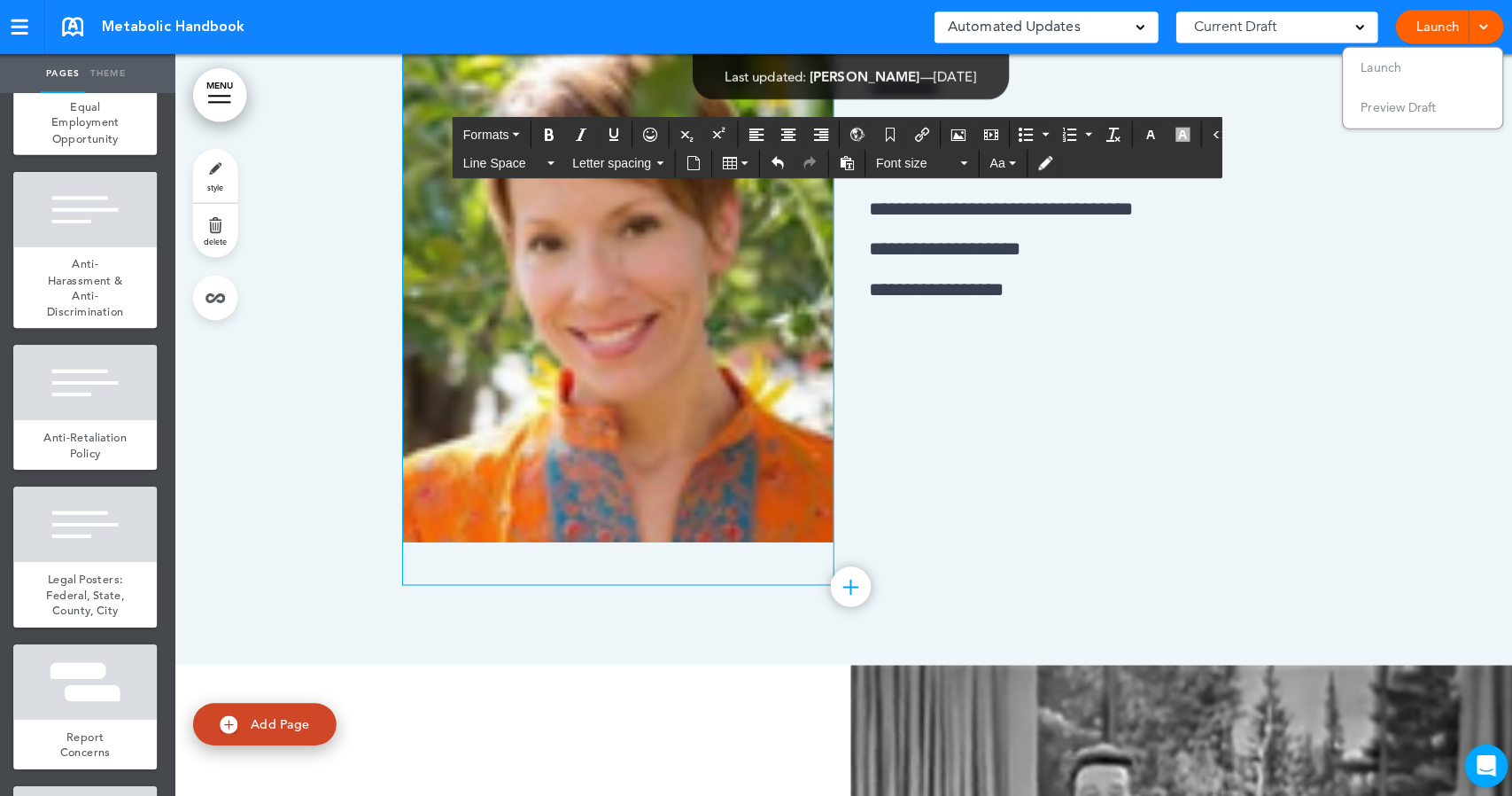
scroll to position [18646, 0]
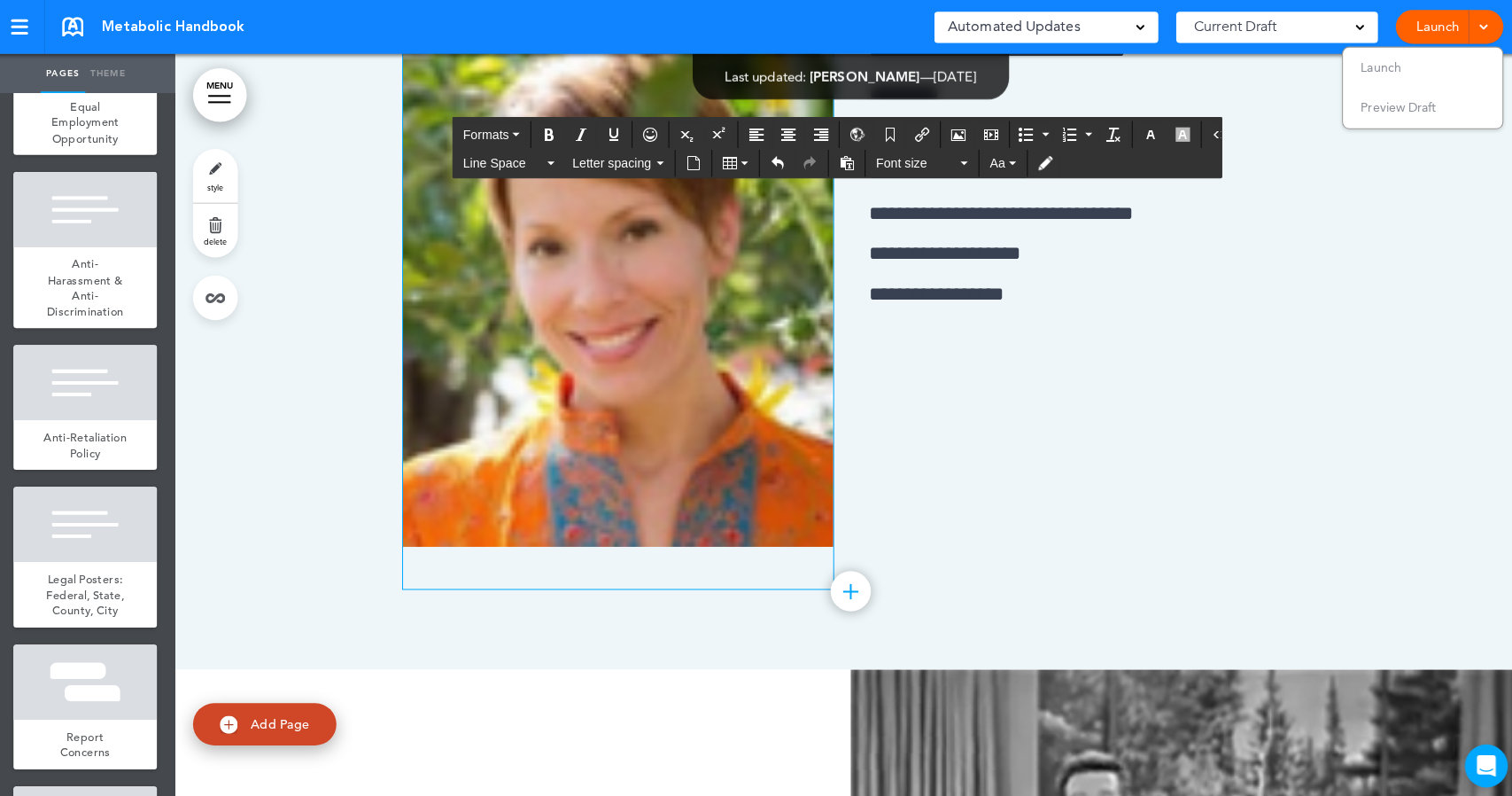
click at [605, 540] on img at bounding box center [615, 284] width 425 height 513
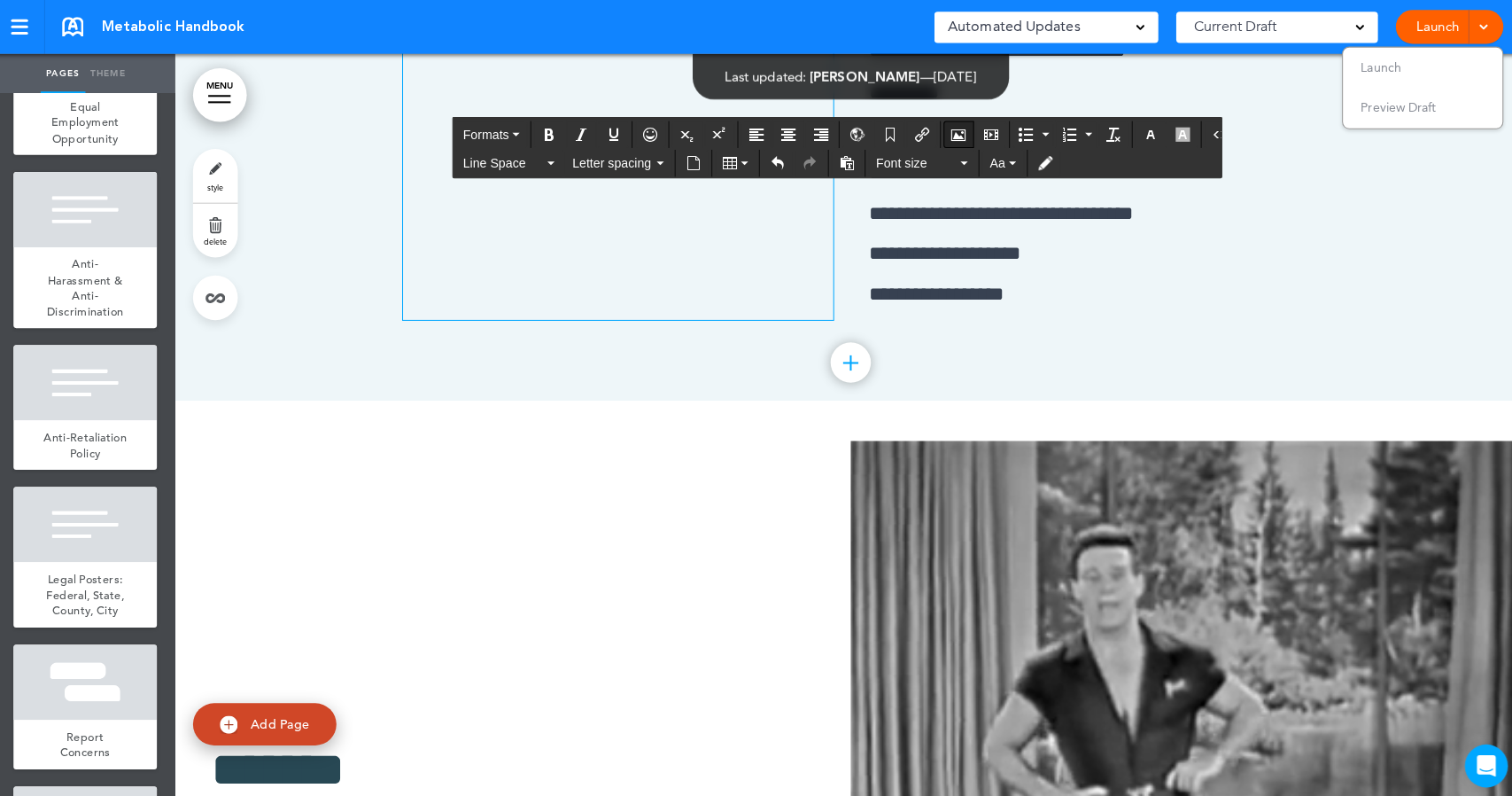
click at [945, 130] on icon "Airmason image" at bounding box center [952, 133] width 14 height 14
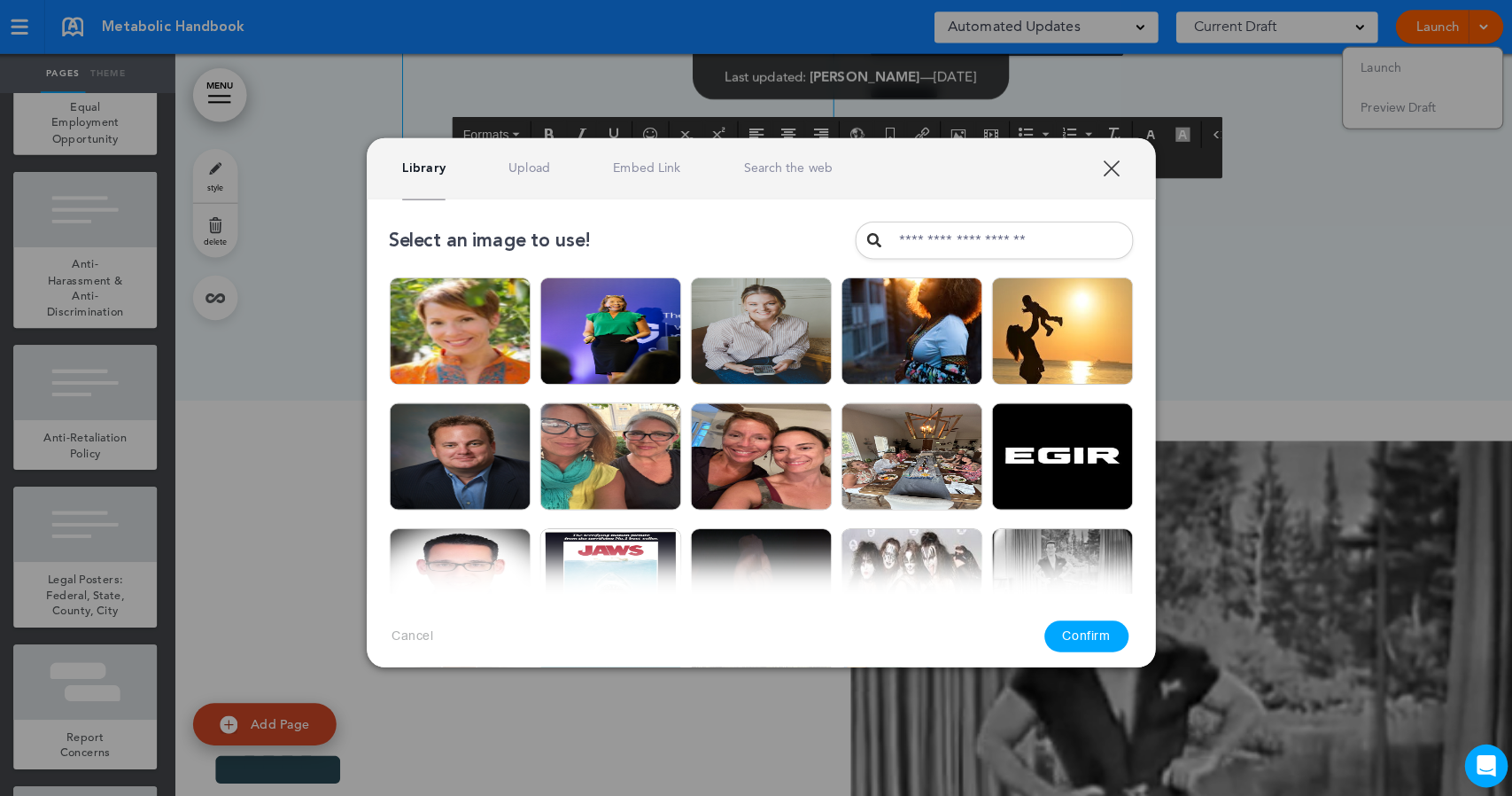
click at [526, 168] on link "Upload" at bounding box center [526, 166] width 41 height 17
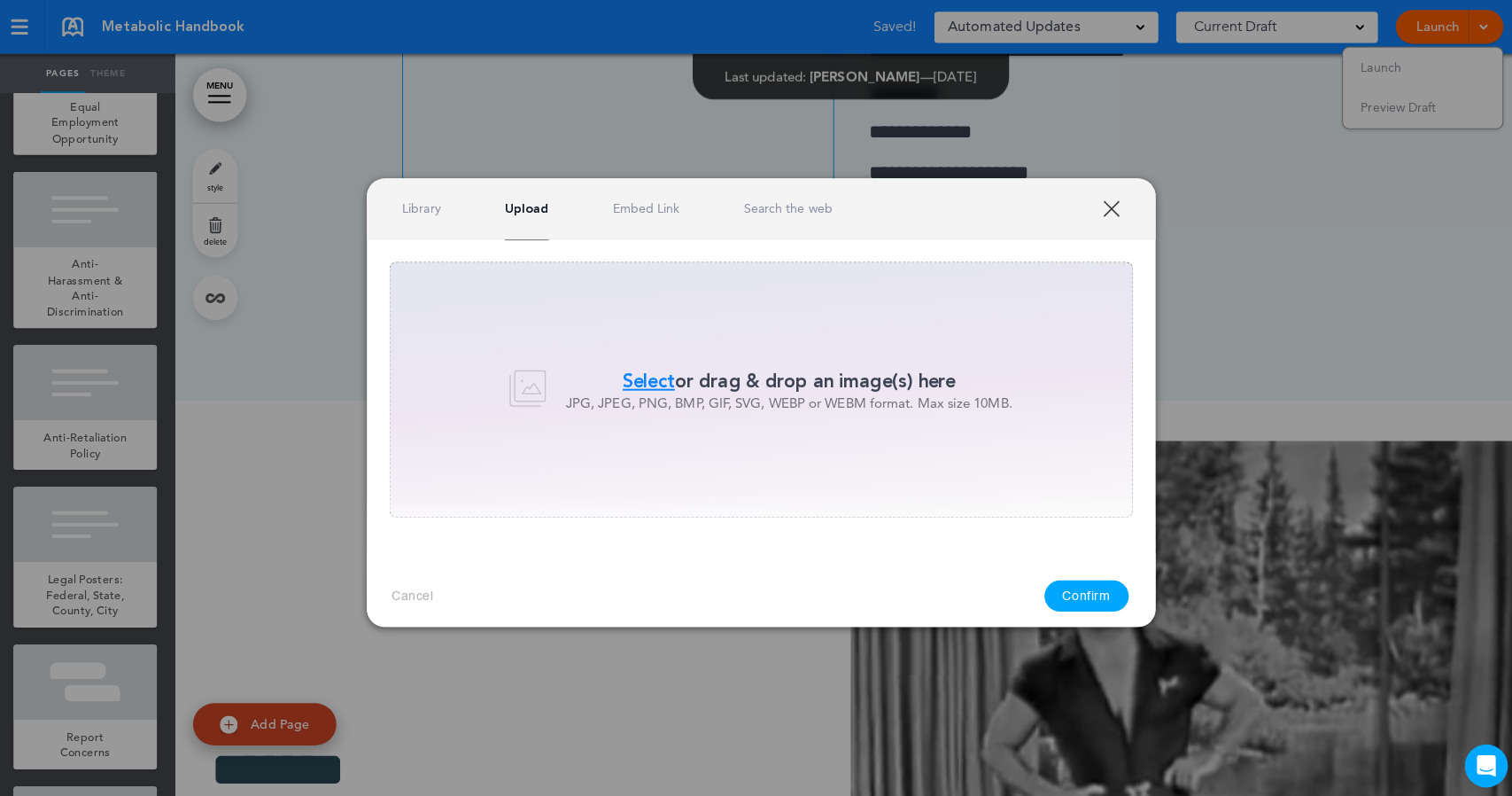
click at [639, 378] on span "Select" at bounding box center [645, 377] width 51 height 26
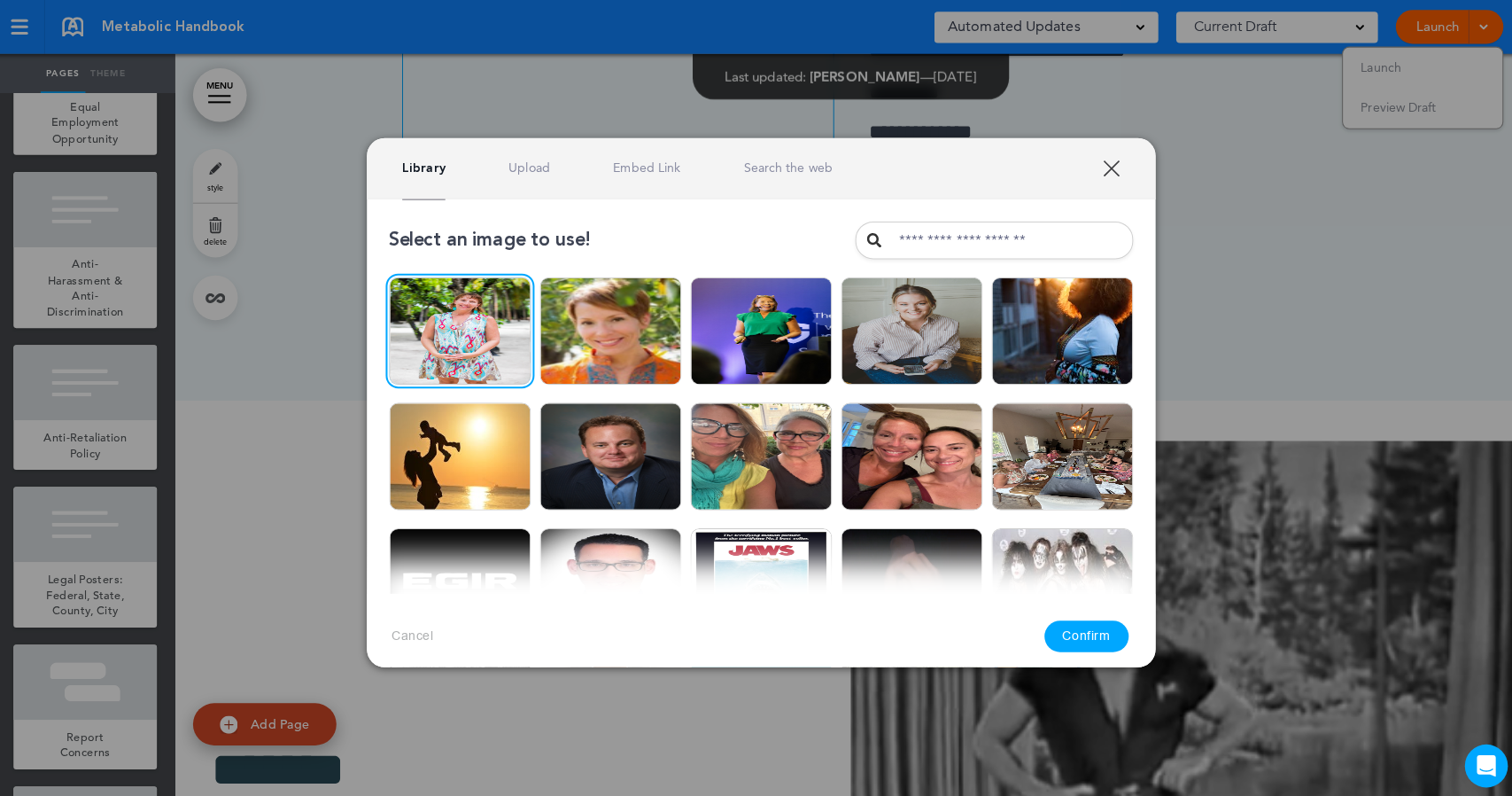
click at [1065, 626] on button "Confirm" at bounding box center [1078, 628] width 83 height 31
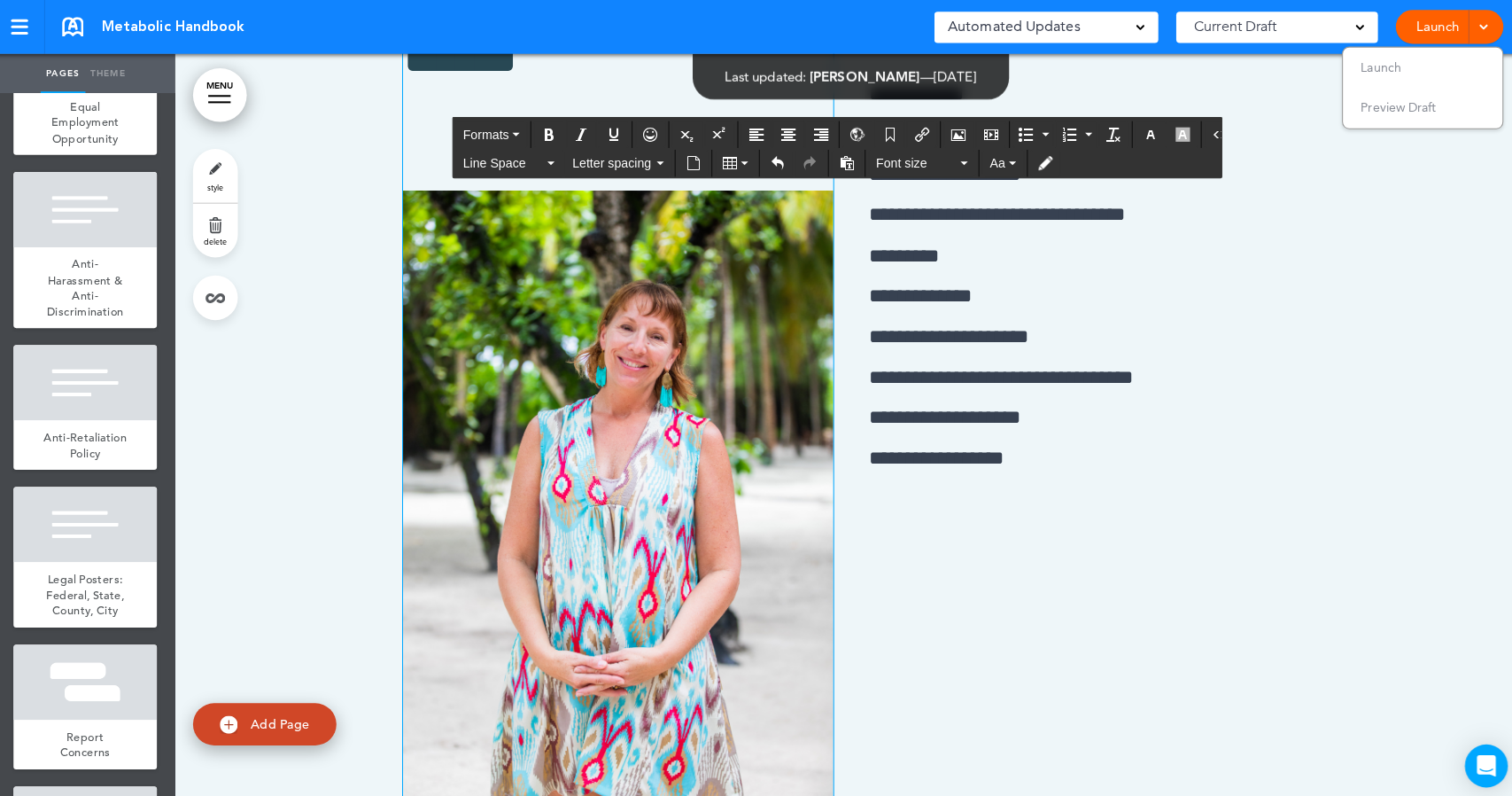
scroll to position [18481, 0]
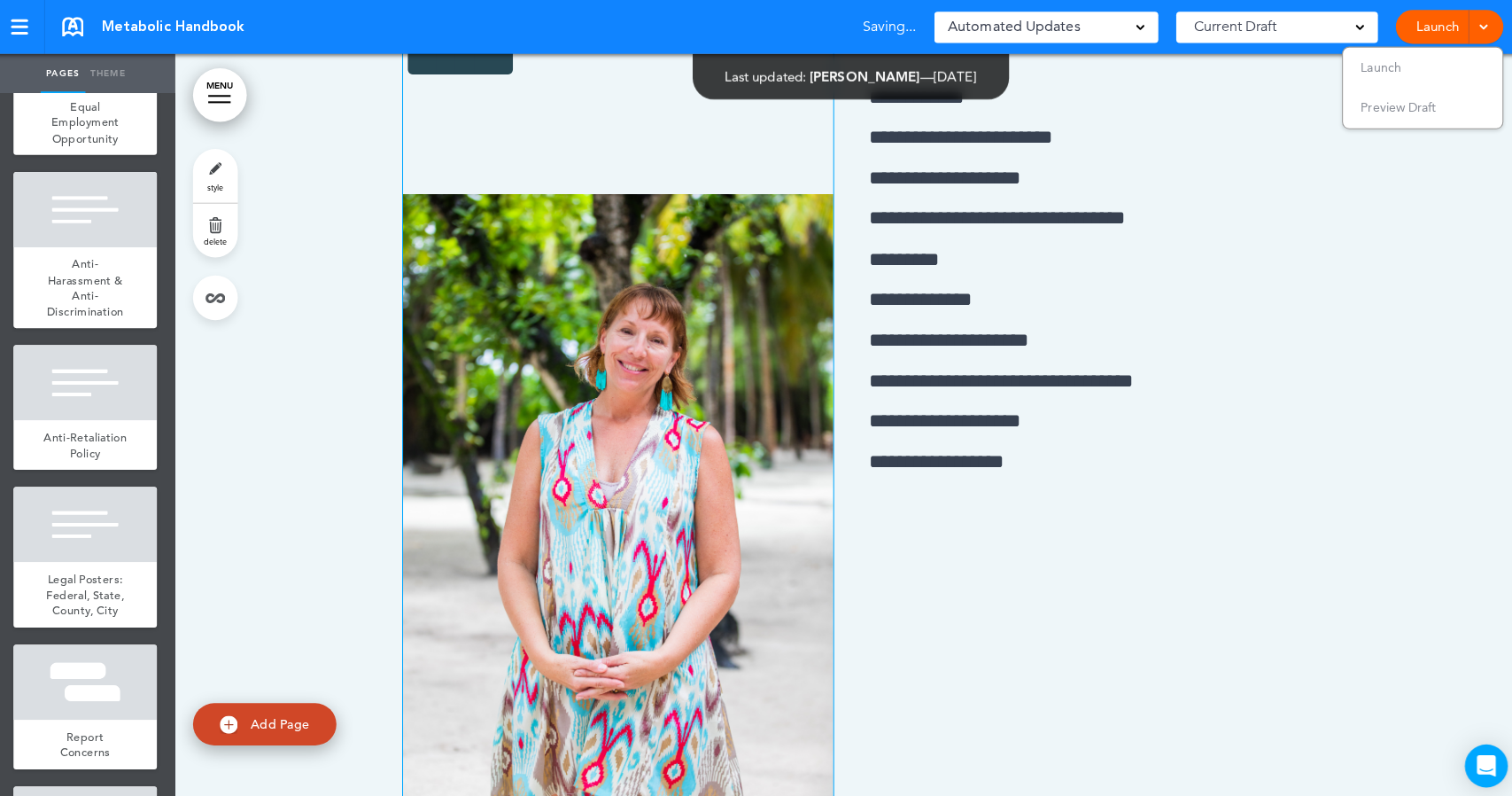
click at [295, 424] on div at bounding box center [844, 404] width 1335 height 1093
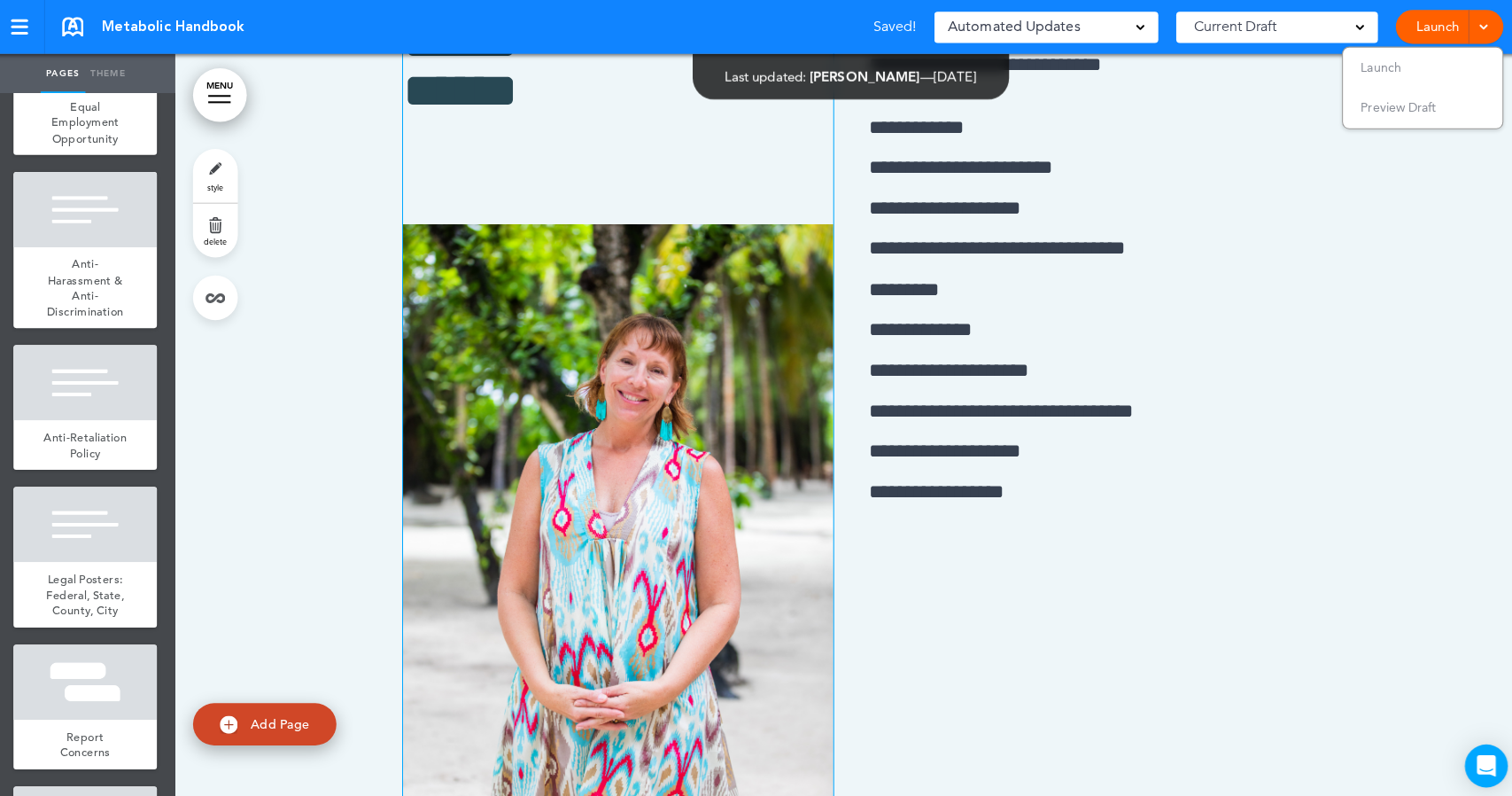
scroll to position [18446, 0]
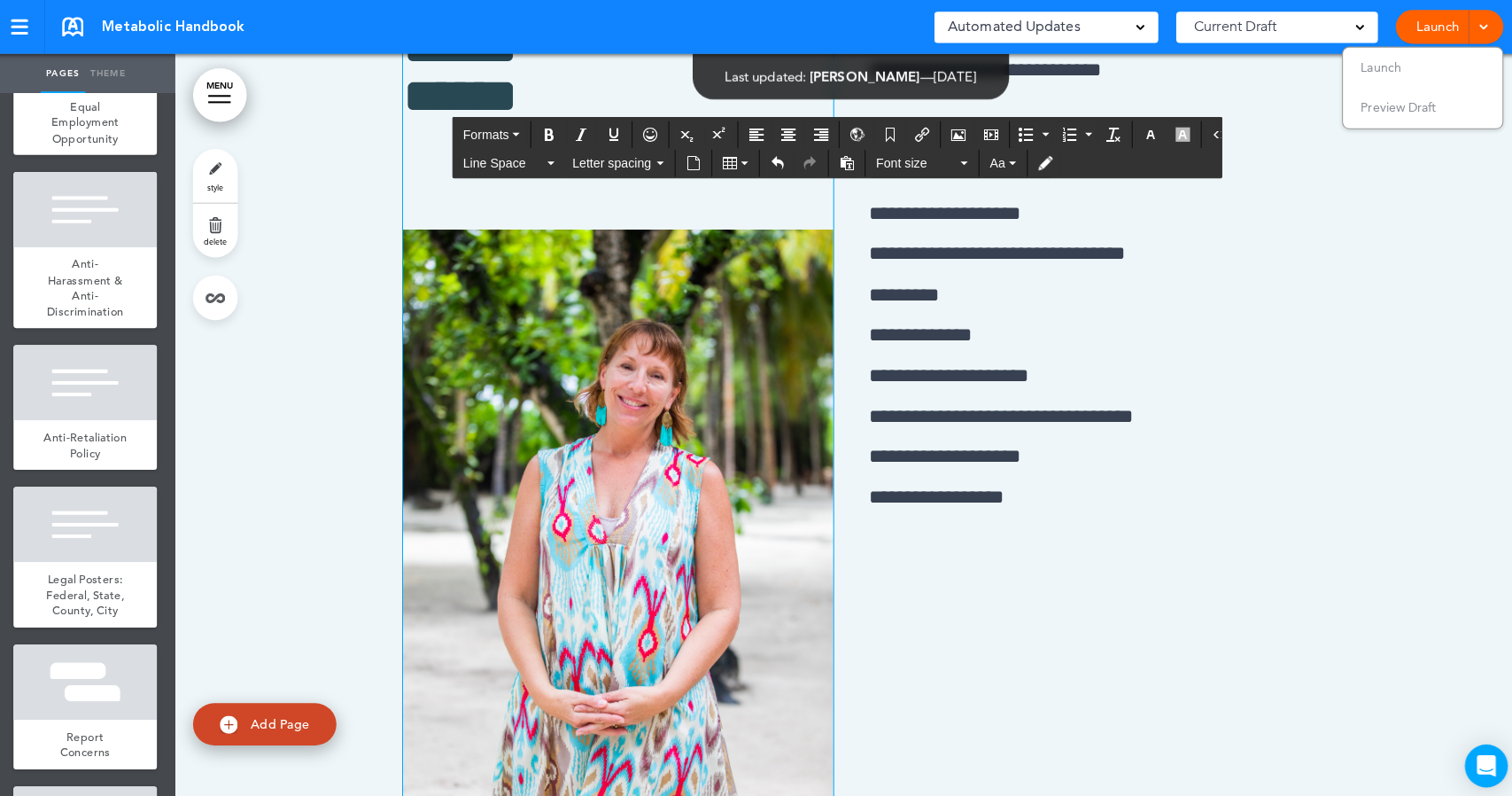
click at [413, 195] on p at bounding box center [615, 179] width 425 height 31
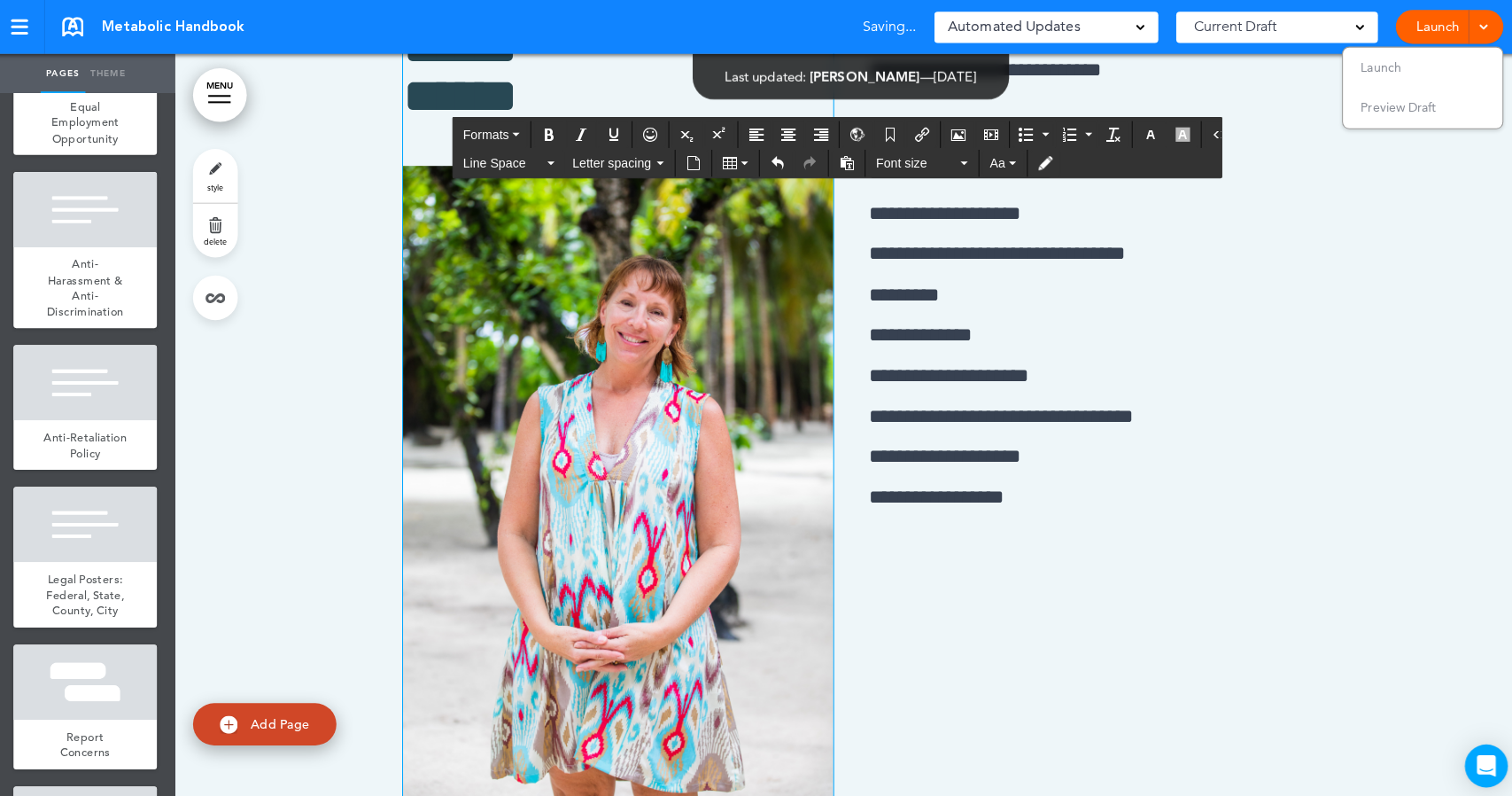
click at [636, 218] on div "**********" at bounding box center [845, 408] width 886 height 1030
drag, startPoint x: 860, startPoint y: 253, endPoint x: 1214, endPoint y: 295, distance: 356.5
click at [1214, 84] on p "**********" at bounding box center [1076, 53] width 425 height 62
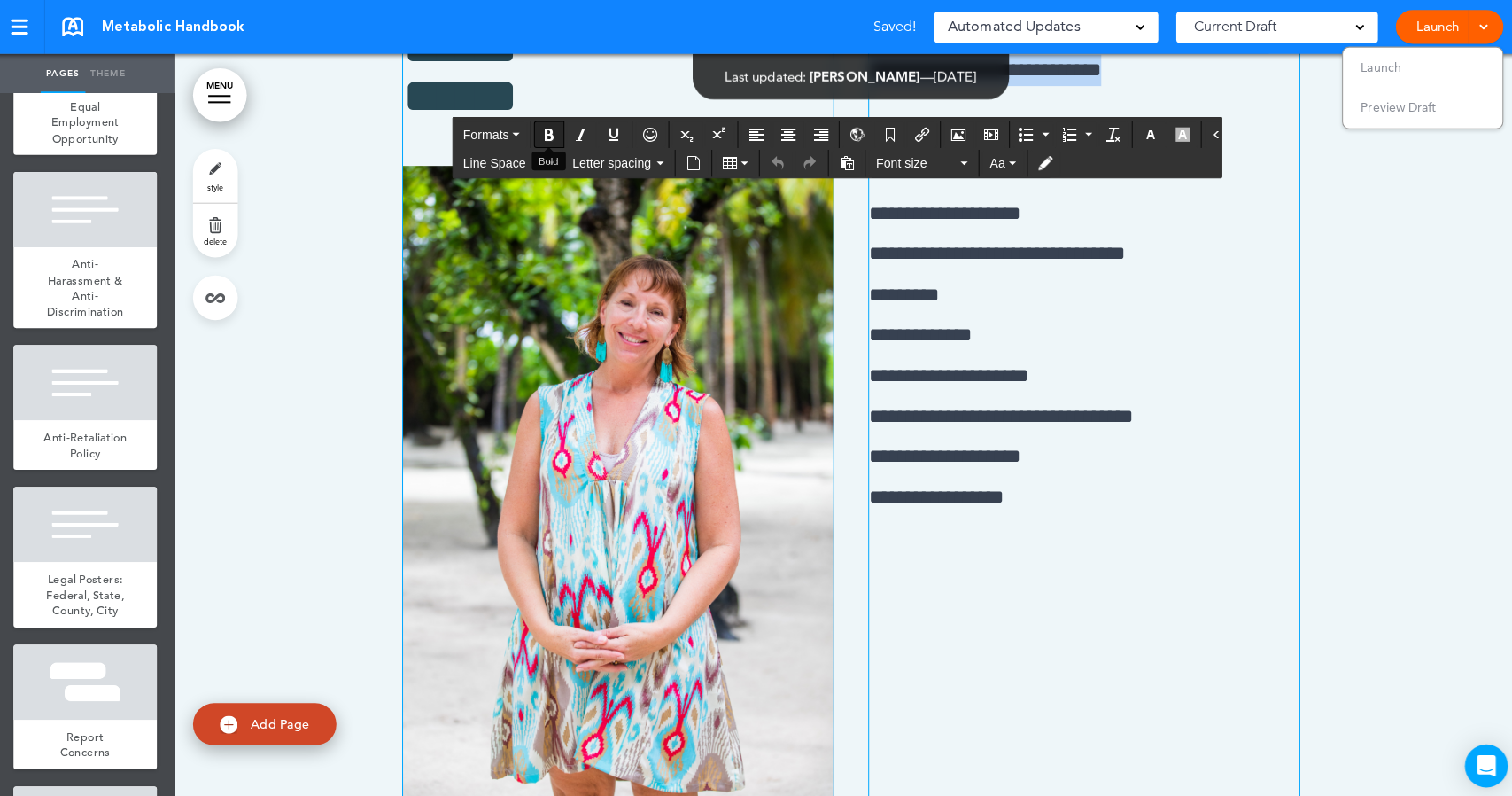
click at [550, 133] on icon "Bold" at bounding box center [546, 133] width 14 height 14
click at [650, 120] on h1 "****** ******" at bounding box center [615, 71] width 425 height 98
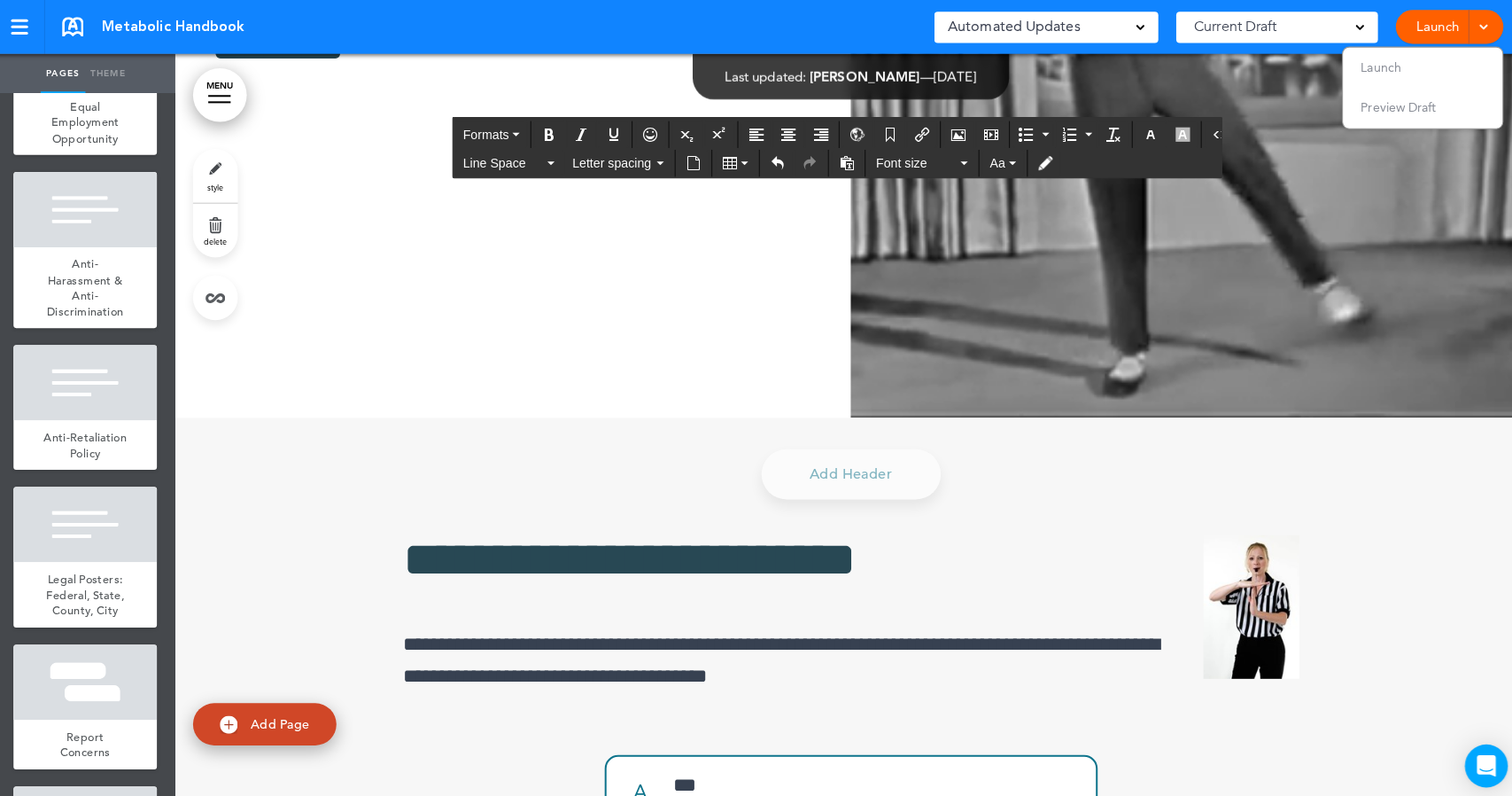
scroll to position [19703, 0]
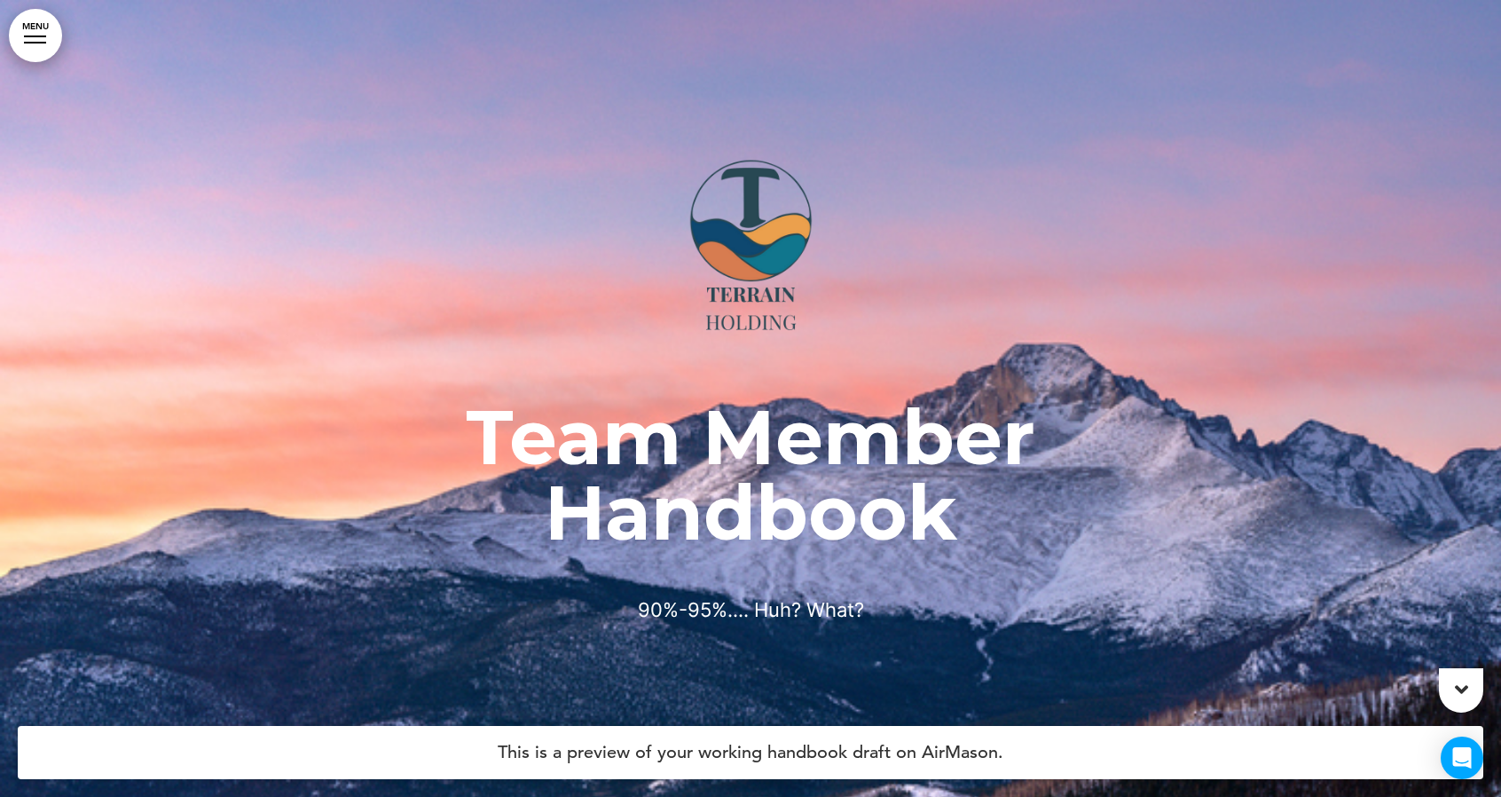
click at [21, 40] on link "MENU" at bounding box center [35, 35] width 53 height 53
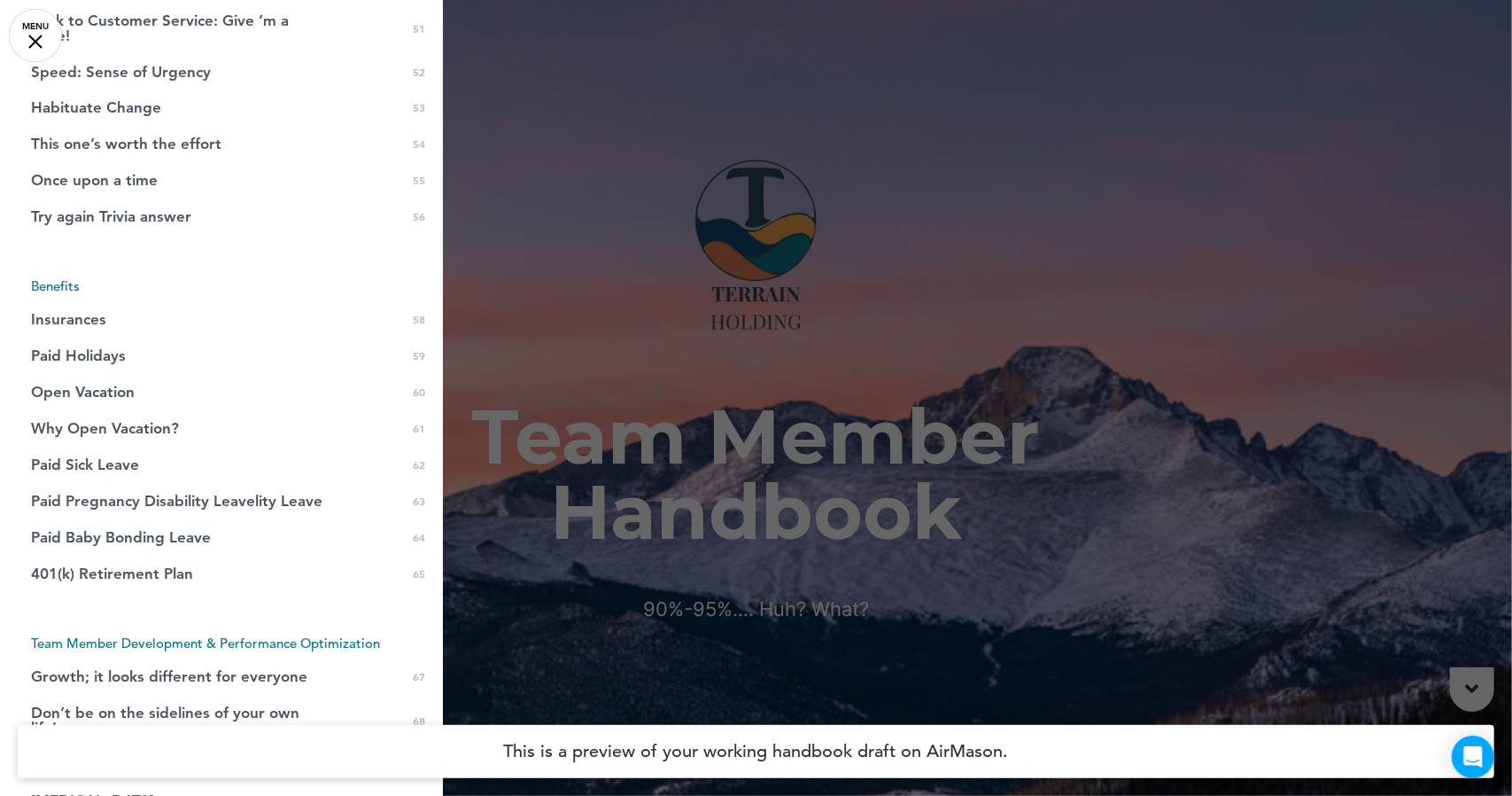
scroll to position [2181, 0]
click at [177, 565] on span "401(k) Retirement Plan" at bounding box center [112, 572] width 162 height 15
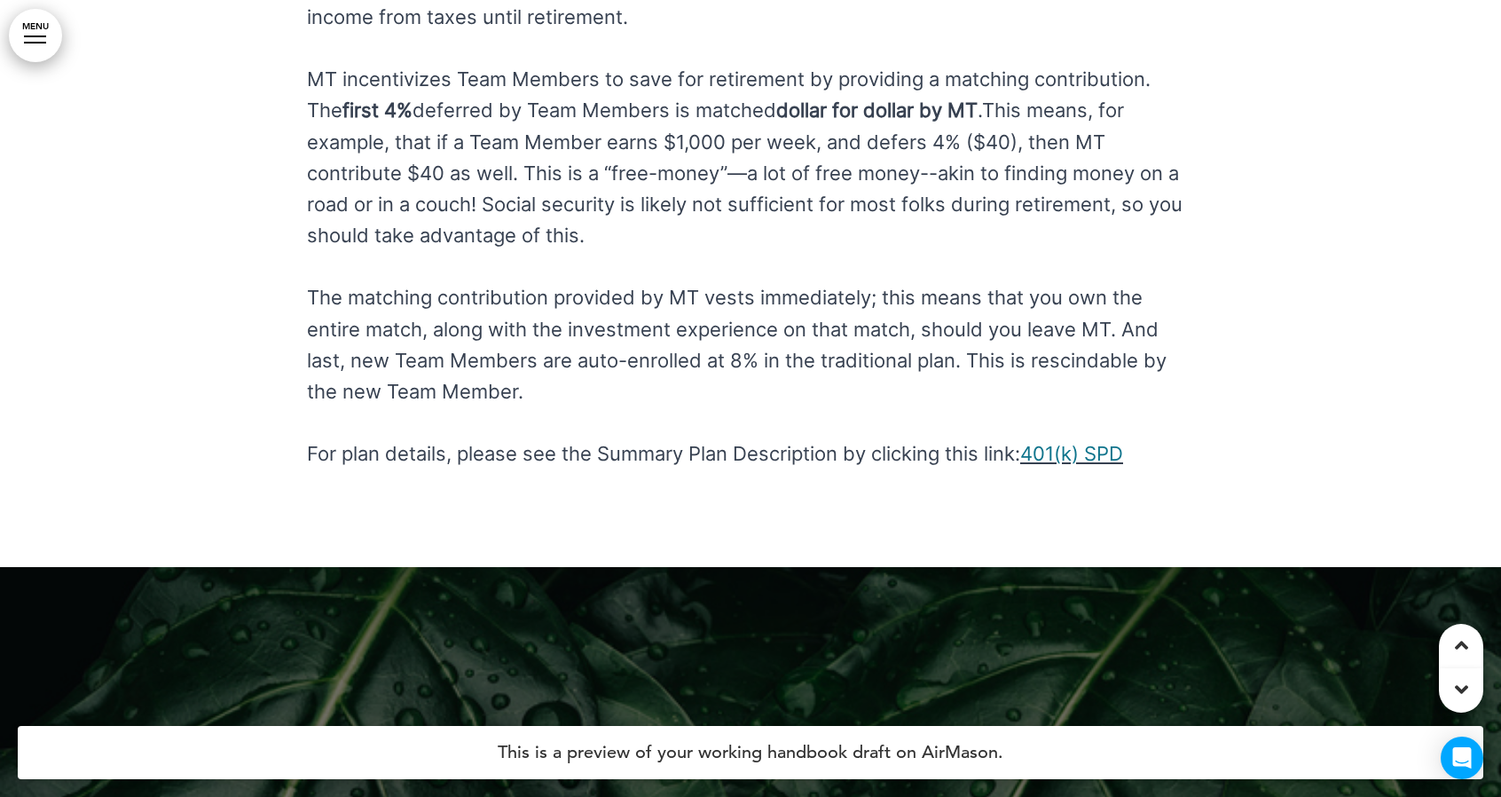
scroll to position [68199, 0]
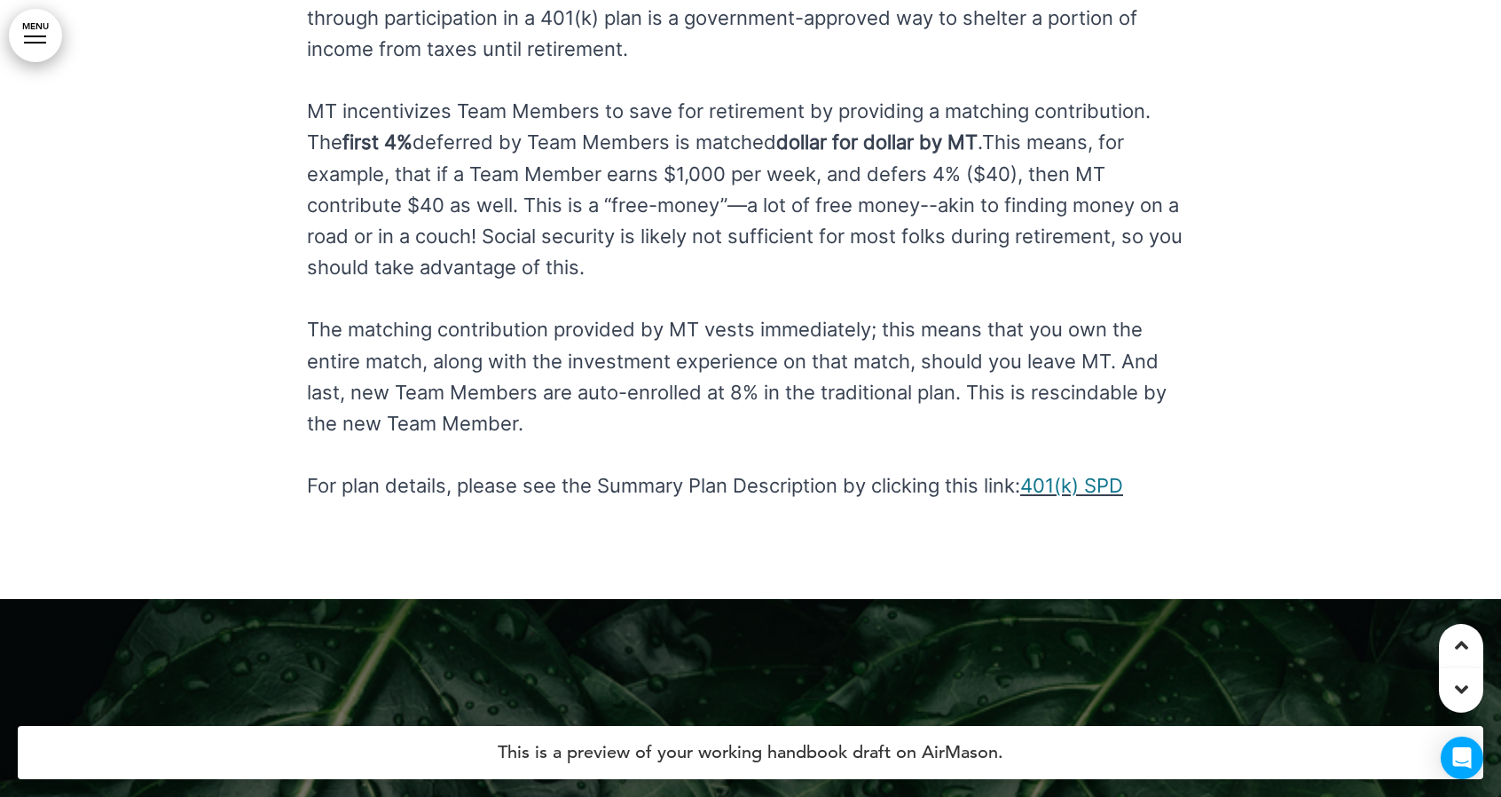
click at [1091, 474] on link "401(k) SPD" at bounding box center [1071, 485] width 103 height 23
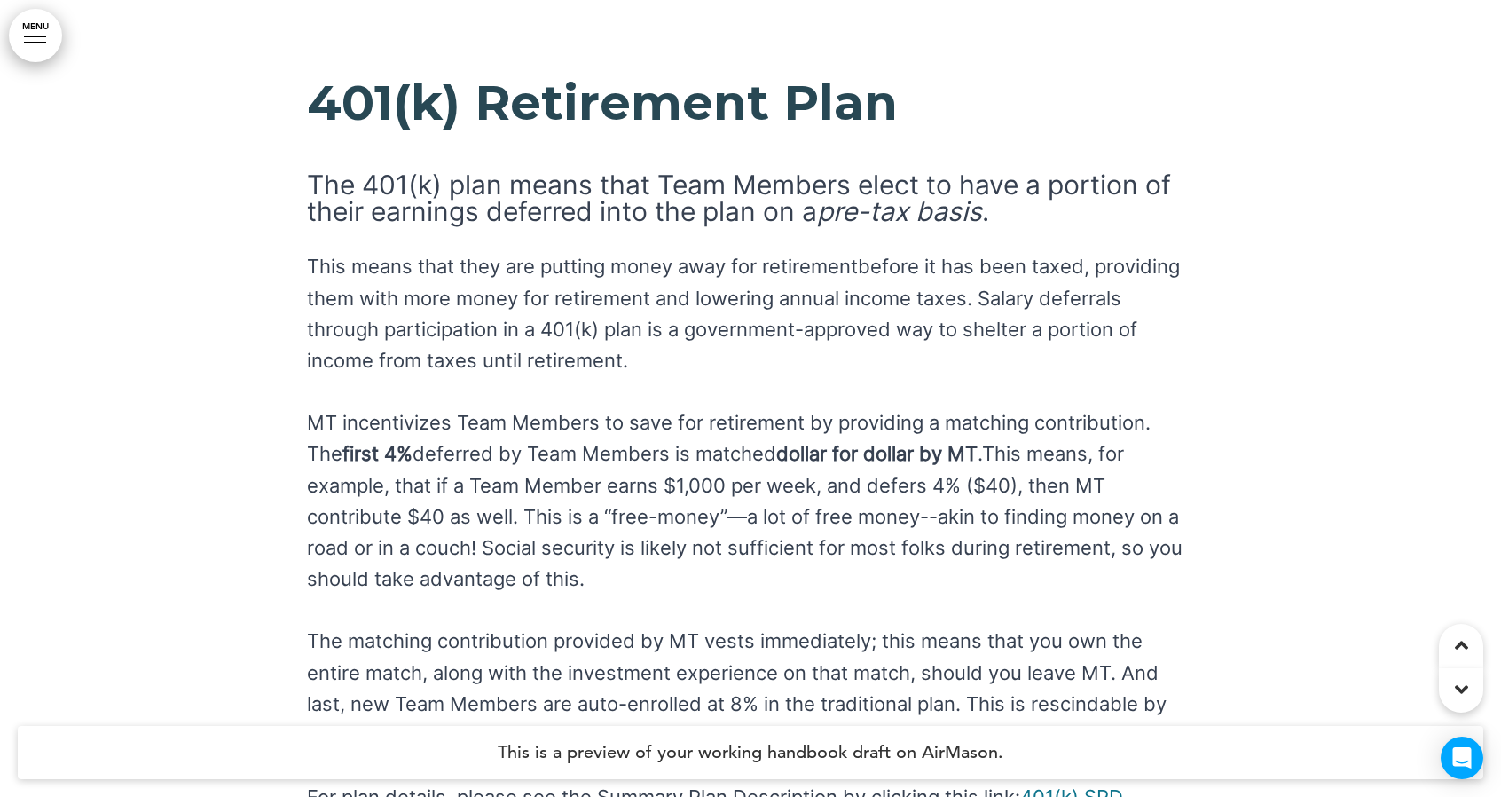
scroll to position [67872, 0]
